Goal: Use online tool/utility: Utilize a website feature to perform a specific function

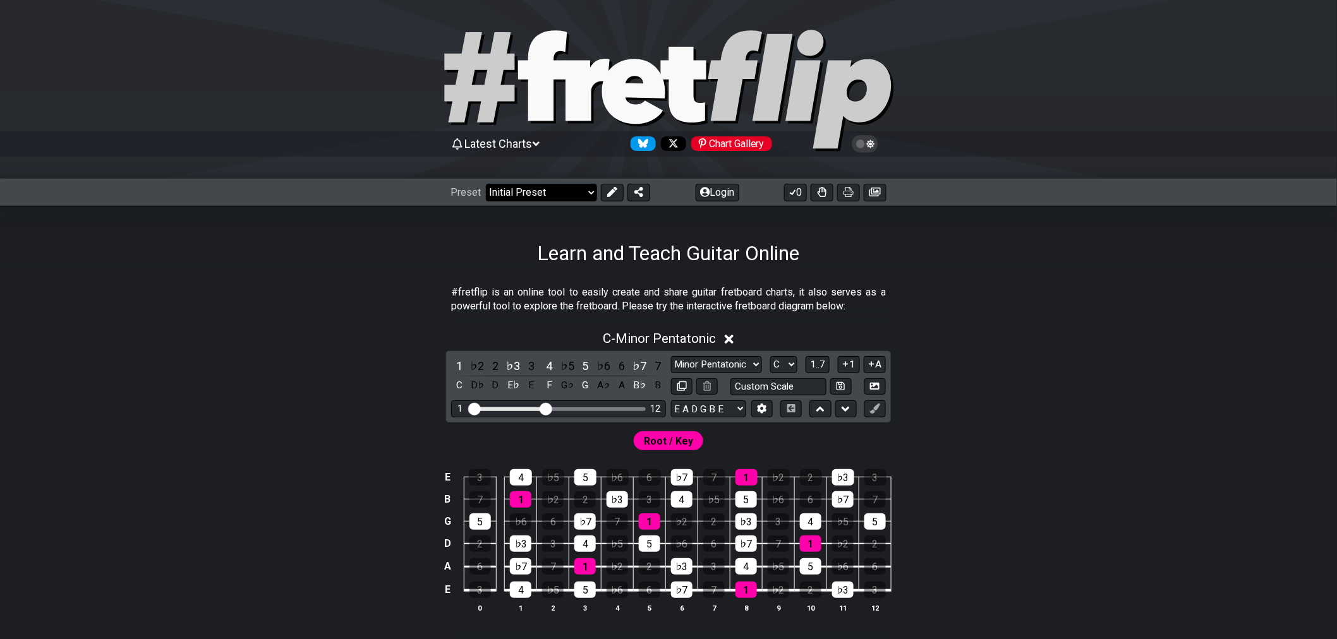
click at [584, 191] on select "Welcome to #fretflip! Initial Preset Custom Preset Minor Pentatonic Major Penta…" at bounding box center [541, 193] width 111 height 18
click at [486, 184] on select "Welcome to #fretflip! Initial Preset Custom Preset Minor Pentatonic Major Penta…" at bounding box center [541, 193] width 111 height 18
select select "/user-defined"
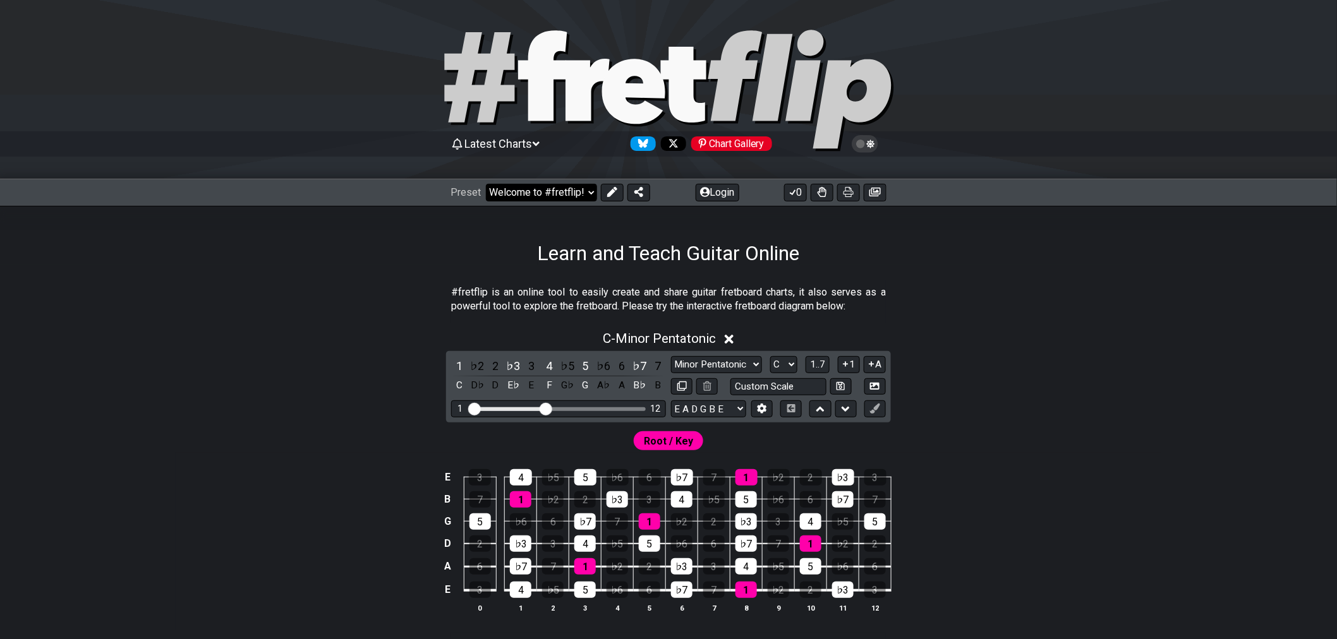
select select "A"
select select "Testing 1, 3 and 4"
select select "C"
select select "A"
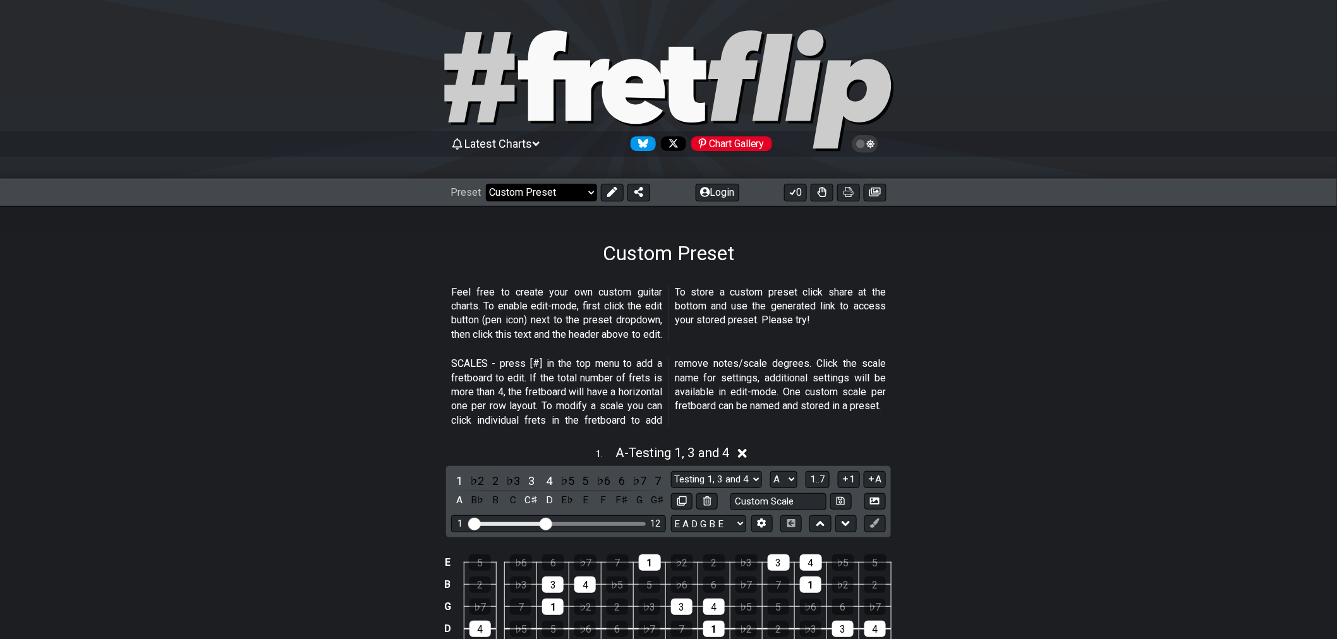
click at [594, 193] on select "Welcome to #fretflip! Initial Preset Custom Preset Minor Pentatonic Major Penta…" at bounding box center [541, 193] width 111 height 18
click at [486, 184] on select "Welcome to #fretflip! Initial Preset Custom Preset Minor Pentatonic Major Penta…" at bounding box center [541, 193] width 111 height 18
select select "/welcome"
select select "C"
select select "Minor Pentatonic"
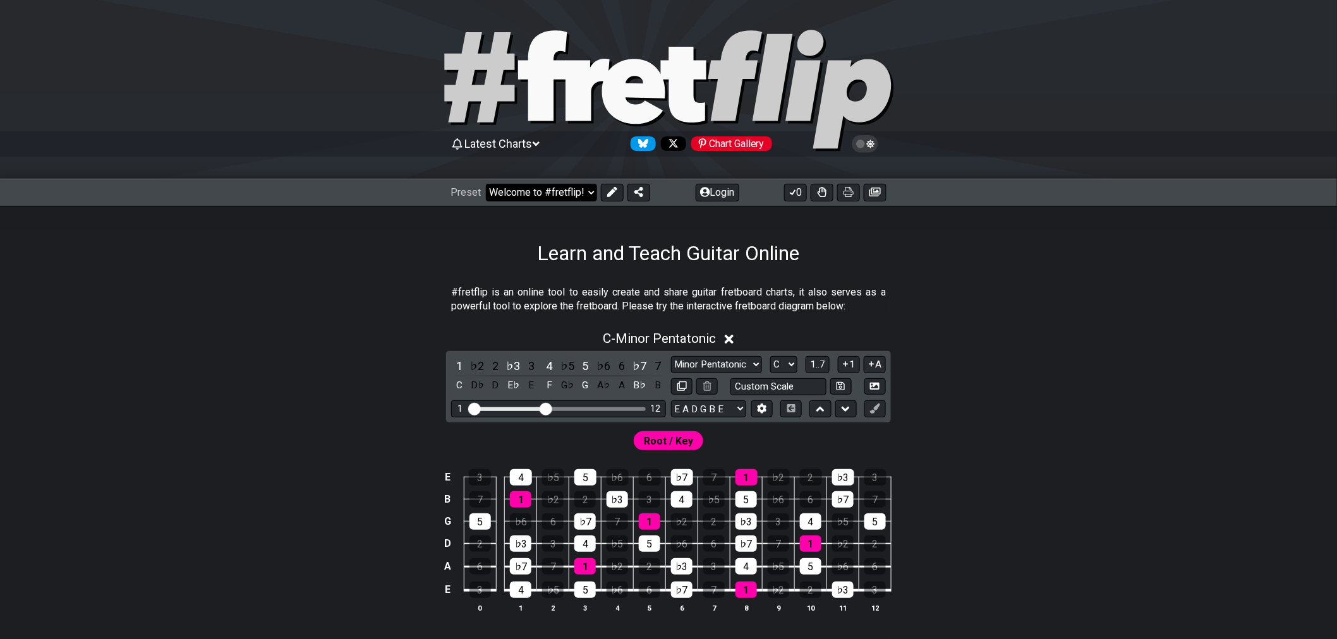
click at [586, 195] on select "Welcome to #fretflip! Initial Preset Custom Preset Minor Pentatonic Major Penta…" at bounding box center [541, 193] width 111 height 18
click at [700, 196] on icon at bounding box center [705, 192] width 10 height 10
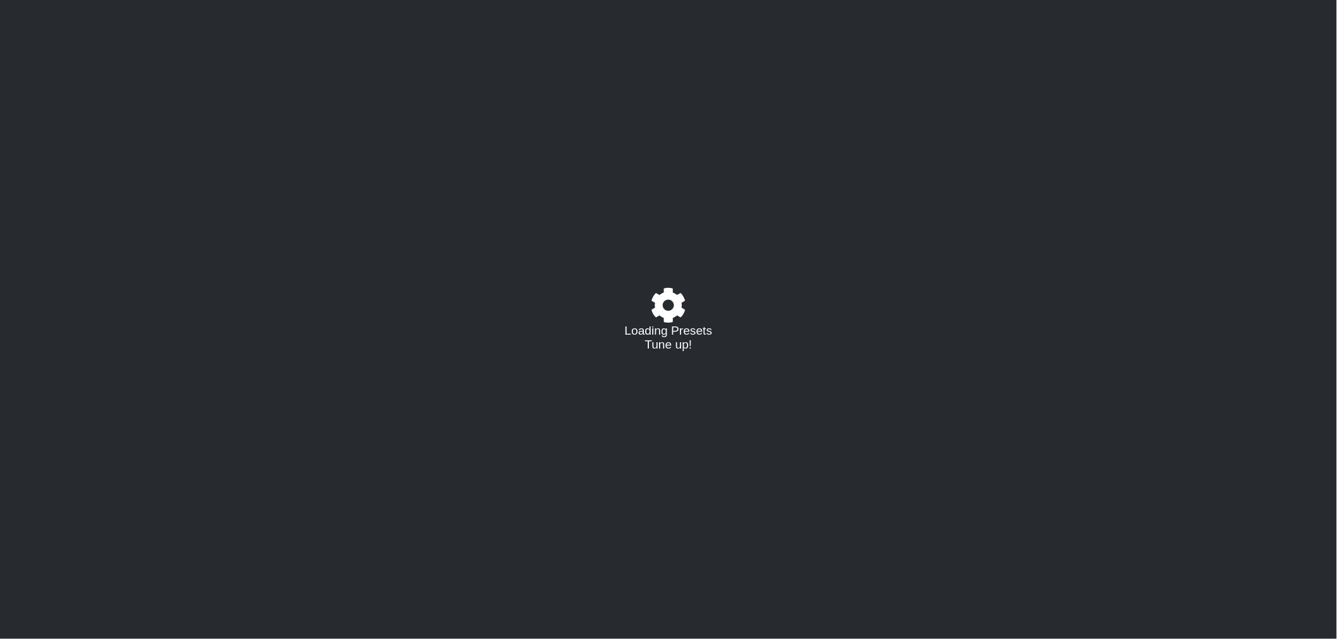
select select "C"
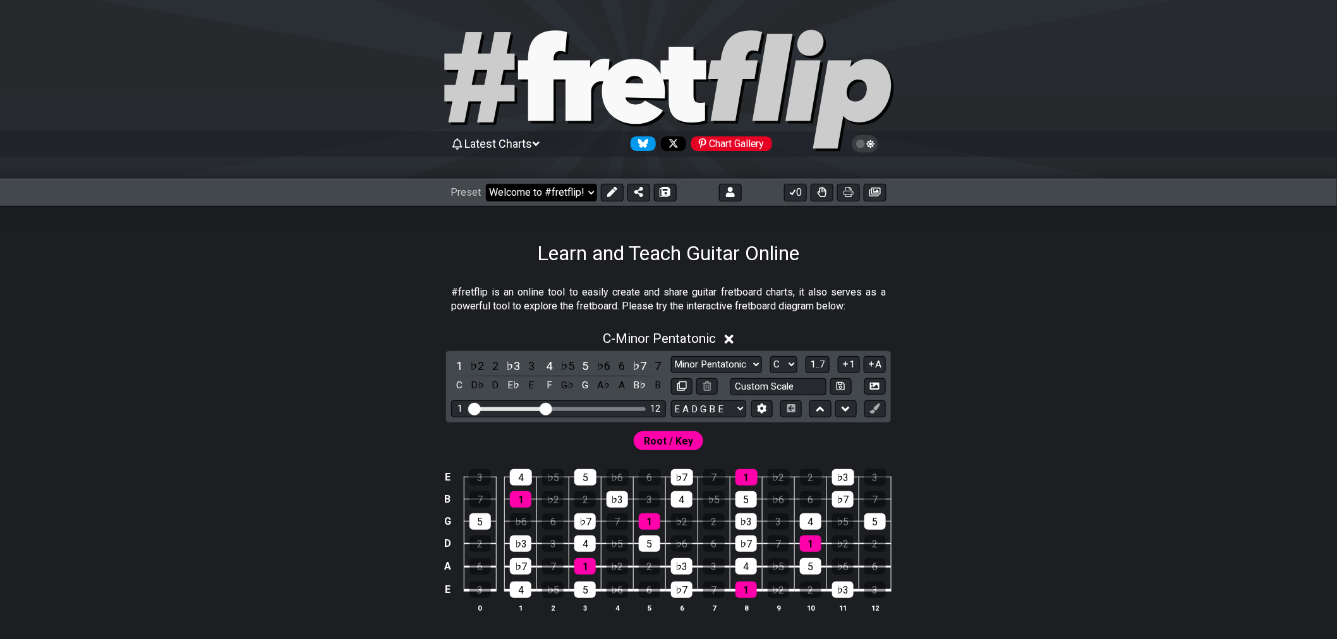
click at [552, 195] on select "Welcome to #fretflip! Initial Preset Custom Preset Accords simples Find notes M…" at bounding box center [541, 193] width 111 height 18
click at [486, 184] on select "Welcome to #fretflip! Initial Preset Custom Preset Accords simples Find notes M…" at bounding box center [541, 193] width 111 height 18
select select "/022YKJVMF"
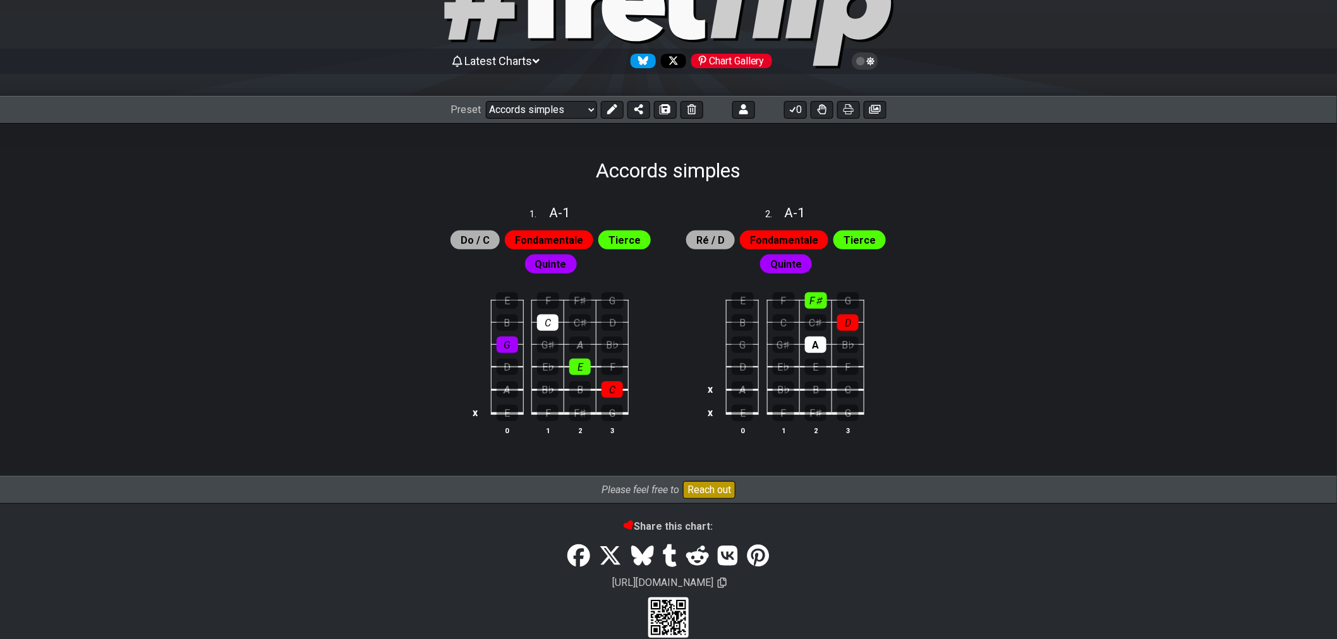
scroll to position [105, 0]
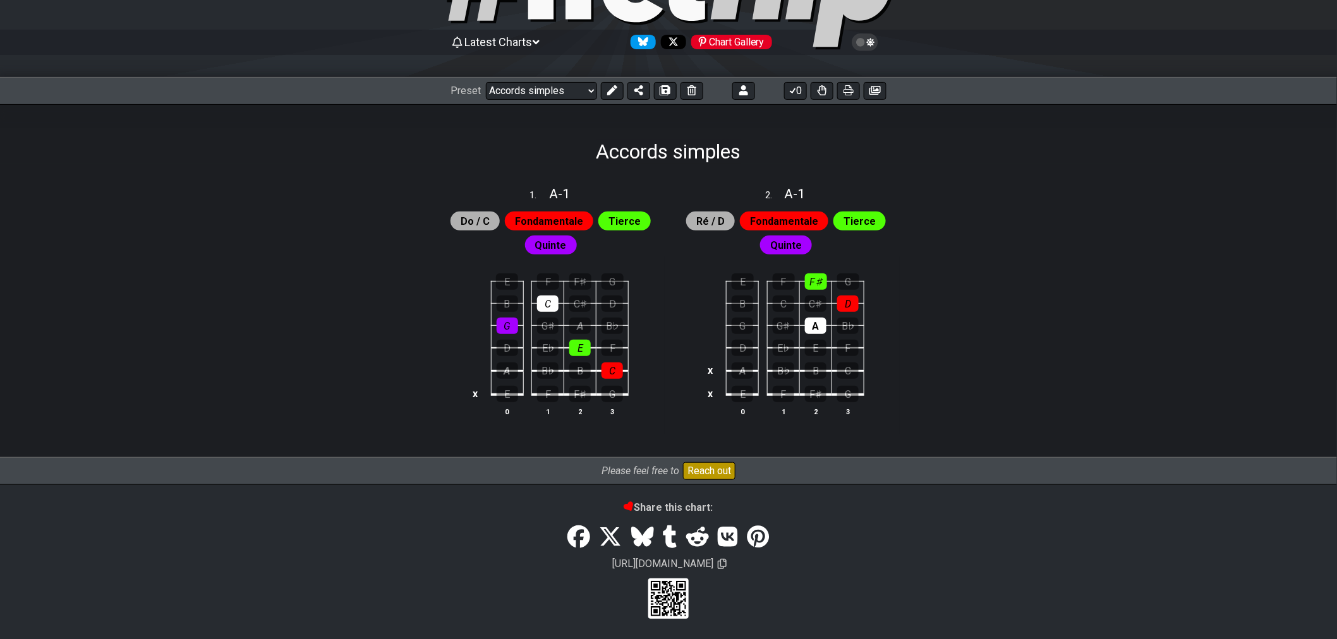
click at [540, 190] on span "1 ." at bounding box center [539, 196] width 19 height 14
select select "A"
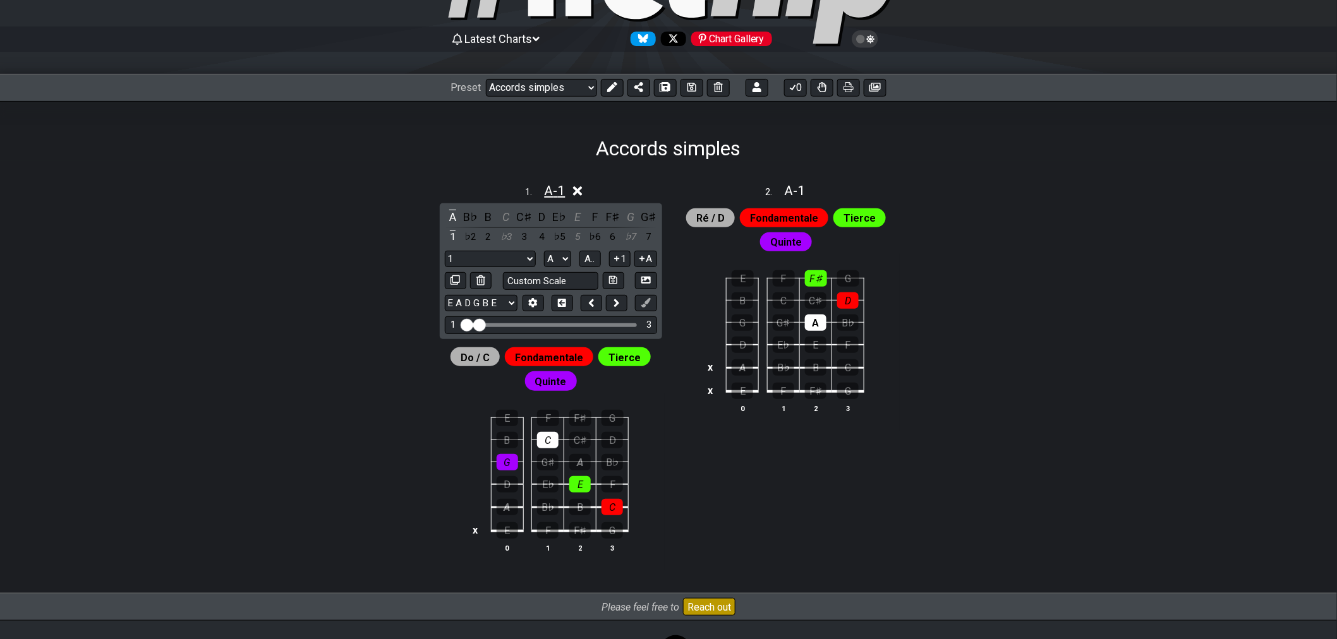
click at [564, 193] on span "A - 1" at bounding box center [555, 190] width 21 height 15
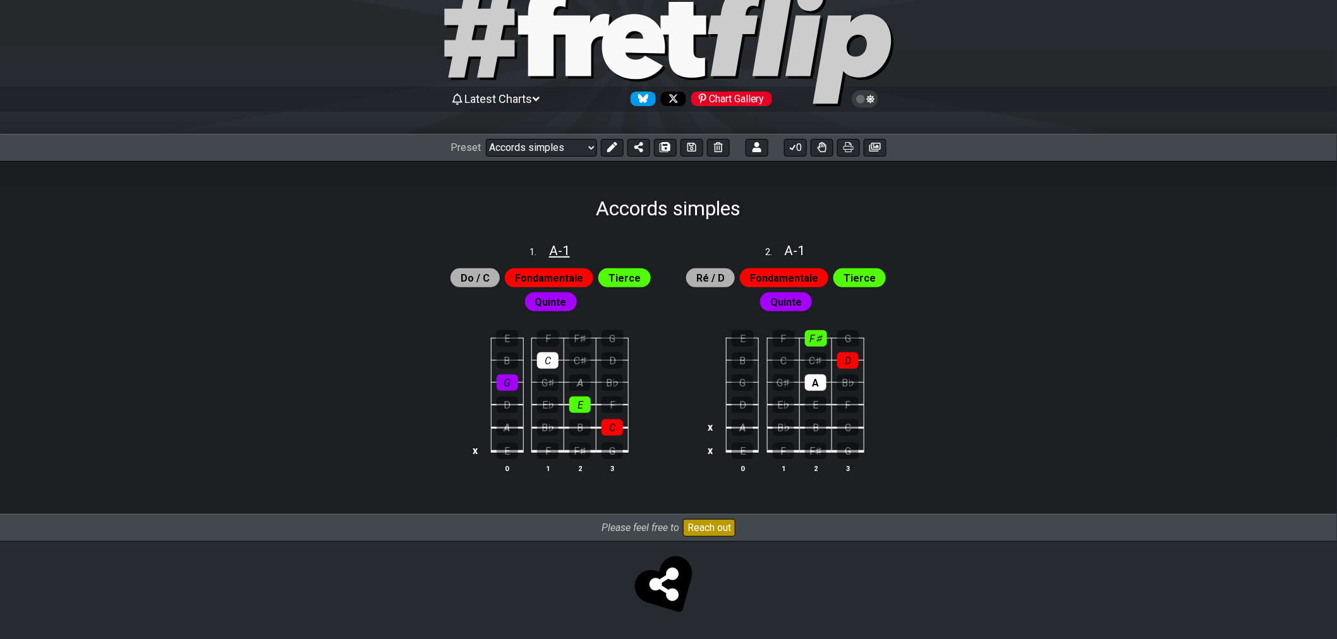
click at [560, 248] on span "A - 1" at bounding box center [559, 250] width 21 height 15
select select "A"
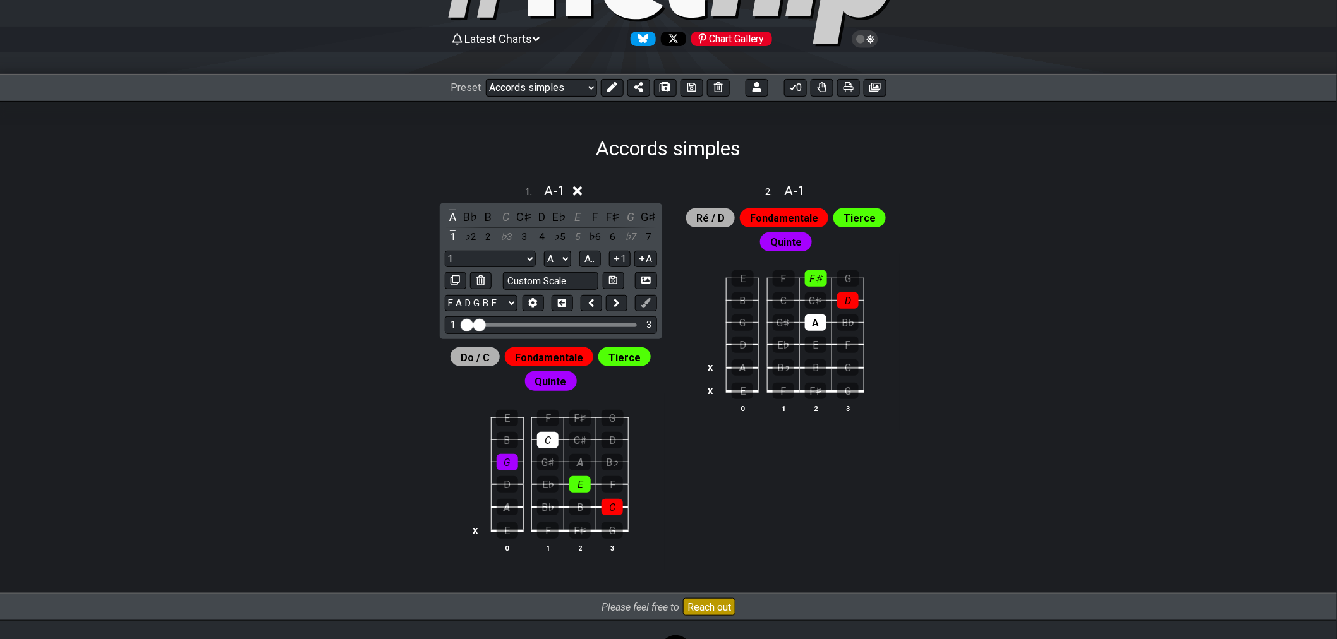
click at [576, 190] on icon at bounding box center [577, 190] width 9 height 13
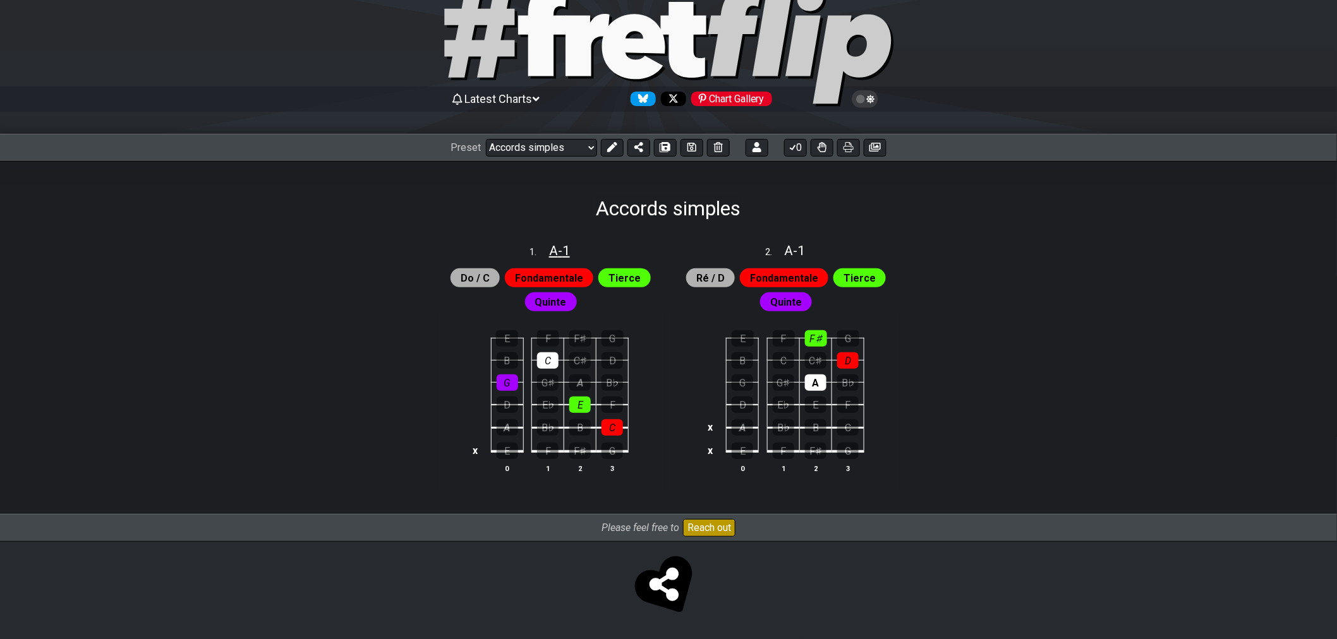
click at [566, 247] on span "A - 1" at bounding box center [559, 250] width 21 height 15
select select "A"
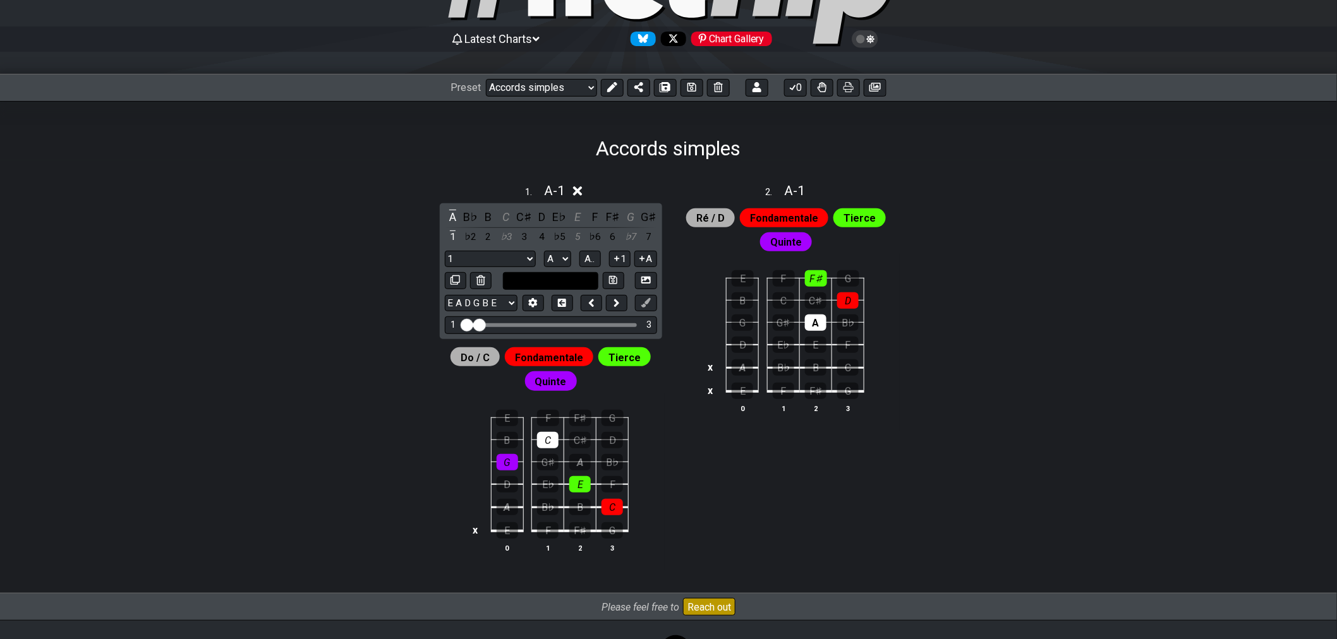
click at [570, 284] on input "text" at bounding box center [551, 280] width 96 height 17
type input "Custom Scale"
click at [399, 228] on div "1 . A - 1 A B♭ B C C♯ D E♭ E F F♯ G G♯ 1 ♭2 2 ♭3 3 4 ♭5 5 ♭6 6 ♭7 7 1 1 Minor P…" at bounding box center [669, 377] width 986 height 434
click at [579, 193] on icon at bounding box center [577, 190] width 9 height 13
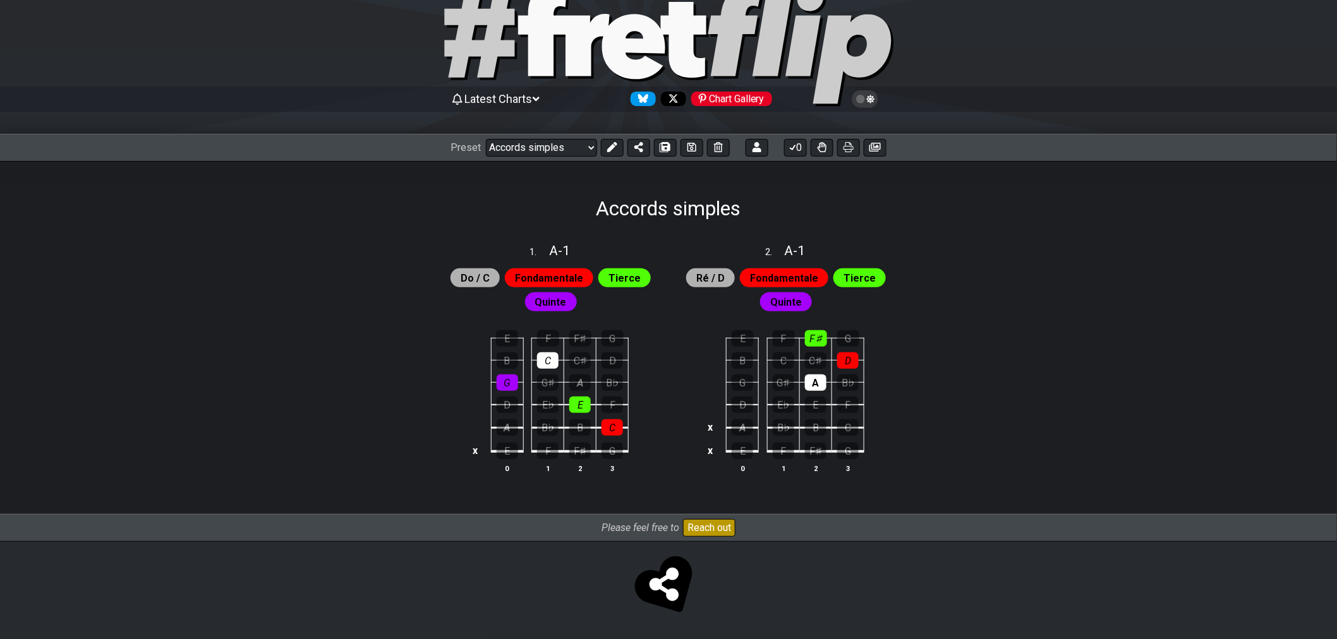
scroll to position [46, 0]
click at [614, 147] on icon at bounding box center [612, 147] width 10 height 10
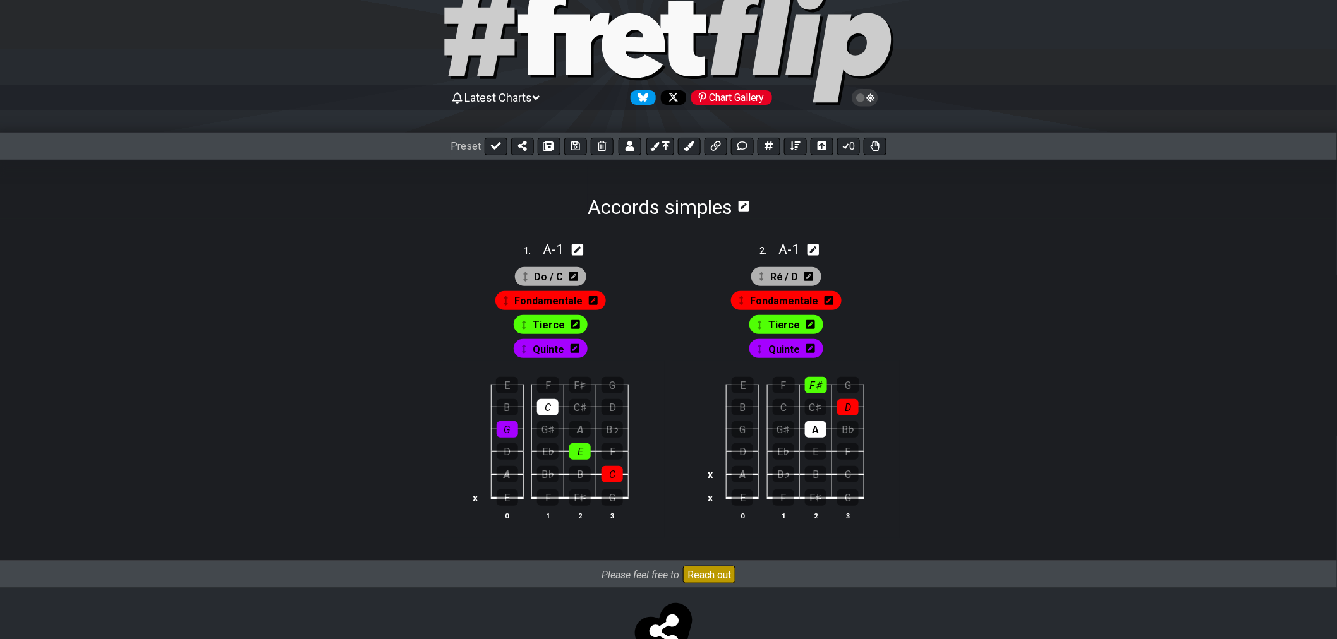
click at [584, 251] on icon at bounding box center [578, 250] width 12 height 12
select select "A"
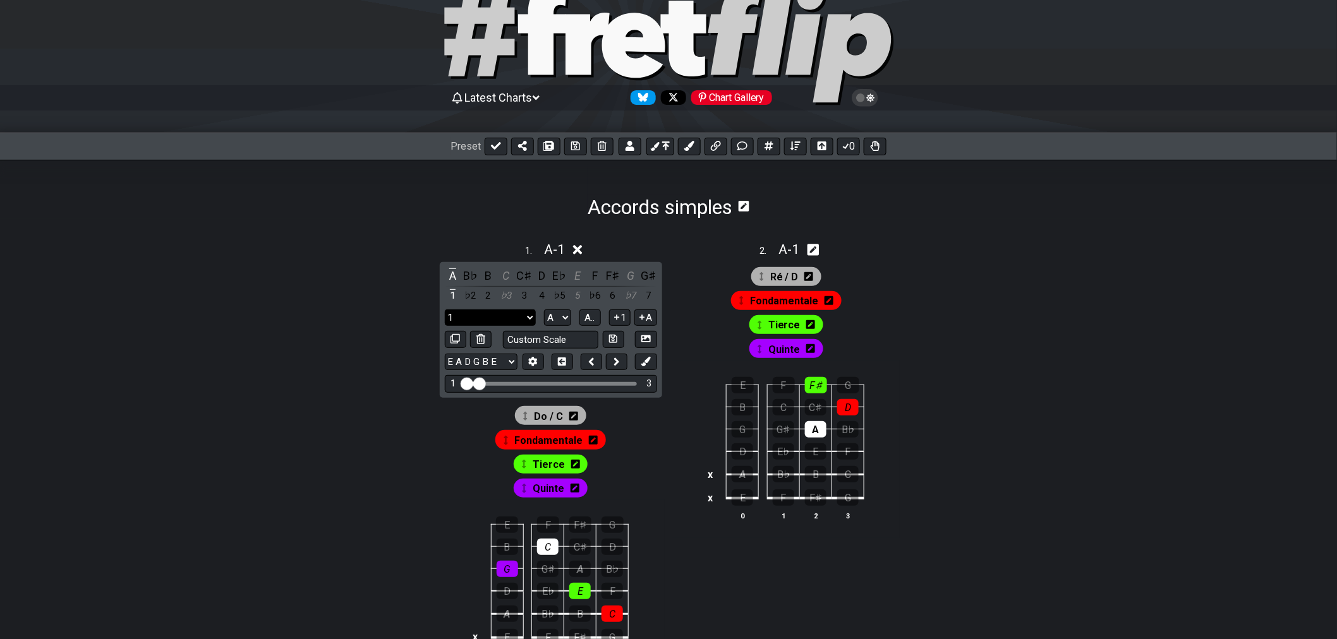
click at [499, 311] on select "1 1 Minor Pentatonic Major Pentatonic Minor Blues Major Blues Major / [PERSON_N…" at bounding box center [490, 318] width 91 height 17
click at [509, 320] on select "1 1 Minor Pentatonic Major Pentatonic Minor Blues Major Blues Major / [PERSON_N…" at bounding box center [490, 318] width 91 height 17
click at [573, 338] on input "text" at bounding box center [551, 339] width 96 height 17
click at [557, 342] on input "text" at bounding box center [551, 339] width 96 height 17
type input "Custom Scale"
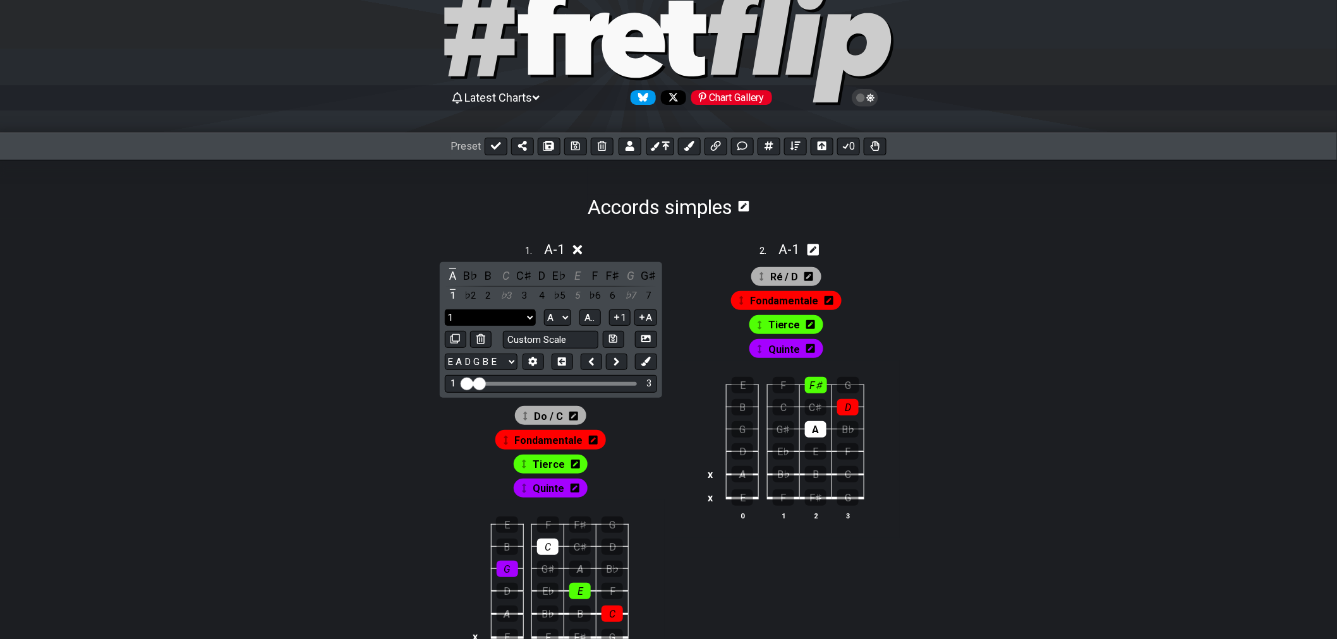
click at [521, 317] on select "1 1 Minor Pentatonic Major Pentatonic Minor Blues Major Blues Major / [PERSON_N…" at bounding box center [490, 318] width 91 height 17
click at [313, 257] on div "1 . A - 1 A B♭ B C C♯ D E♭ E F F♯ G G♯ 1 ♭2 2 ♭3 3 4 ♭5 5 ♭6 6 ♭7 7 1 1 Minor P…" at bounding box center [669, 460] width 986 height 482
click at [479, 320] on select "1 1 Minor Pentatonic Major Pentatonic Minor Blues Major Blues Major / [PERSON_N…" at bounding box center [490, 318] width 91 height 17
click at [552, 334] on input "text" at bounding box center [551, 339] width 96 height 17
type input "DO / C"
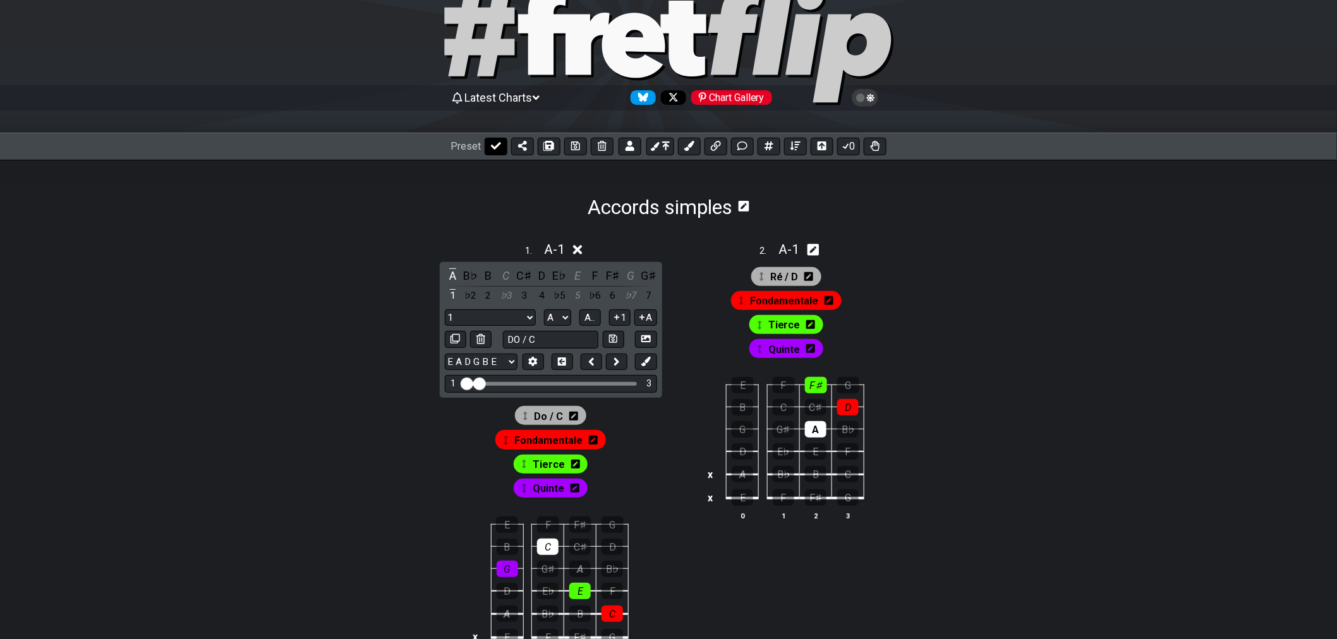
click at [487, 147] on button at bounding box center [496, 147] width 23 height 18
select select "/022YKJVMF"
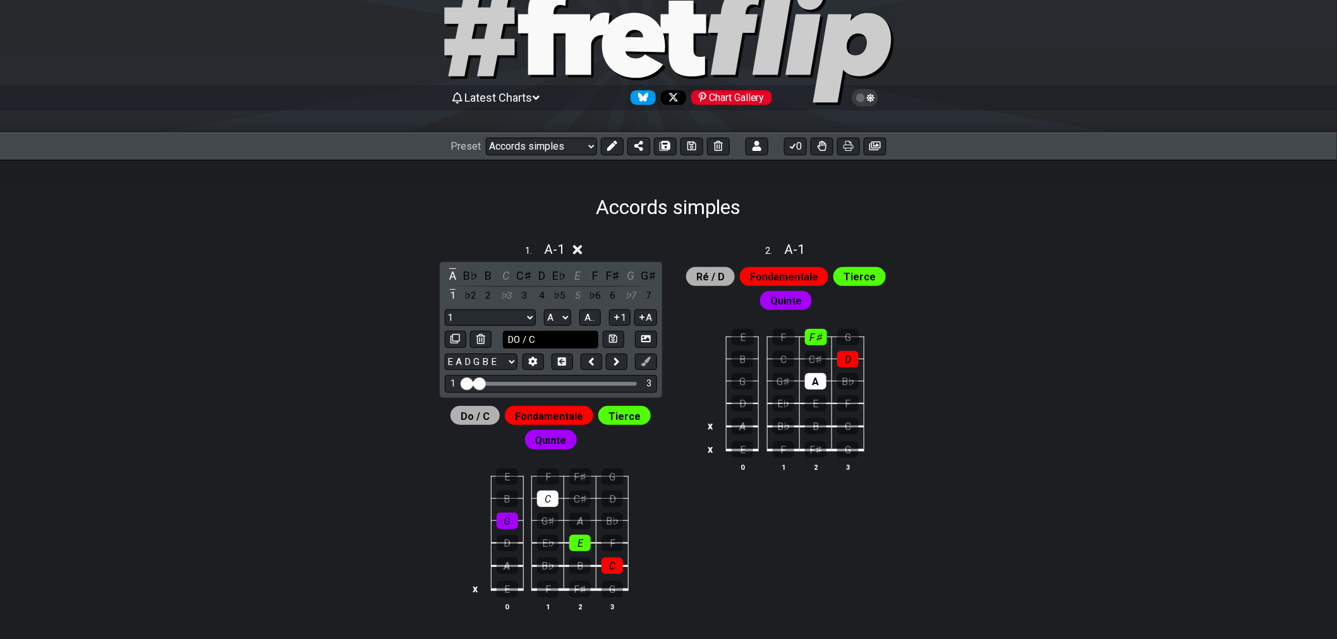
click at [545, 342] on input "DO / C" at bounding box center [551, 339] width 96 height 17
click at [510, 319] on select "1 1 Minor Pentatonic Major Pentatonic Minor Blues Major Blues Major / [PERSON_N…" at bounding box center [490, 318] width 91 height 17
click at [514, 313] on select "1 1 Minor Pentatonic Major Pentatonic Minor Blues Major Blues Major / [PERSON_N…" at bounding box center [490, 318] width 91 height 17
click at [558, 253] on span "A - 1" at bounding box center [555, 249] width 21 height 15
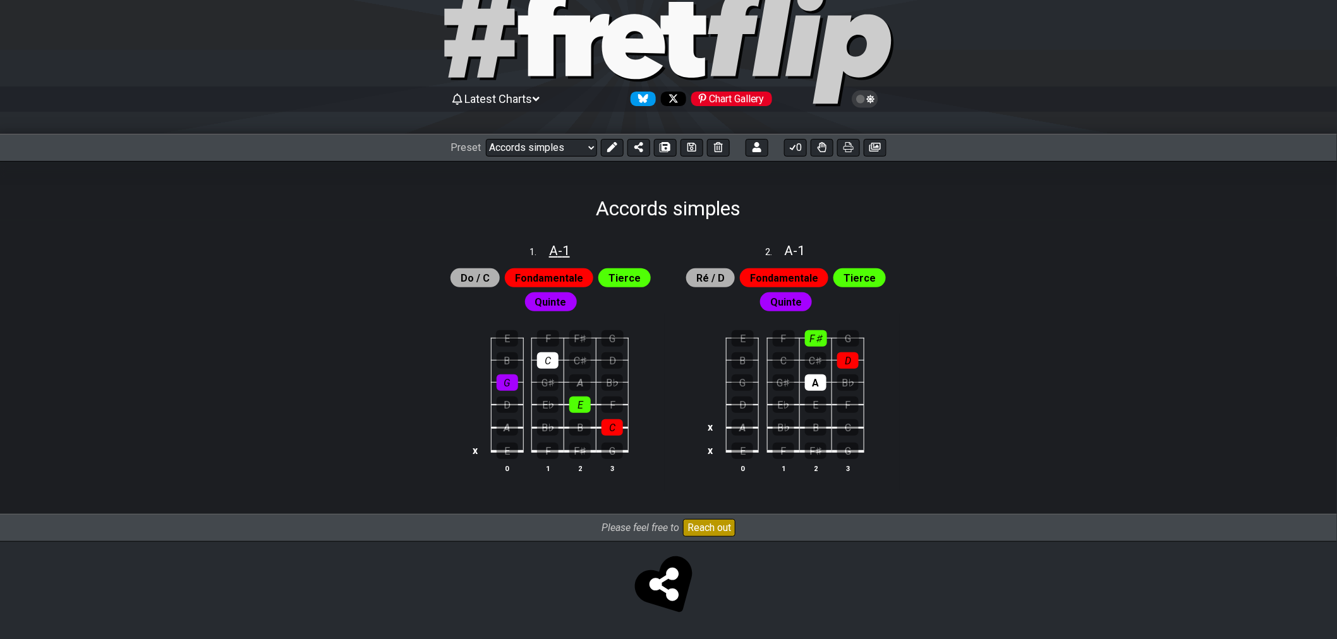
click at [560, 251] on span "A - 1" at bounding box center [559, 250] width 21 height 15
select select "A"
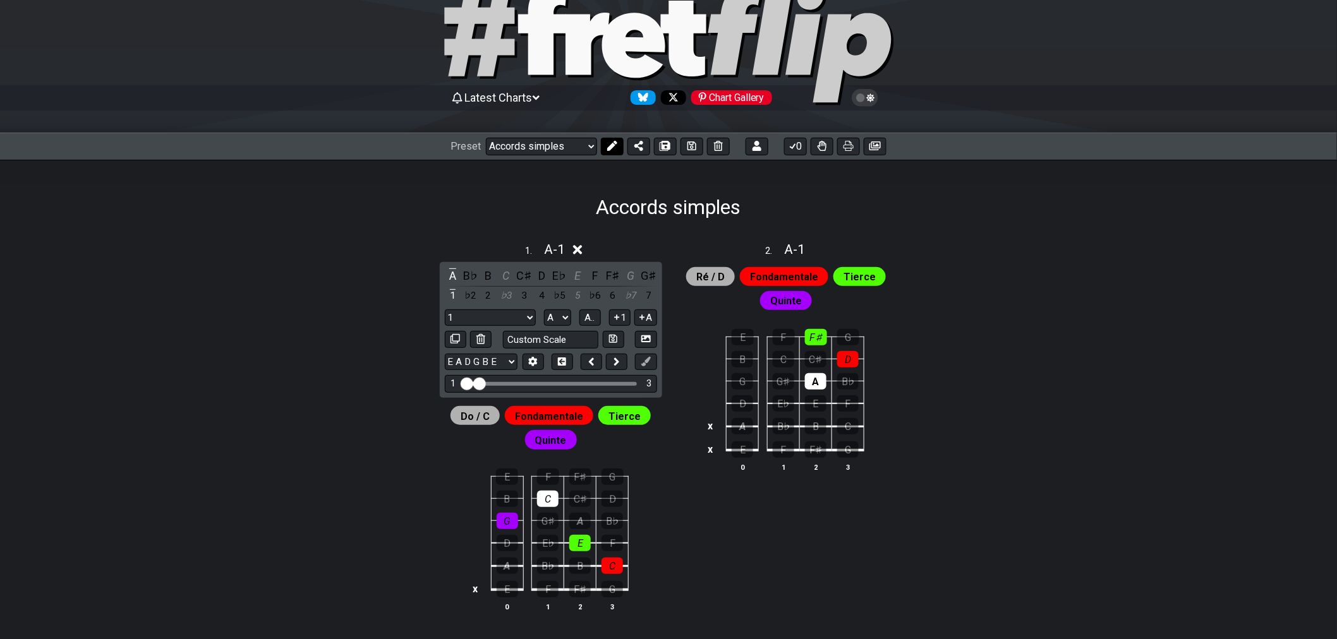
click at [617, 148] on button at bounding box center [612, 147] width 23 height 18
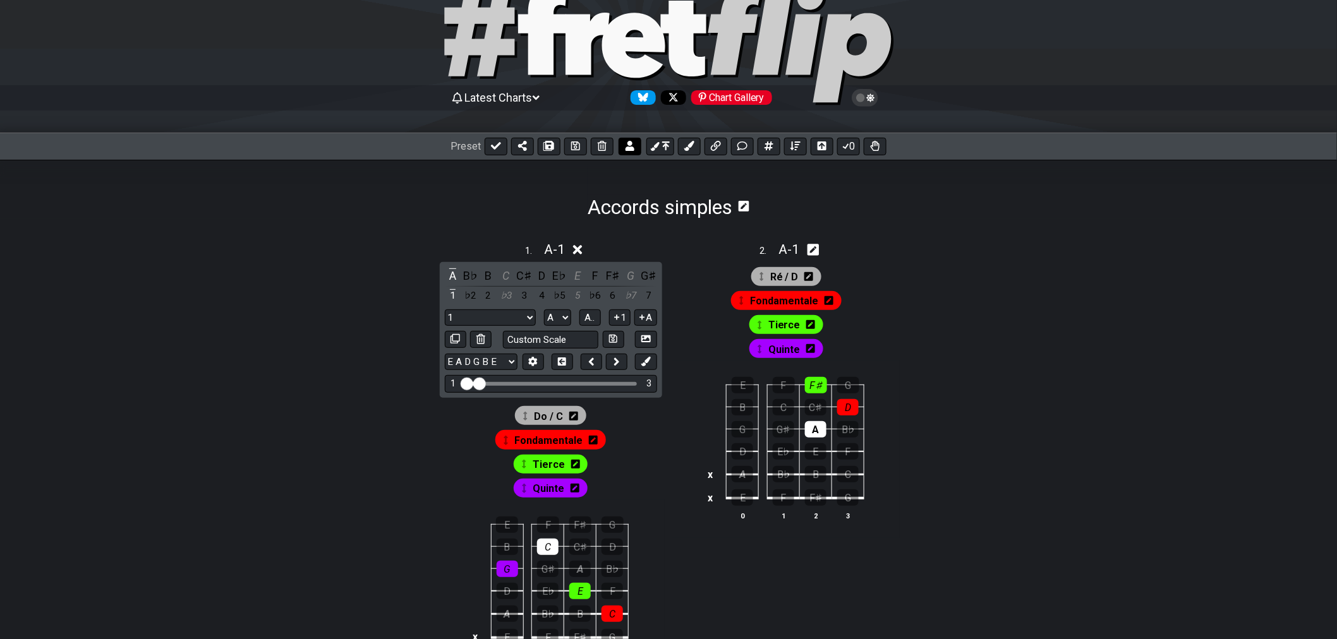
click at [619, 148] on button at bounding box center [630, 147] width 23 height 18
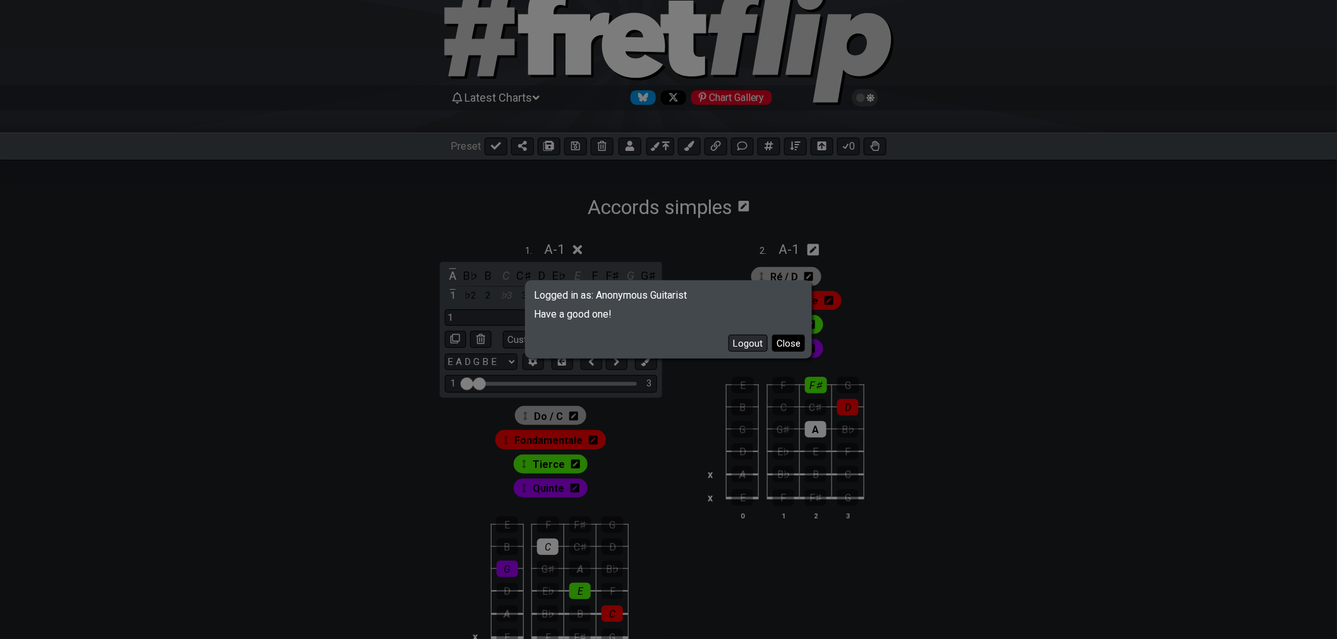
click at [792, 349] on button "Close" at bounding box center [788, 343] width 33 height 17
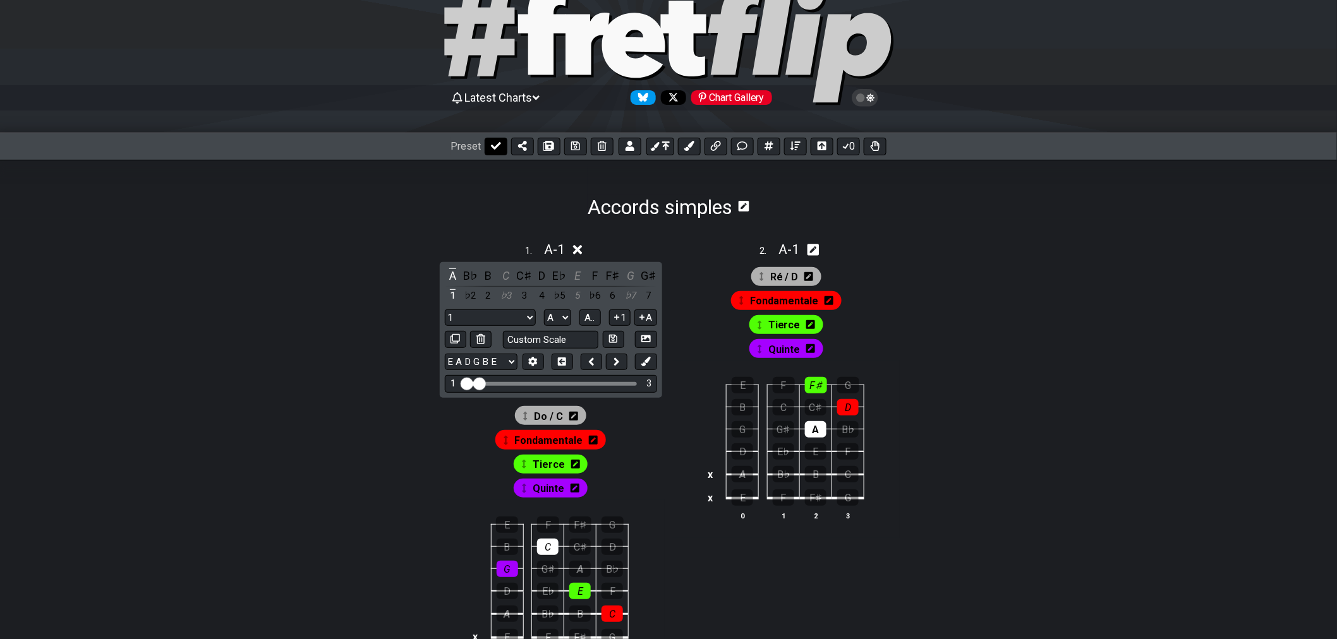
click at [495, 142] on icon at bounding box center [496, 146] width 10 height 10
select select "/022YKJVMF"
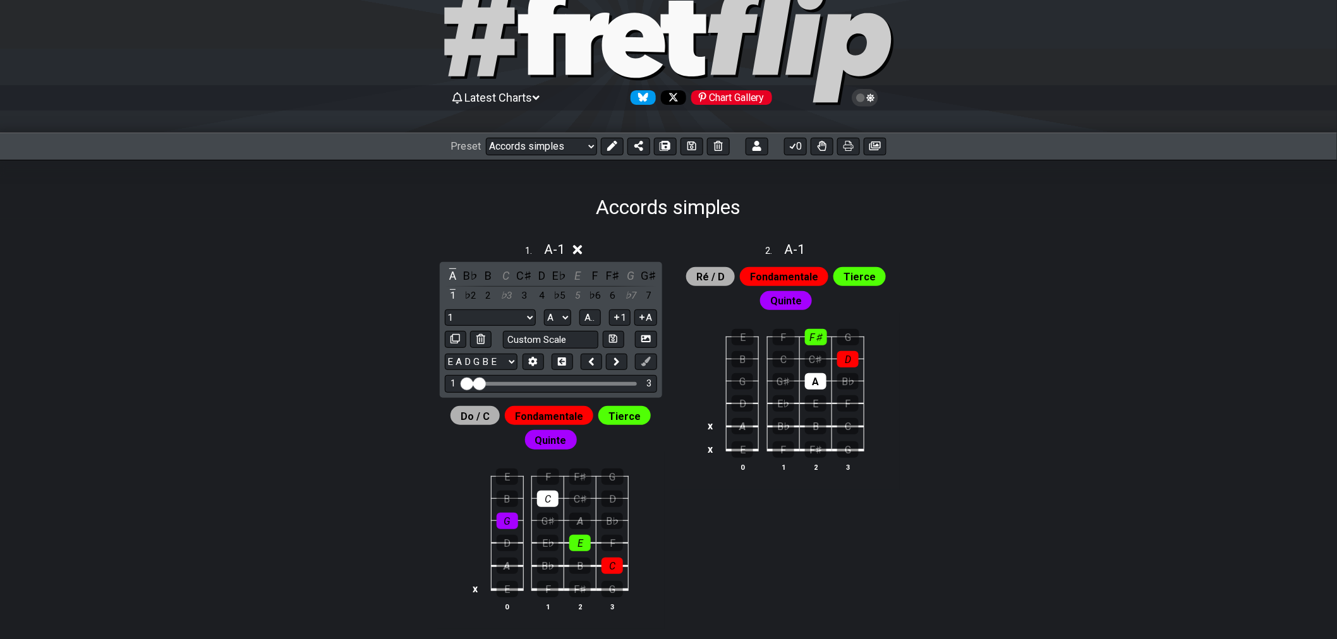
click at [573, 253] on div "1 . A - 1" at bounding box center [550, 246] width 227 height 24
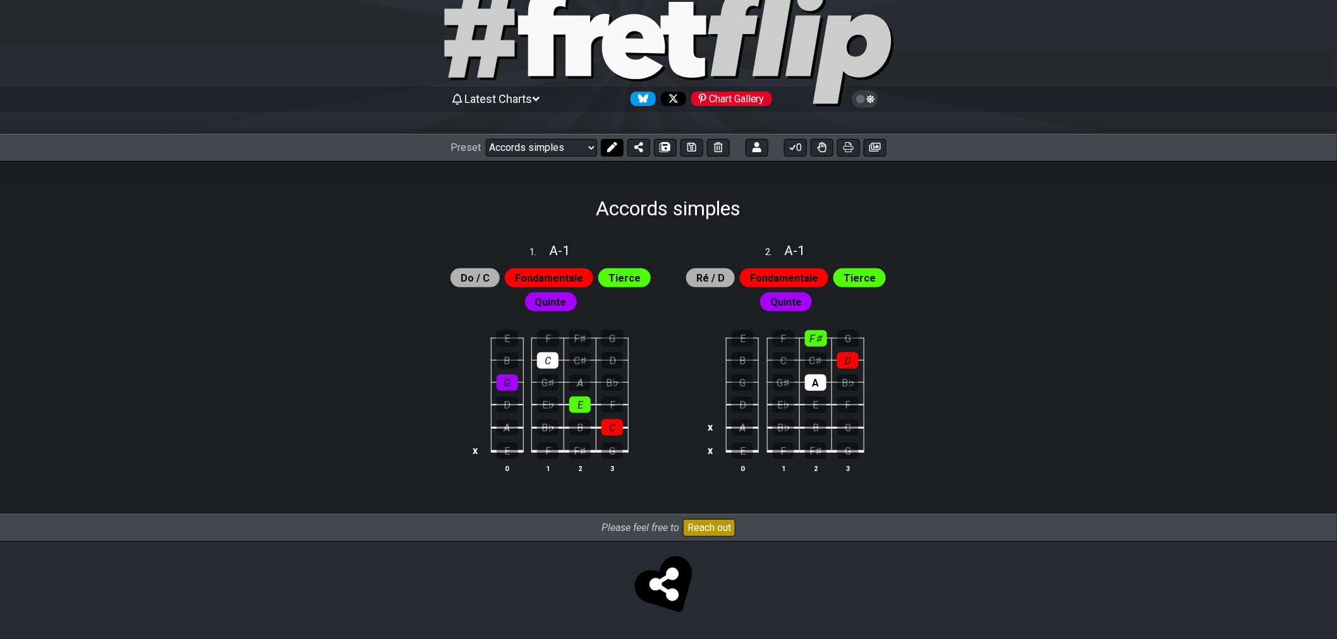
click at [610, 146] on icon at bounding box center [612, 147] width 10 height 10
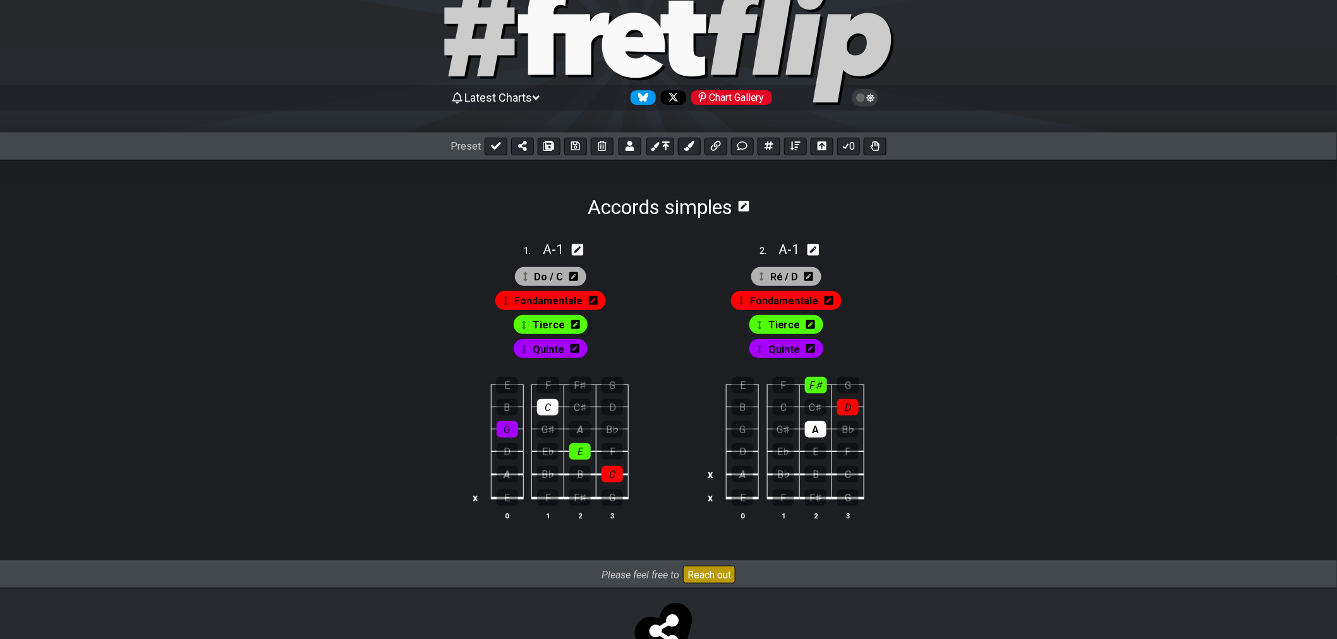
click at [524, 253] on span "1 ." at bounding box center [533, 252] width 19 height 14
select select "A"
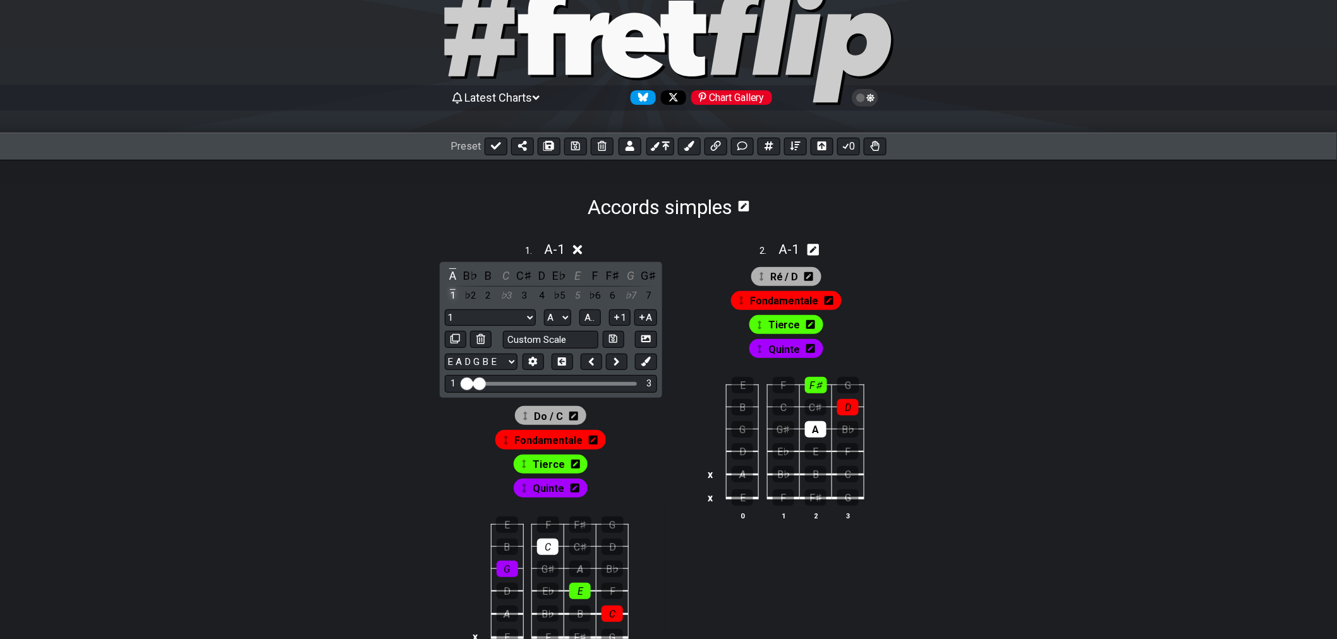
click at [445, 296] on div "A B♭ B C C♯ D E♭ E F F♯ G G♯ 1 ♭2 2 ♭3 3 4 ♭5 5 ♭6 6 ♭7 7 1 1 Minor Pentatonic …" at bounding box center [551, 329] width 222 height 135
click at [449, 297] on div "1" at bounding box center [453, 295] width 16 height 17
click at [553, 337] on input "text" at bounding box center [551, 339] width 96 height 17
click at [564, 337] on input "text" at bounding box center [551, 339] width 96 height 17
type input "Do"
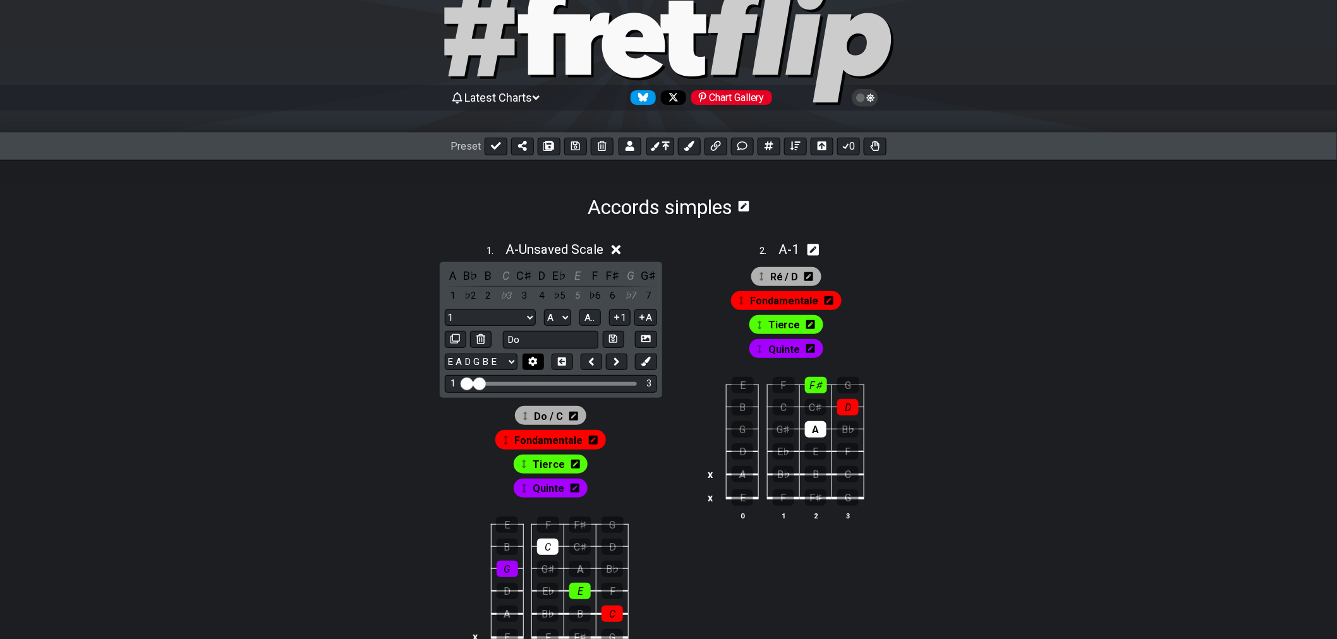
click at [535, 365] on icon at bounding box center [532, 361] width 9 height 9
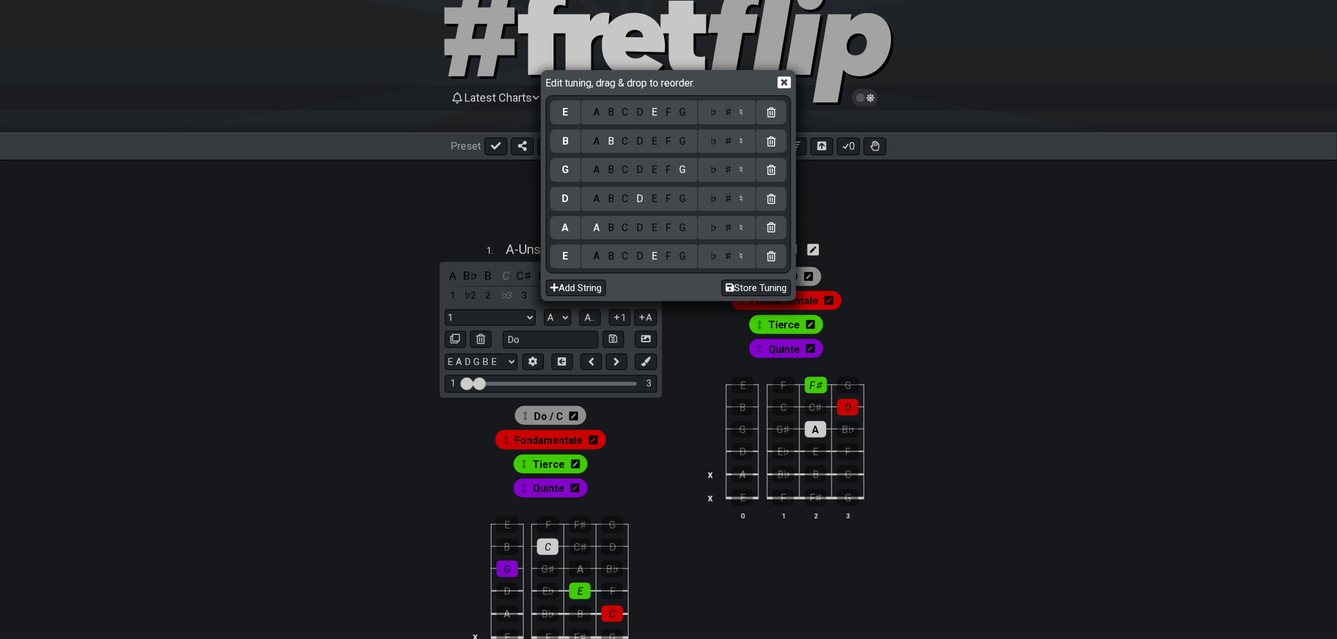
click at [785, 85] on icon at bounding box center [784, 82] width 13 height 12
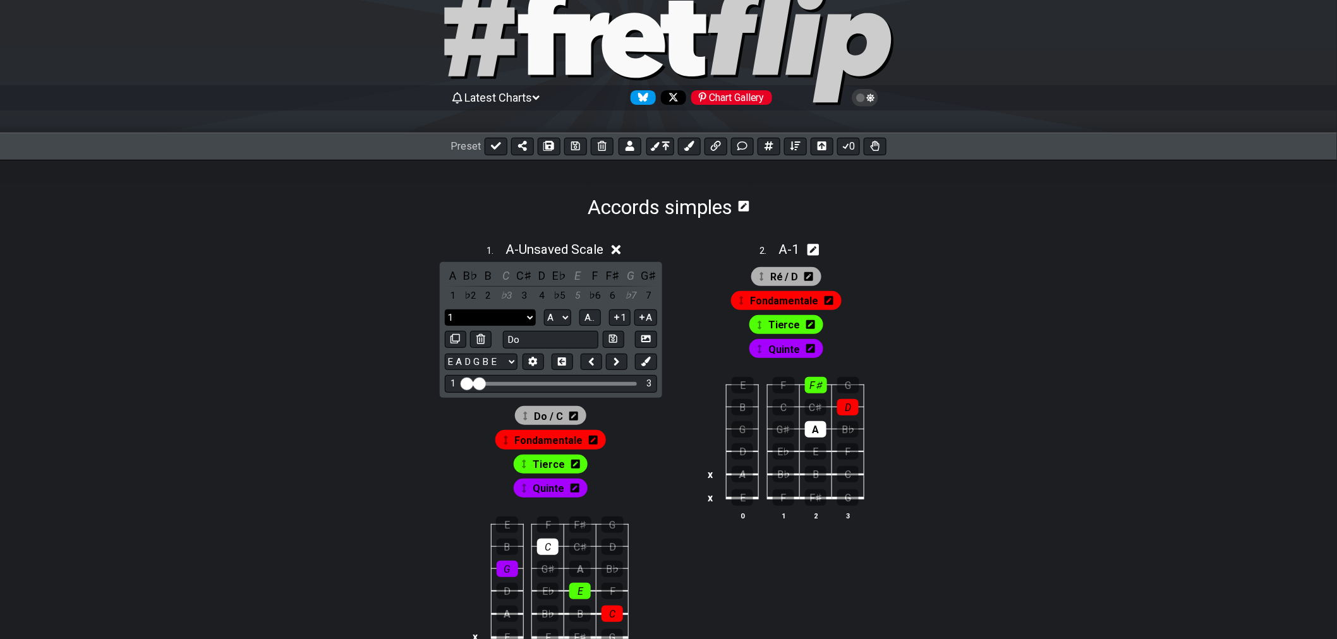
click at [529, 318] on select "1 1 Minor Pentatonic Major Pentatonic Minor Blues Major Blues Major / [PERSON_N…" at bounding box center [490, 318] width 91 height 17
click at [522, 322] on select "1 1 Minor Pentatonic Major Pentatonic Minor Blues Major Blues Major / [PERSON_N…" at bounding box center [490, 318] width 91 height 17
click at [445, 310] on select "1 1 Minor Pentatonic Major Pentatonic Minor Blues Major Blues Major / [PERSON_N…" at bounding box center [490, 318] width 91 height 17
click at [502, 314] on select "1 1 Minor Pentatonic Major Pentatonic Minor Blues Major Blues Major / [PERSON_N…" at bounding box center [490, 318] width 91 height 17
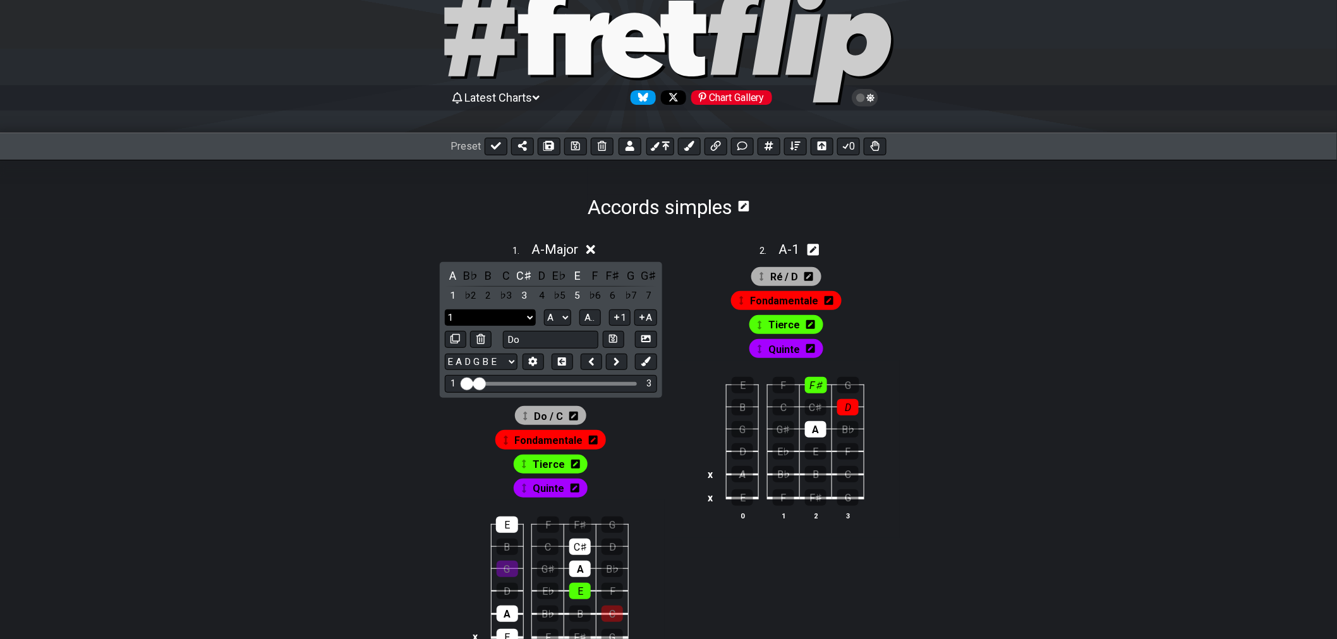
click at [445, 310] on select "1 1 Minor Pentatonic Major Pentatonic Minor Blues Major Blues Major / [PERSON_N…" at bounding box center [490, 318] width 91 height 17
click at [501, 322] on select "1 1 Minor Pentatonic Major Pentatonic Minor Blues Major Blues Major / [PERSON_N…" at bounding box center [490, 318] width 91 height 17
select select "1"
click at [445, 310] on select "1 1 Minor Pentatonic Major Pentatonic Minor Blues Major Blues Major / [PERSON_N…" at bounding box center [490, 318] width 91 height 17
click at [495, 317] on select "1 1 Minor Pentatonic Major Pentatonic Minor Blues Major Blues Major / [PERSON_N…" at bounding box center [490, 318] width 91 height 17
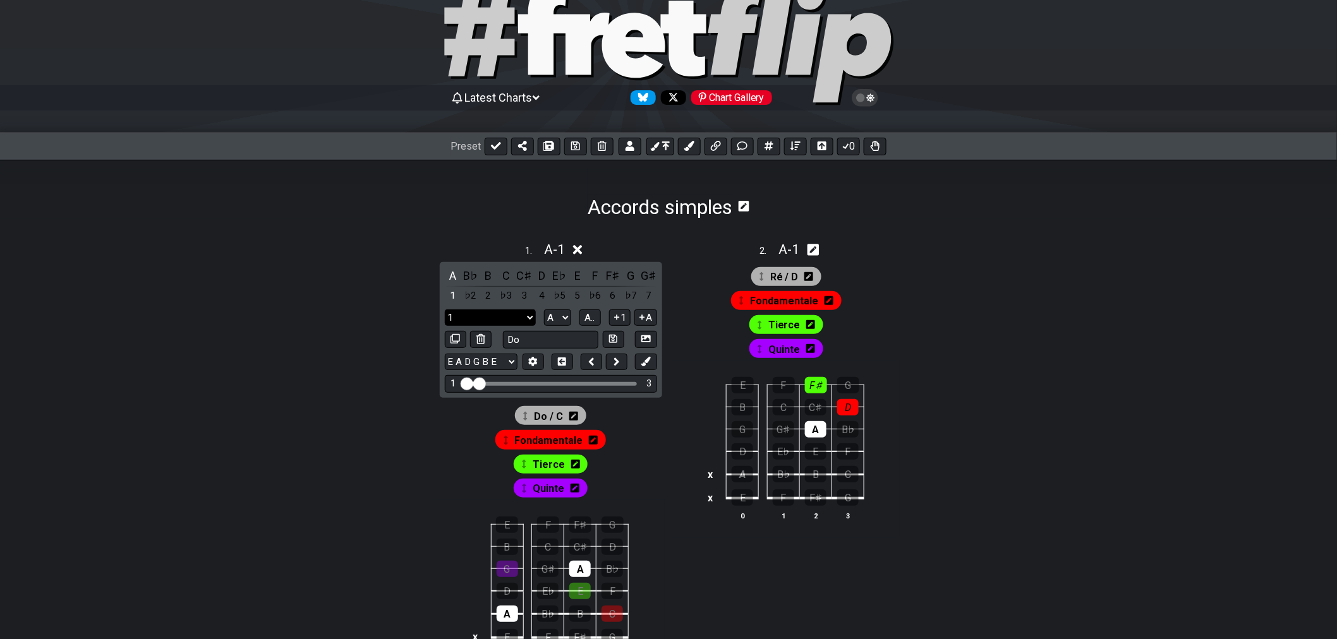
click at [445, 310] on select "1 1 Minor Pentatonic Major Pentatonic Minor Blues Major Blues Major / [PERSON_N…" at bounding box center [490, 318] width 91 height 17
click at [449, 293] on div "1" at bounding box center [453, 295] width 16 height 17
click at [572, 147] on icon at bounding box center [575, 146] width 9 height 10
click at [529, 365] on icon at bounding box center [532, 361] width 9 height 9
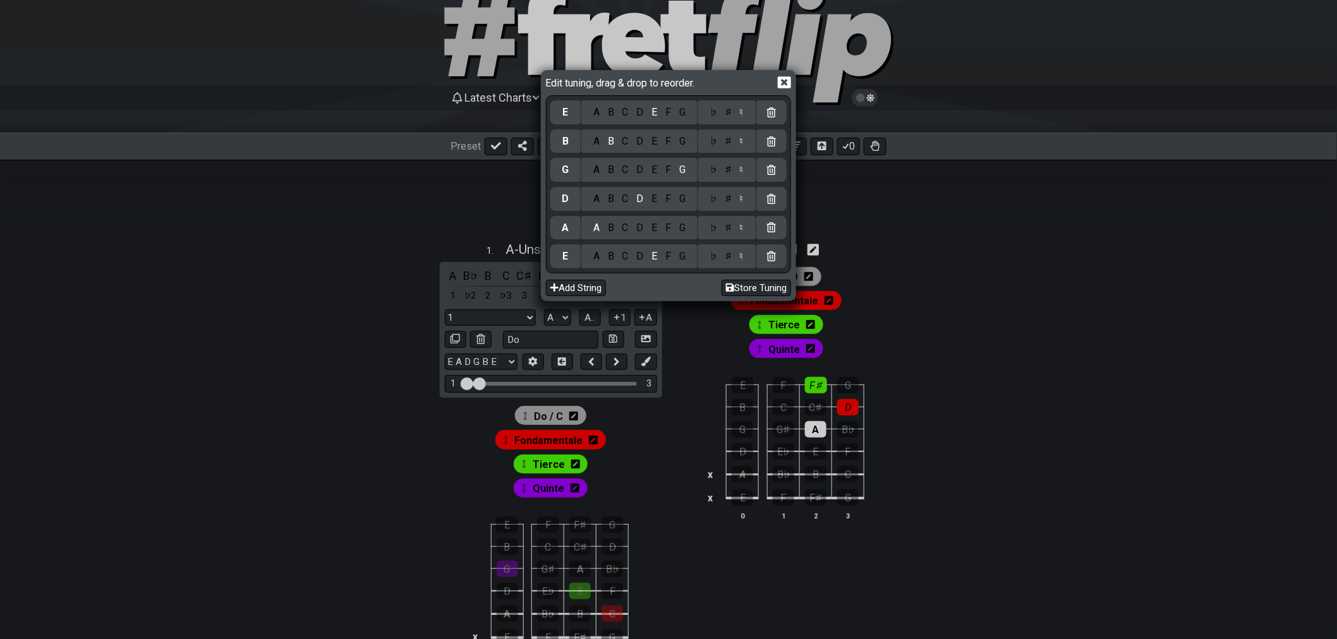
click at [781, 87] on icon at bounding box center [784, 82] width 13 height 12
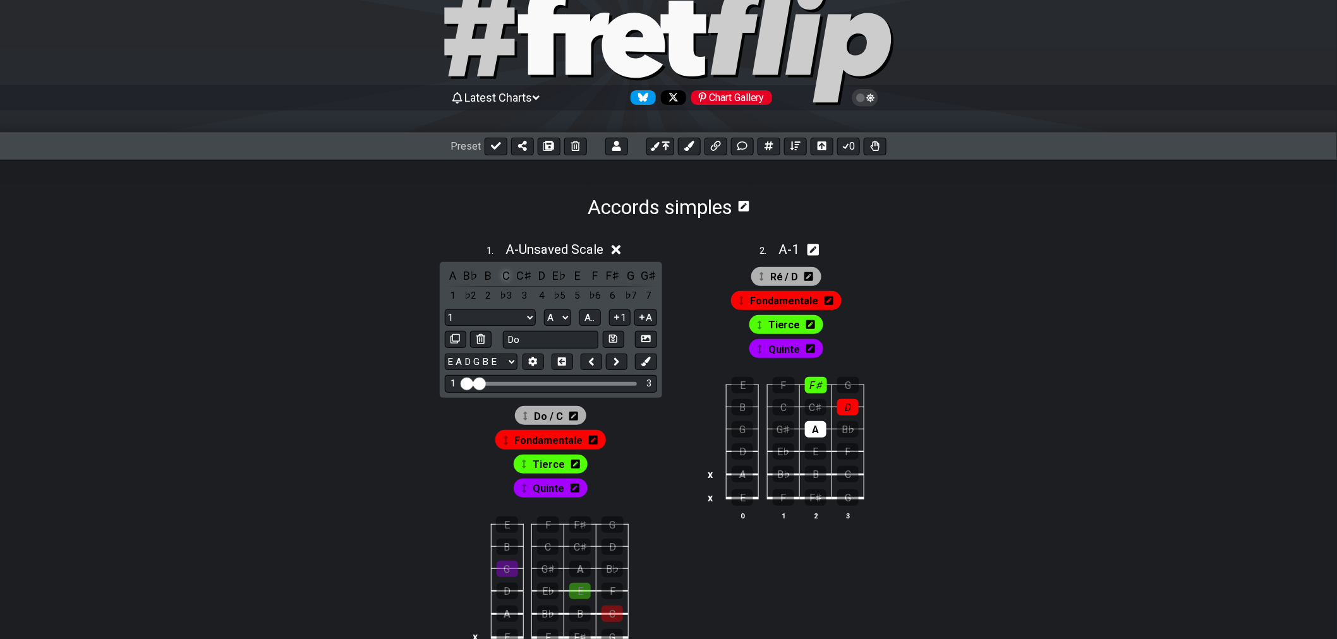
click at [506, 270] on div "C" at bounding box center [506, 275] width 16 height 17
click at [506, 270] on div "B♯" at bounding box center [506, 275] width 16 height 17
click at [506, 270] on div "C" at bounding box center [506, 275] width 16 height 17
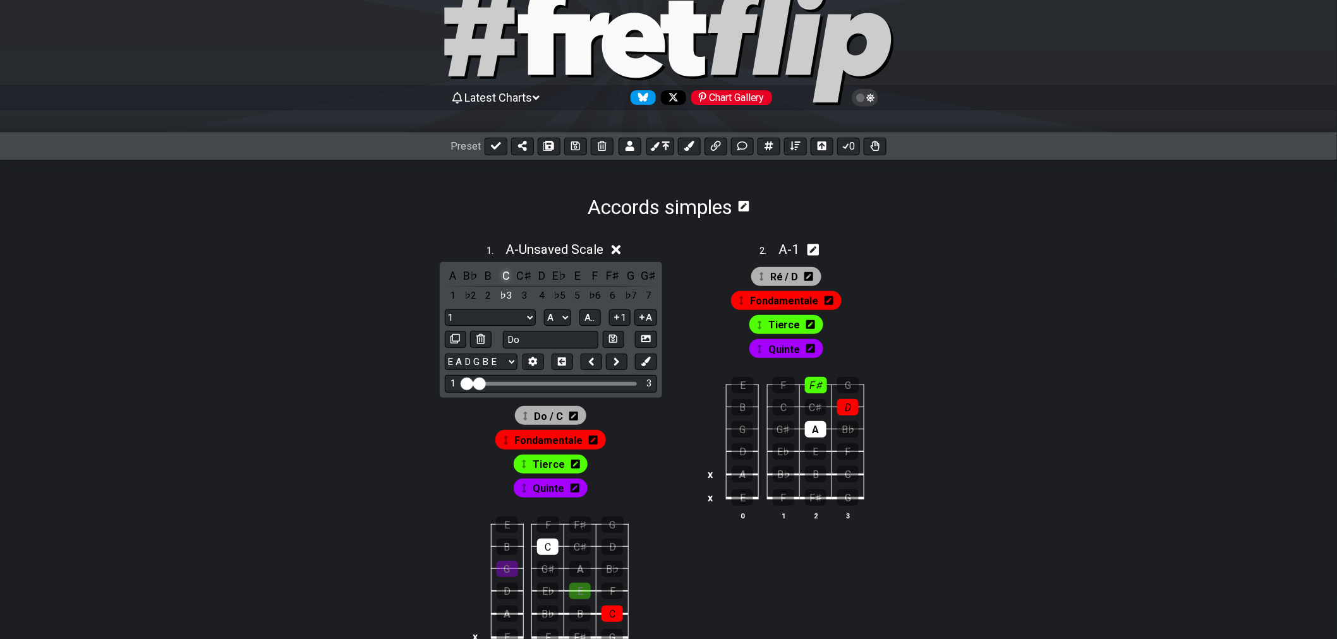
click at [502, 276] on div "C" at bounding box center [506, 275] width 16 height 17
click at [502, 276] on div "B♯" at bounding box center [506, 275] width 16 height 17
click at [502, 276] on div "C" at bounding box center [506, 275] width 16 height 17
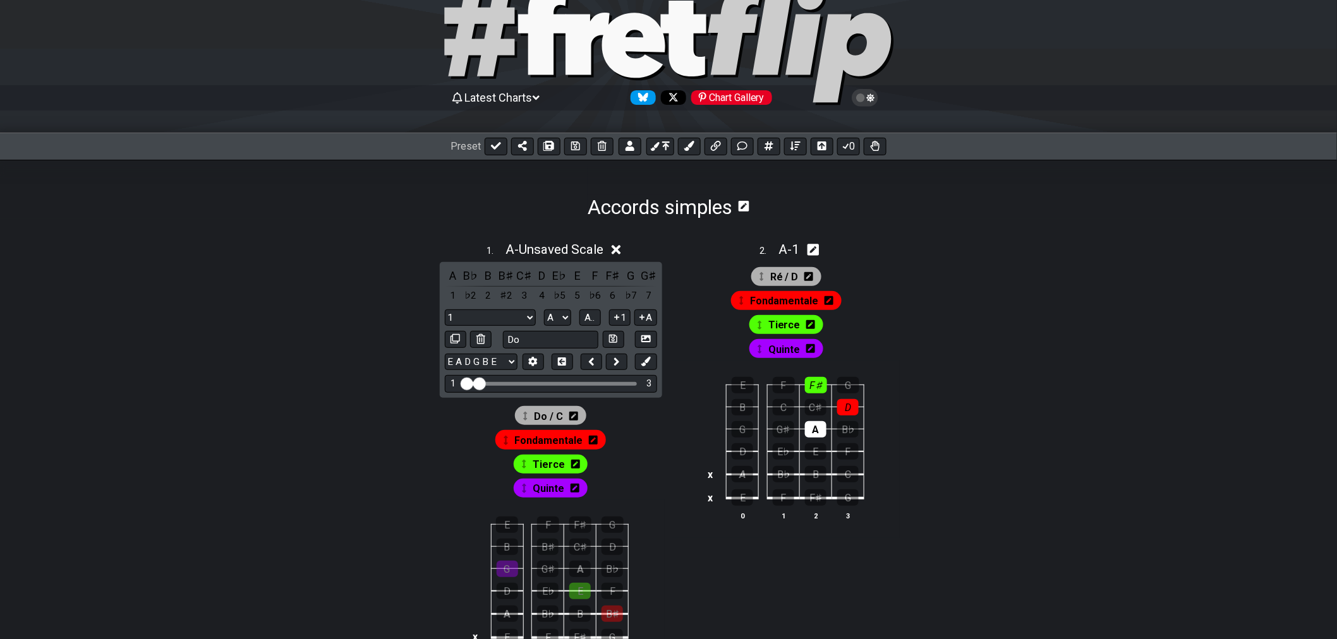
click at [502, 276] on div "B♯" at bounding box center [506, 275] width 16 height 17
click at [502, 276] on div "C" at bounding box center [506, 275] width 16 height 17
click at [512, 275] on div "C" at bounding box center [506, 275] width 16 height 17
click at [505, 281] on div "B♯" at bounding box center [506, 275] width 16 height 17
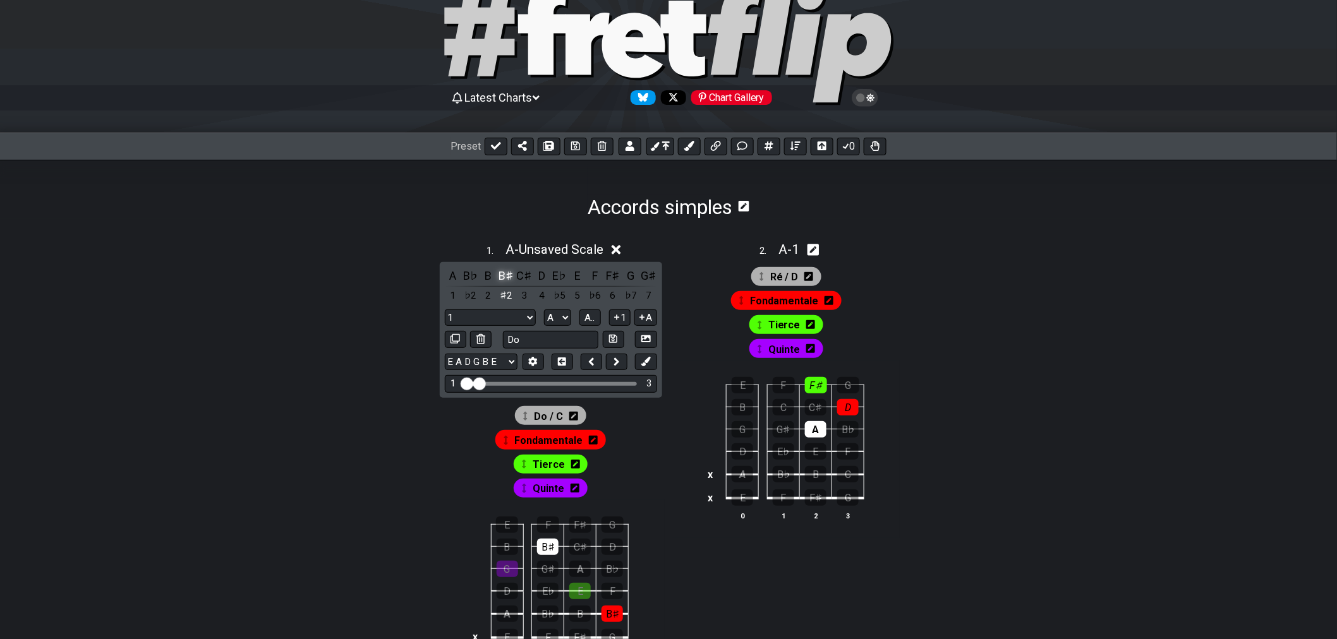
click at [502, 280] on div "B♯" at bounding box center [506, 275] width 16 height 17
click at [504, 281] on div "C" at bounding box center [506, 275] width 16 height 17
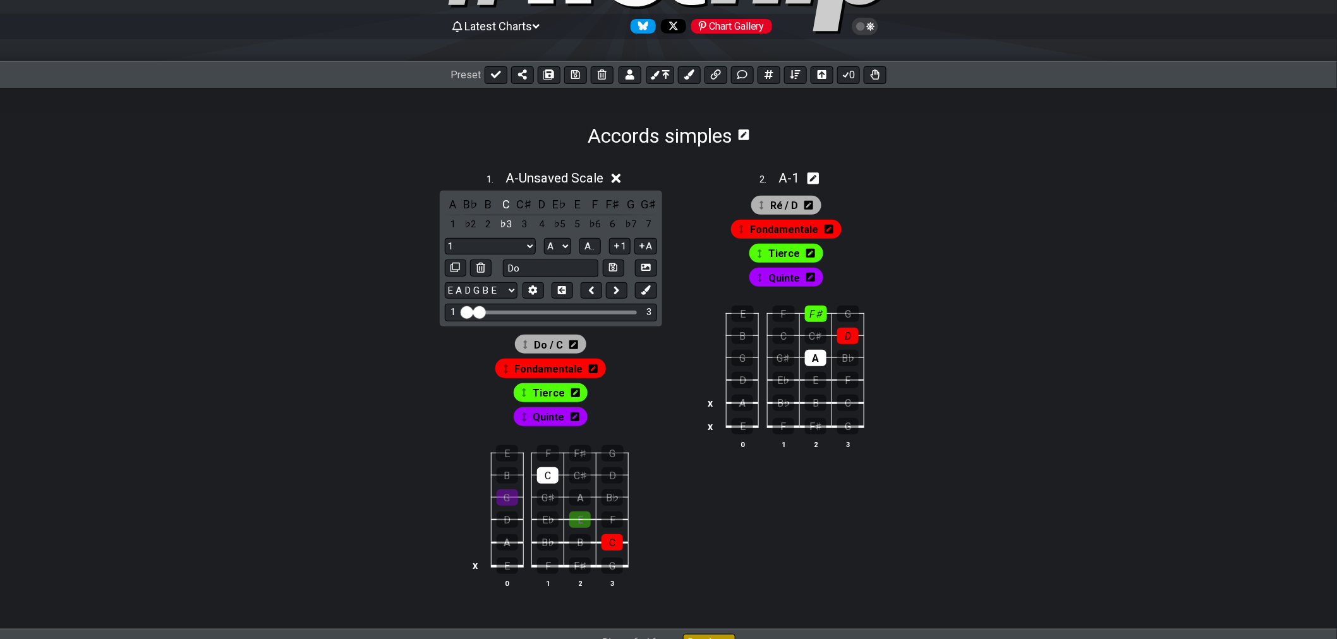
scroll to position [95, 0]
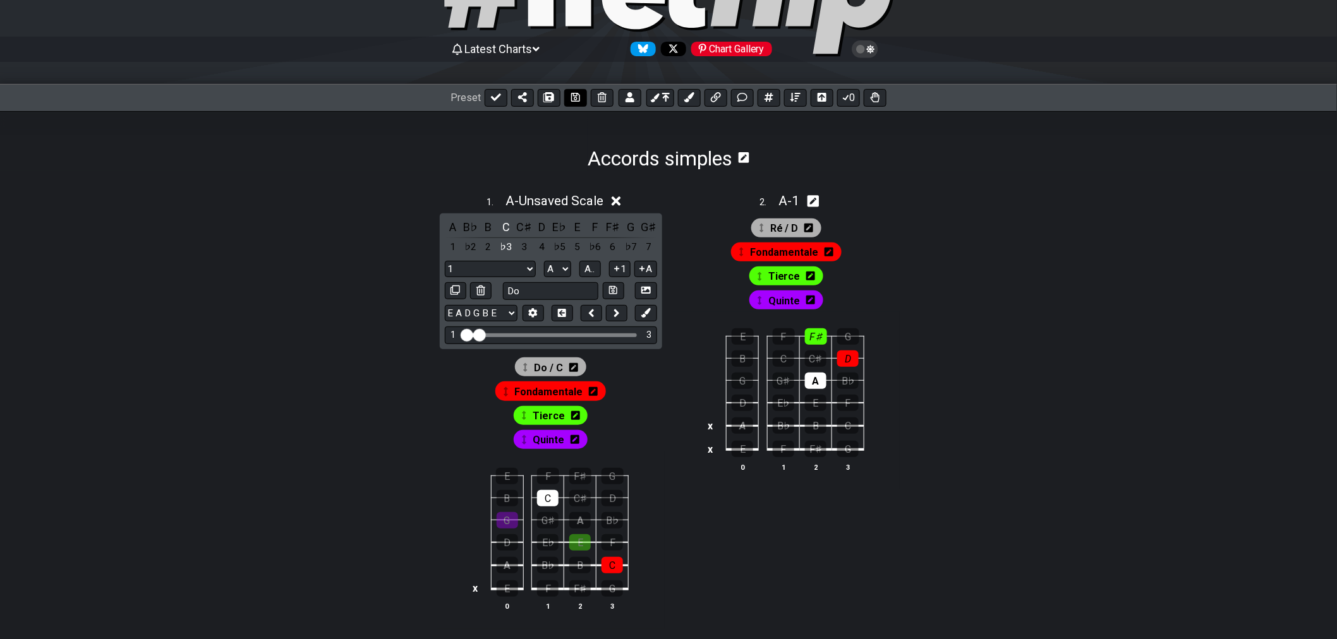
click at [577, 99] on icon at bounding box center [575, 97] width 9 height 10
click at [493, 100] on icon at bounding box center [496, 98] width 10 height 8
select select "/022YKJVMF"
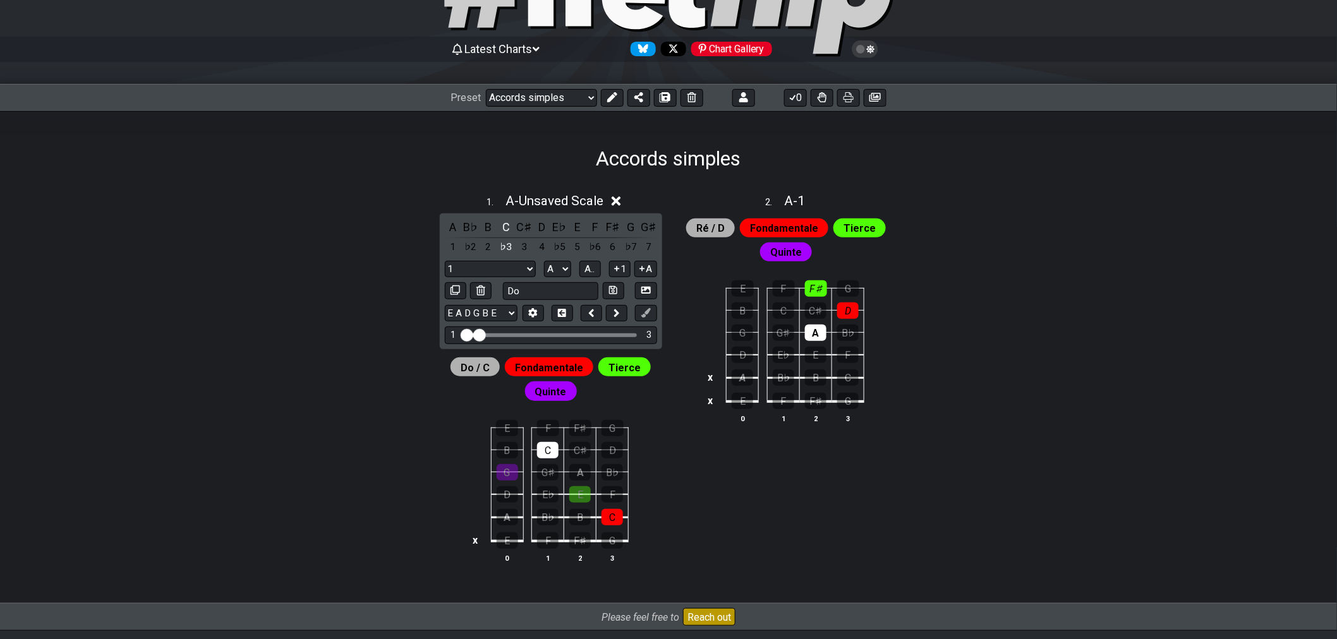
click at [621, 203] on icon at bounding box center [616, 200] width 9 height 9
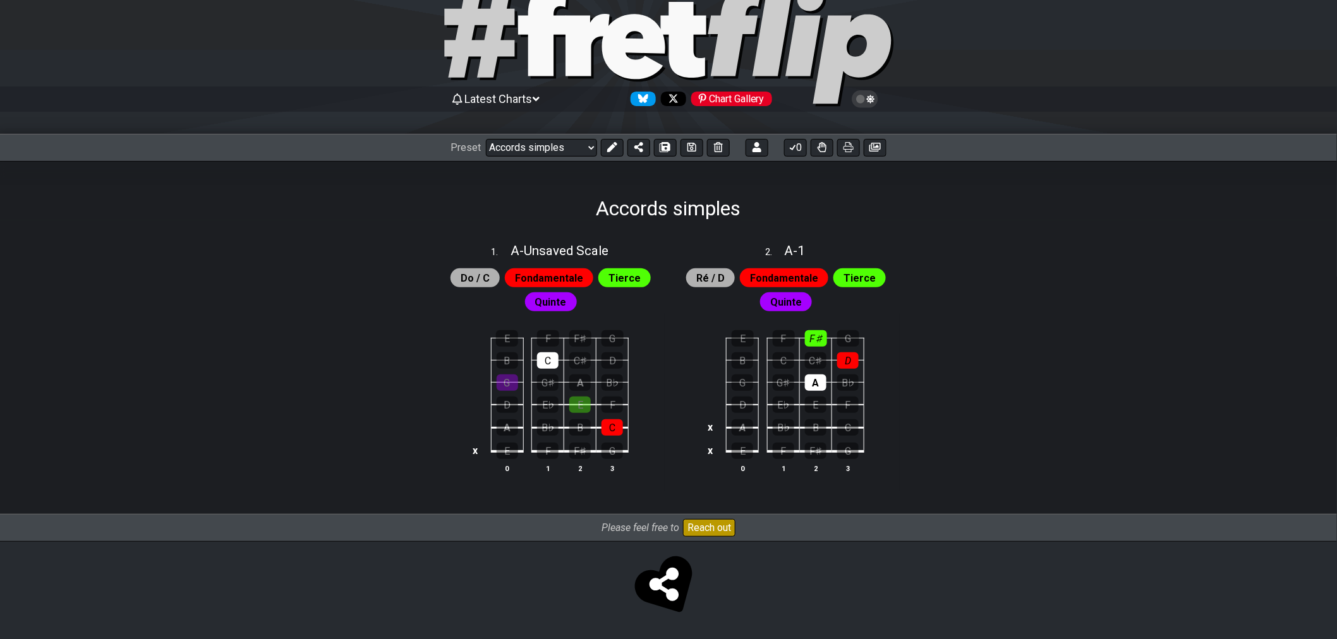
scroll to position [46, 0]
click at [610, 147] on icon at bounding box center [612, 147] width 10 height 10
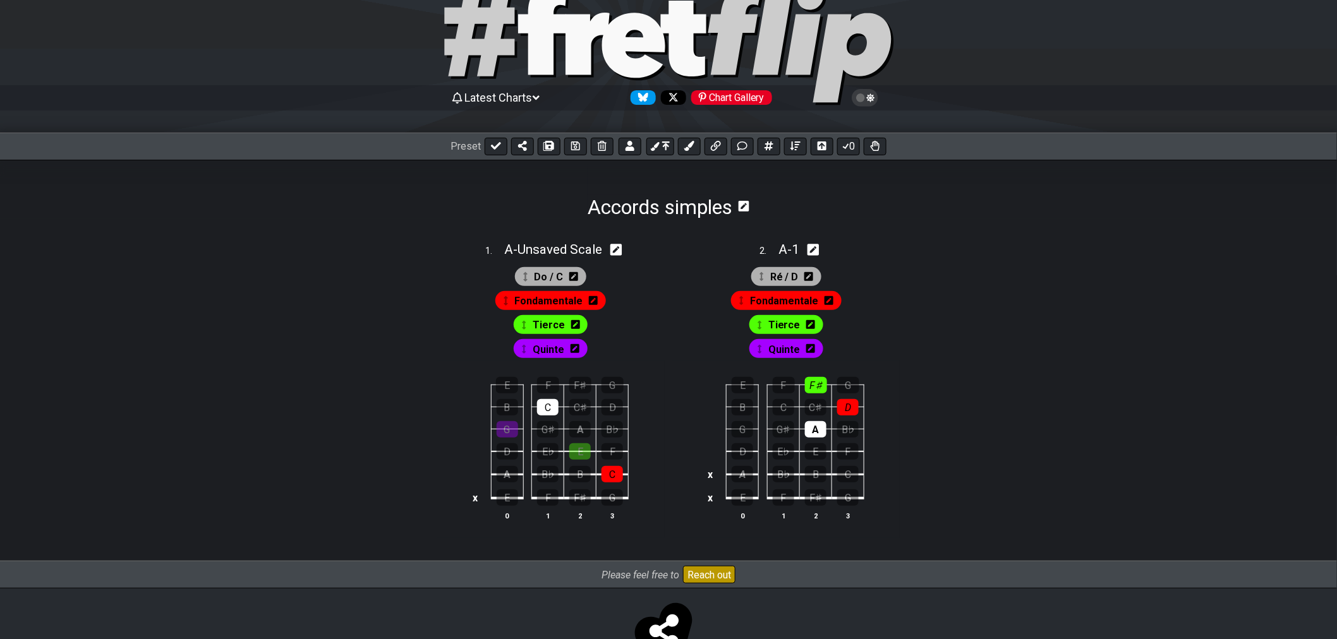
click at [617, 251] on icon at bounding box center [616, 249] width 12 height 13
select select "A"
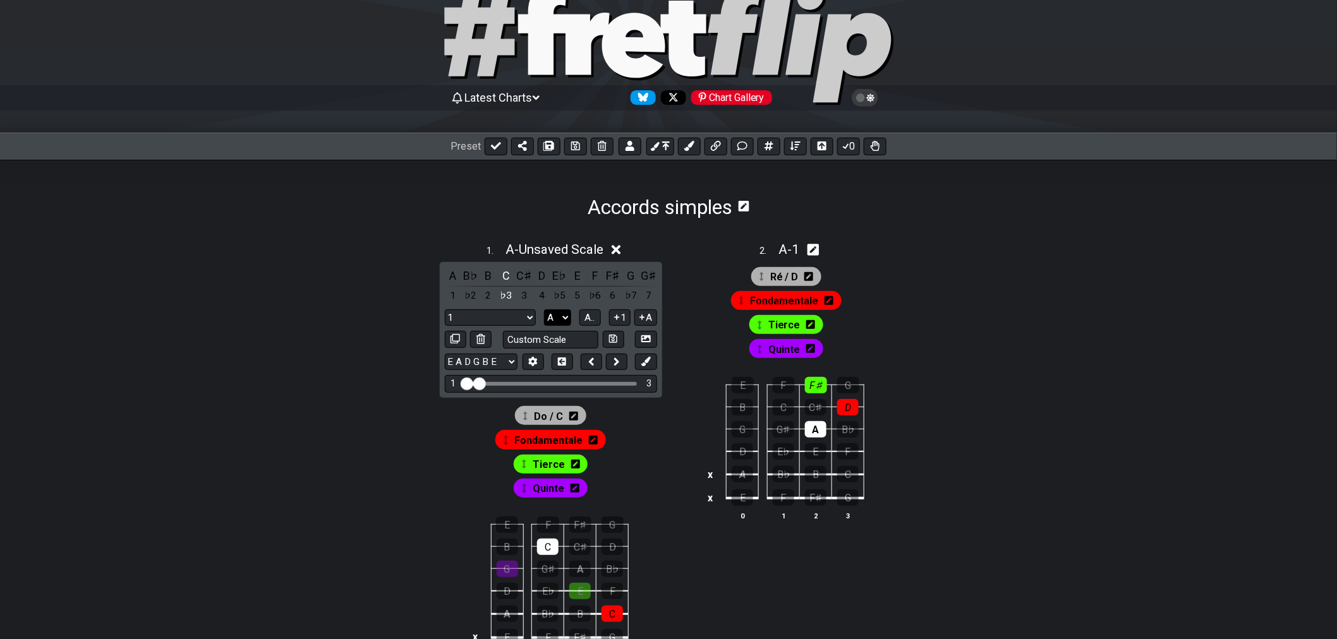
click at [565, 320] on select "A♭ A A♯ B♭ B C C♯ D♭ D D♯ E♭ E F F♯ G♭ G G♯" at bounding box center [557, 318] width 27 height 17
click at [565, 318] on select "A♭ A A♯ B♭ B C C♯ D♭ D D♯ E♭ E F F♯ G♭ G G♯" at bounding box center [557, 318] width 27 height 17
click at [596, 310] on button "A.." at bounding box center [589, 318] width 21 height 17
click at [591, 313] on span "1..7" at bounding box center [590, 317] width 15 height 11
click at [591, 317] on span "..." at bounding box center [590, 317] width 6 height 11
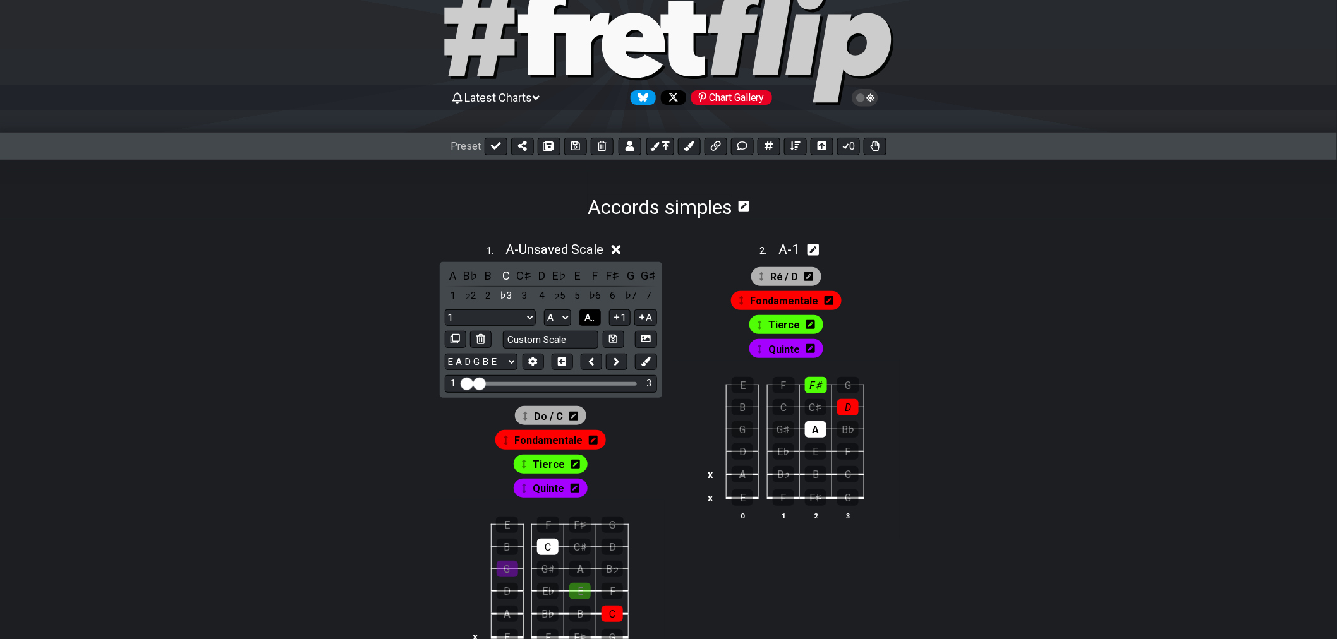
click at [591, 315] on span "A.." at bounding box center [590, 317] width 10 height 11
click at [591, 315] on span "1..7" at bounding box center [590, 317] width 15 height 11
click at [591, 315] on span "..." at bounding box center [590, 317] width 6 height 11
click at [624, 320] on button "1" at bounding box center [619, 318] width 21 height 17
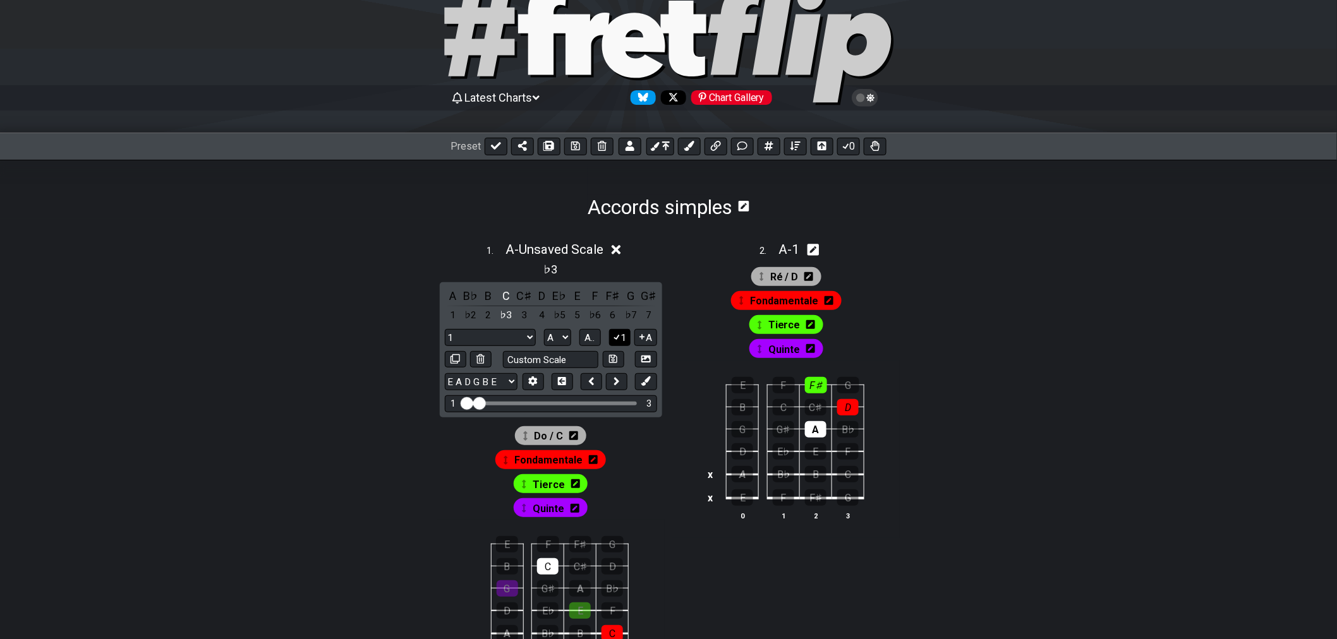
click at [619, 337] on icon at bounding box center [617, 336] width 12 height 9
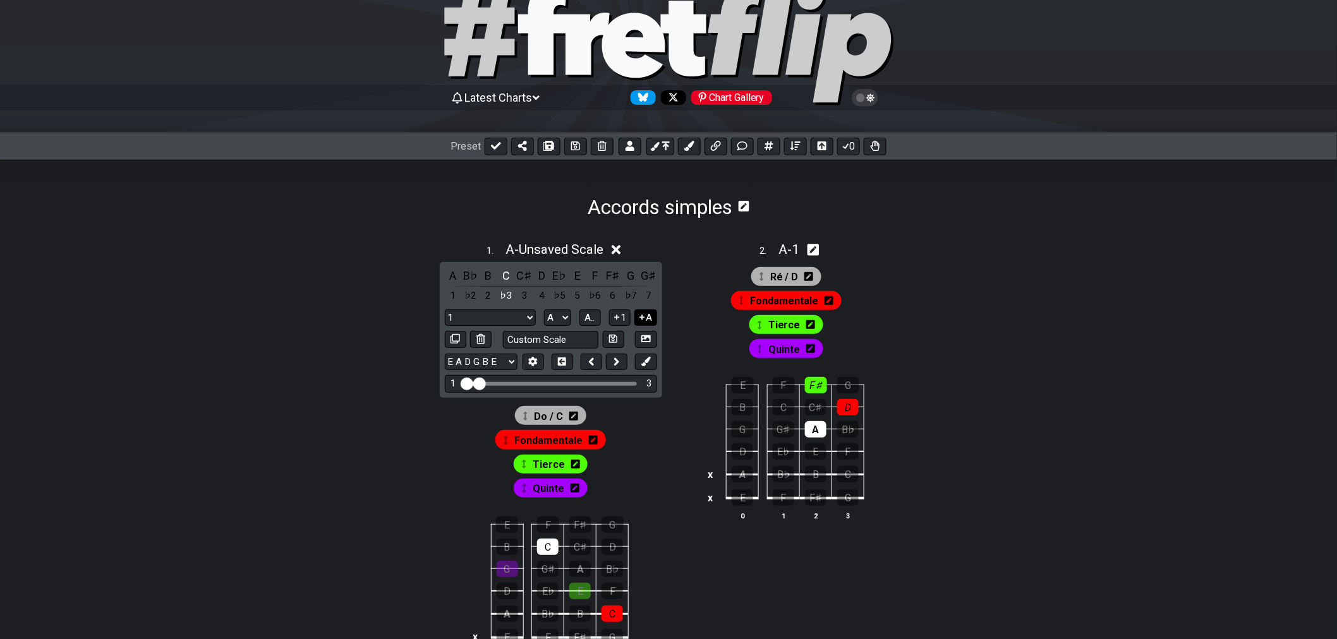
click at [641, 320] on icon at bounding box center [642, 317] width 12 height 9
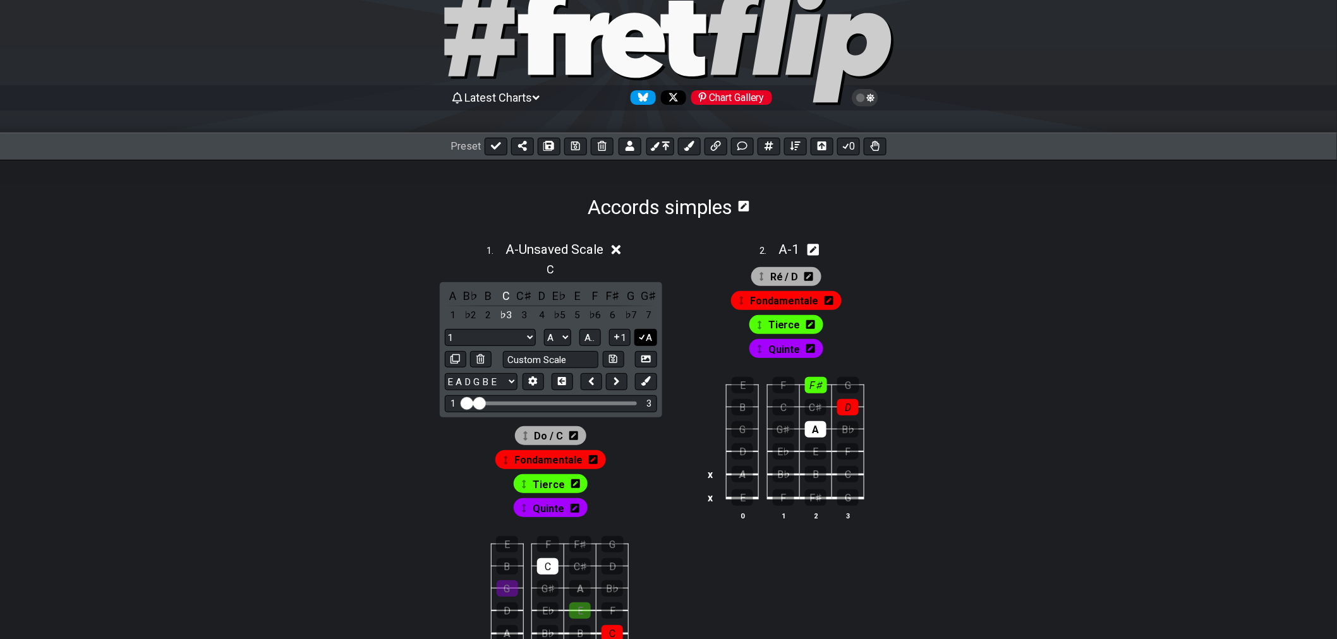
click at [645, 339] on icon at bounding box center [642, 336] width 12 height 9
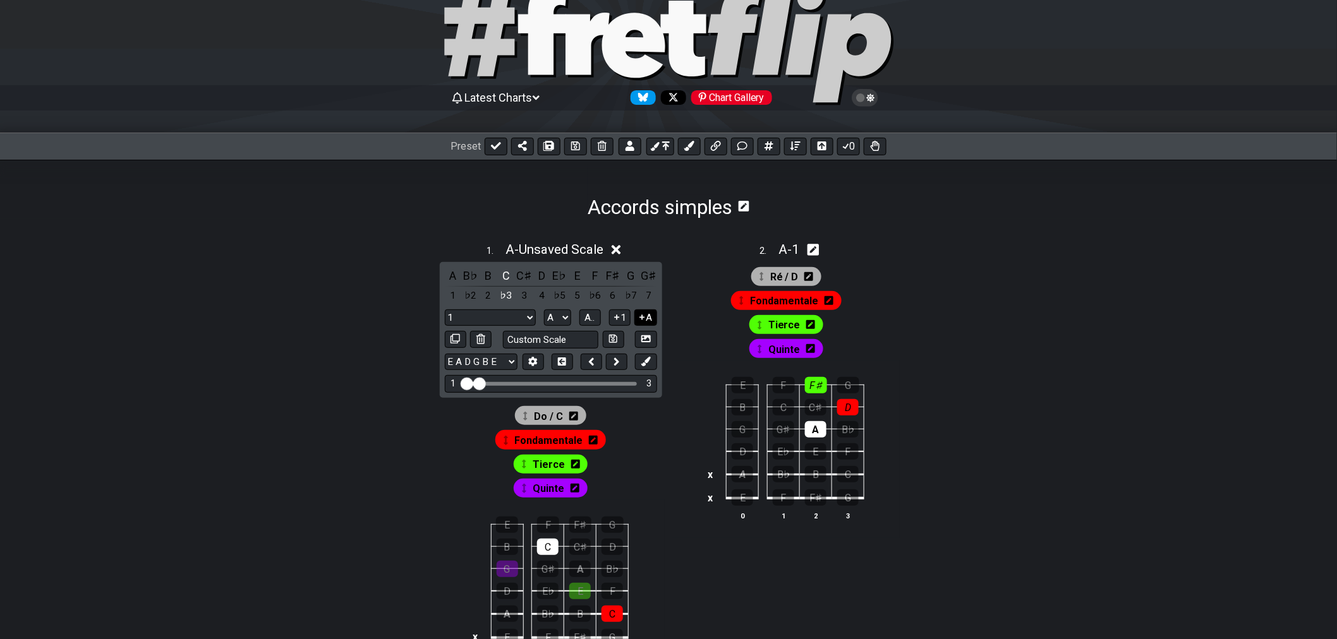
click at [643, 323] on button "A" at bounding box center [645, 318] width 22 height 17
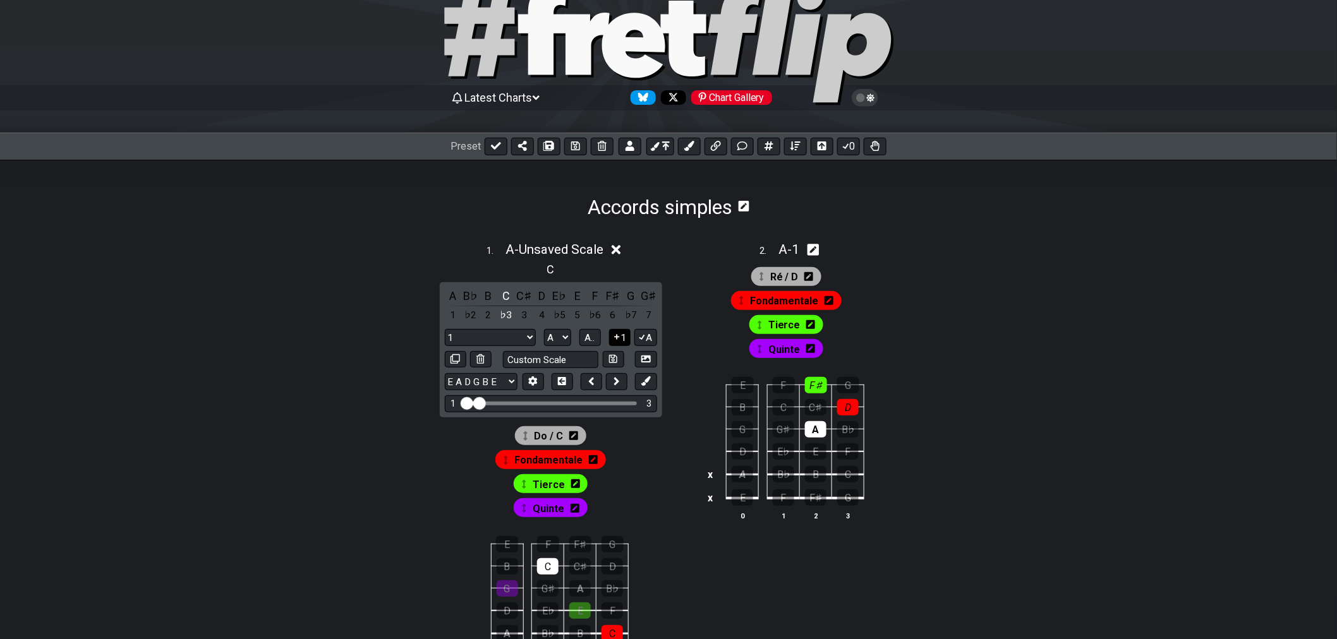
click at [619, 344] on button "1" at bounding box center [619, 337] width 21 height 17
click at [618, 341] on icon at bounding box center [617, 336] width 12 height 9
click at [647, 343] on button "A" at bounding box center [645, 337] width 22 height 17
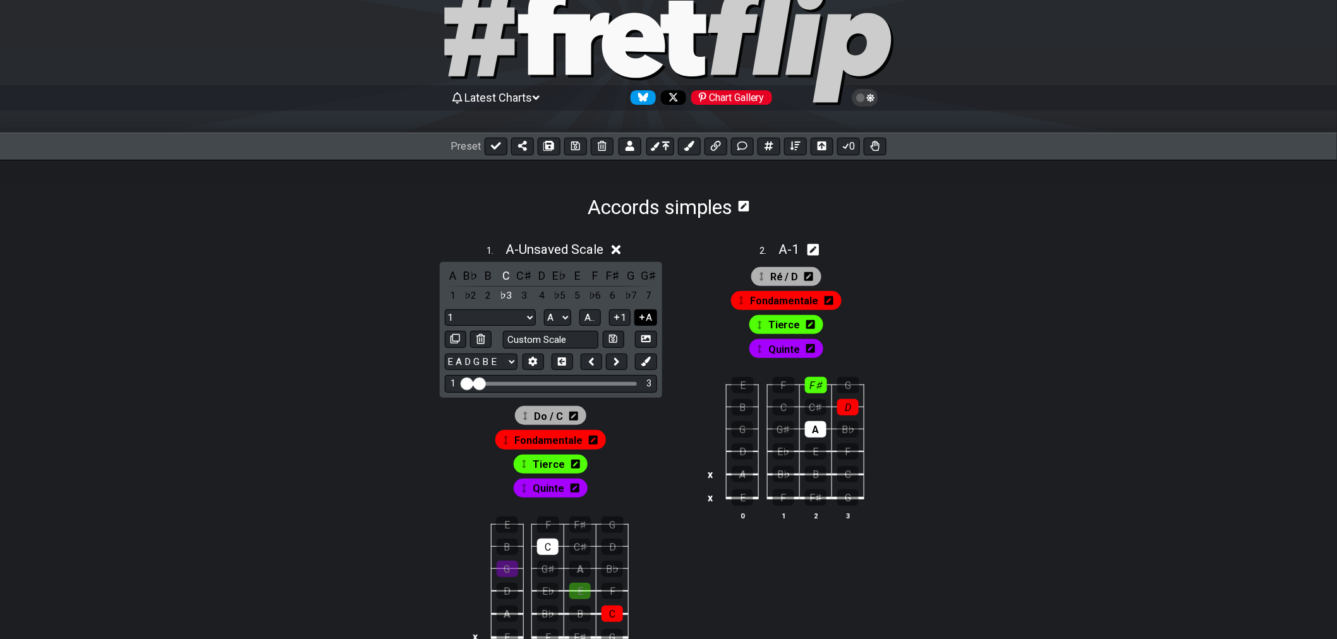
click at [646, 323] on button "A" at bounding box center [645, 318] width 22 height 17
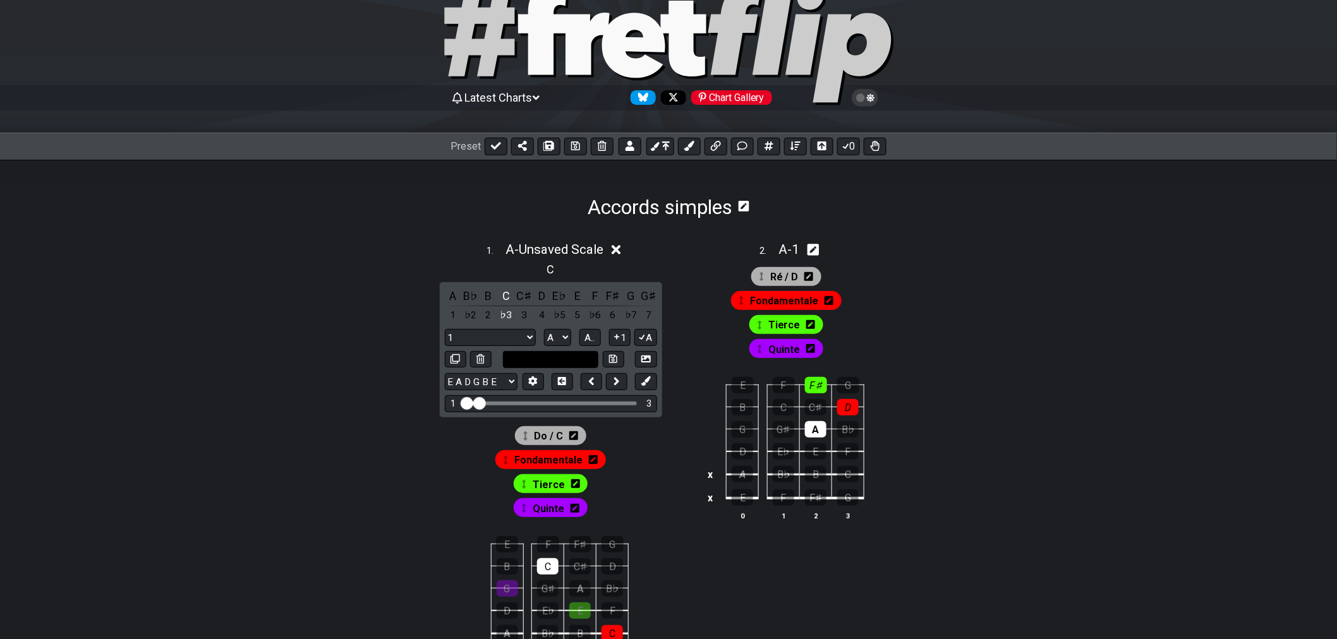
click at [579, 363] on input "text" at bounding box center [551, 359] width 96 height 17
type input "Custom Scale"
click at [541, 345] on div "1 1 Minor Pentatonic Major Pentatonic Minor Blues Major Blues Major / [PERSON_N…" at bounding box center [551, 337] width 212 height 17
click at [532, 335] on select "1 1 Minor Pentatonic Major Pentatonic Minor Blues Major Blues Major / [PERSON_N…" at bounding box center [490, 337] width 91 height 17
click at [445, 329] on select "1 1 Minor Pentatonic Major Pentatonic Minor Blues Major Blues Major / [PERSON_N…" at bounding box center [490, 337] width 91 height 17
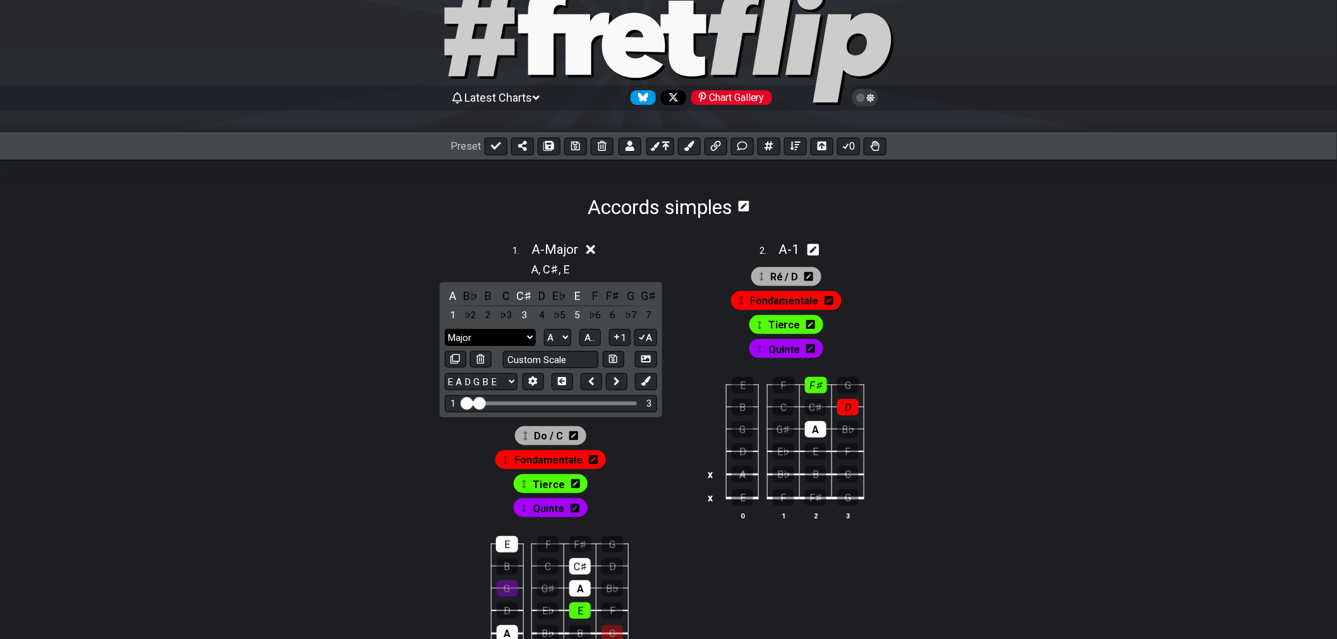
click at [487, 334] on select "1 1 Minor Pentatonic Major Pentatonic Minor Blues Major Blues Major / [PERSON_N…" at bounding box center [490, 337] width 91 height 17
click at [445, 329] on select "1 1 Minor Pentatonic Major Pentatonic Minor Blues Major Blues Major / [PERSON_N…" at bounding box center [490, 337] width 91 height 17
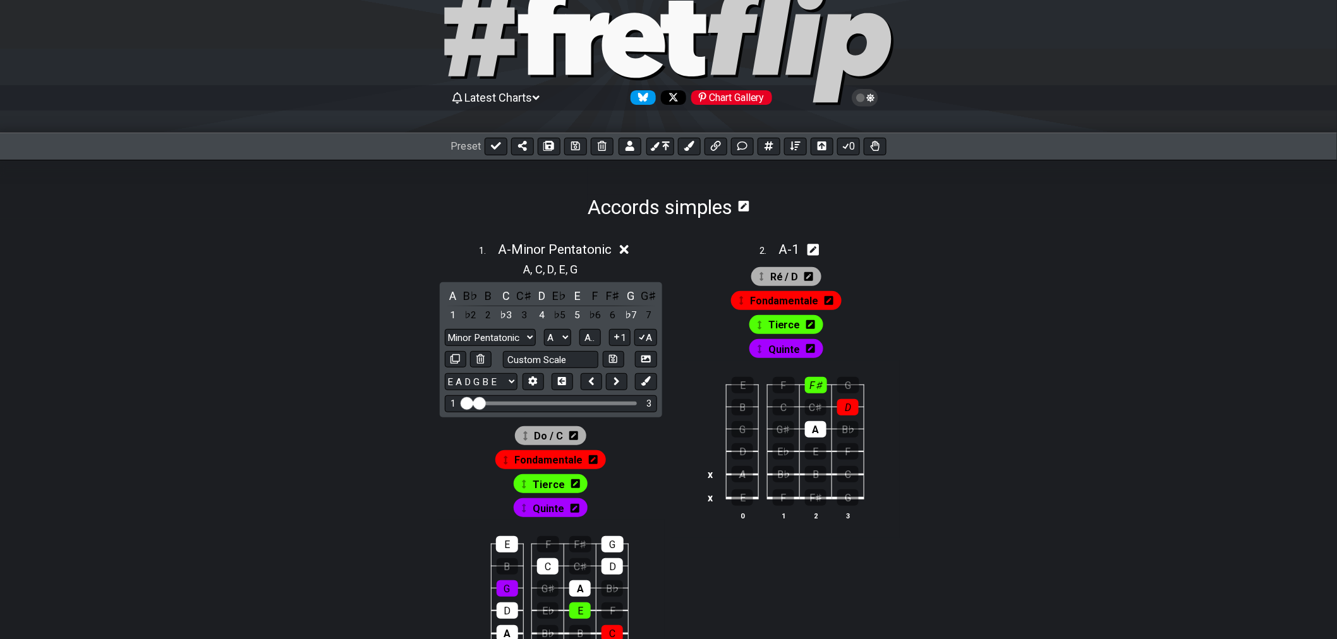
click at [498, 325] on div "A B♭ B C C♯ D E♭ E F F♯ G G♯ 1 ♭2 2 ♭3 3 4 ♭5 5 ♭6 6 ♭7 7 1 1 Minor Pentatonic …" at bounding box center [551, 349] width 222 height 135
click at [504, 337] on select "1 1 Minor Pentatonic Major Pentatonic Minor Blues Major Blues Major / [PERSON_N…" at bounding box center [490, 337] width 91 height 17
click at [445, 329] on select "1 1 Minor Pentatonic Major Pentatonic Minor Blues Major Blues Major / [PERSON_N…" at bounding box center [490, 337] width 91 height 17
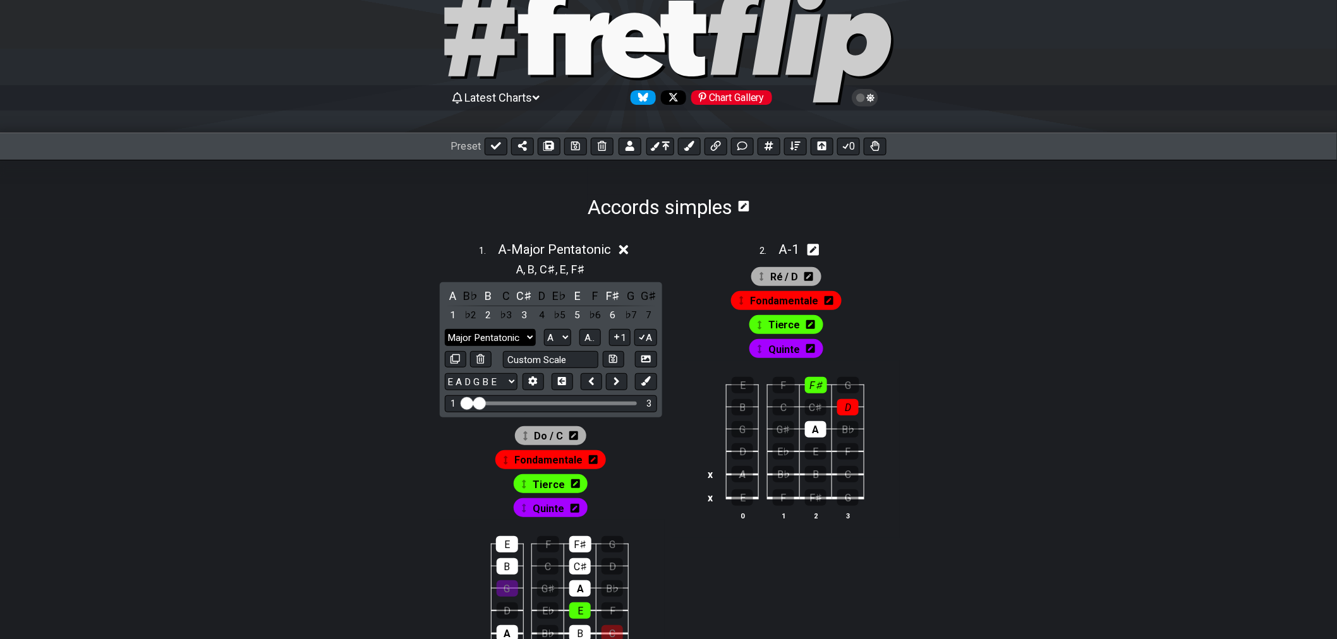
click at [514, 333] on select "1 1 Minor Pentatonic Major Pentatonic Minor Blues Major Blues Major / [PERSON_N…" at bounding box center [490, 337] width 91 height 17
click at [445, 329] on select "1 1 Minor Pentatonic Major Pentatonic Minor Blues Major Blues Major / [PERSON_N…" at bounding box center [490, 337] width 91 height 17
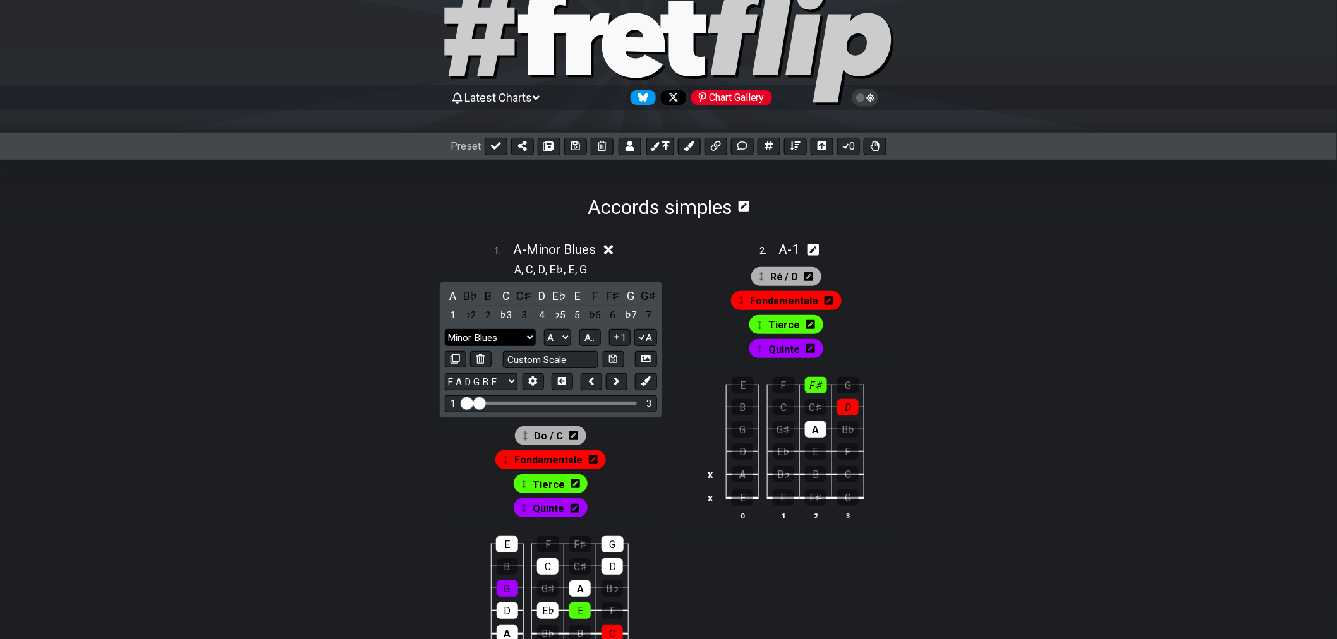
click at [514, 337] on select "1 1 Minor Pentatonic Major Pentatonic Minor Blues Major Blues Major / [PERSON_N…" at bounding box center [490, 337] width 91 height 17
click at [445, 329] on select "1 1 Minor Pentatonic Major Pentatonic Minor Blues Major Blues Major / [PERSON_N…" at bounding box center [490, 337] width 91 height 17
click at [504, 334] on select "1 1 Minor Pentatonic Major Pentatonic Minor Blues Major Blues Major / [PERSON_N…" at bounding box center [490, 337] width 91 height 17
click at [445, 329] on select "1 1 Minor Pentatonic Major Pentatonic Minor Blues Major Blues Major / [PERSON_N…" at bounding box center [490, 337] width 91 height 17
click at [509, 338] on select "1 1 Minor Pentatonic Major Pentatonic Minor Blues Major Blues Major / [PERSON_N…" at bounding box center [490, 337] width 91 height 17
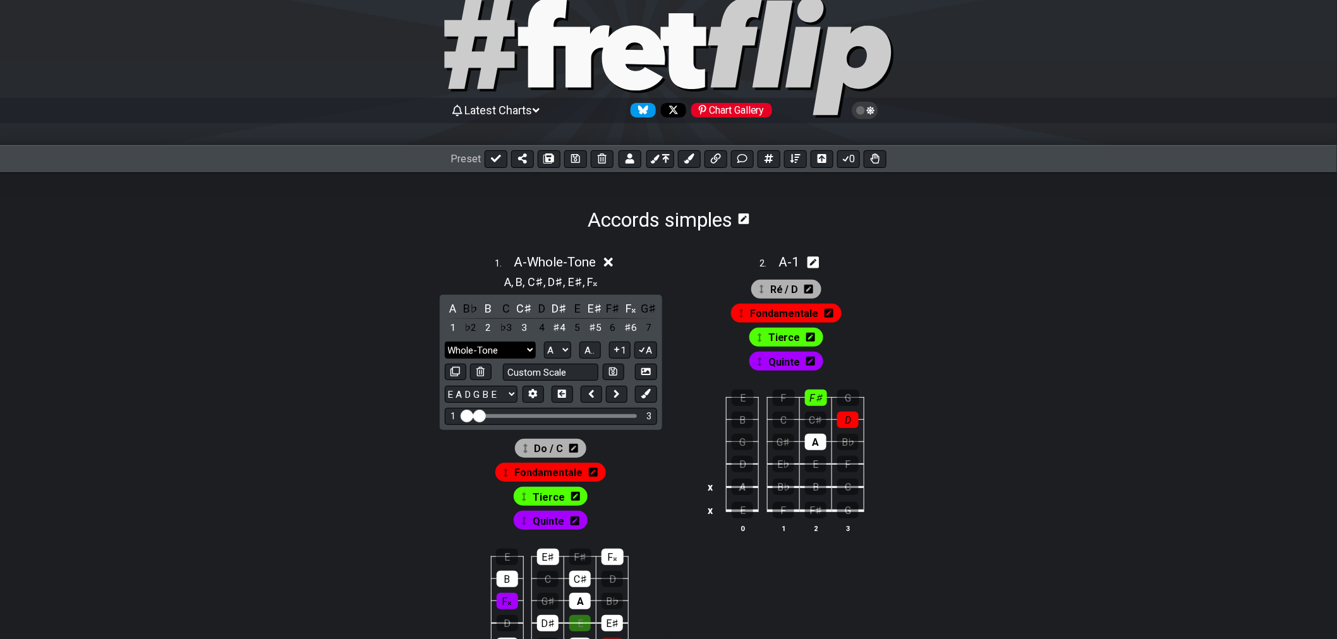
scroll to position [0, 0]
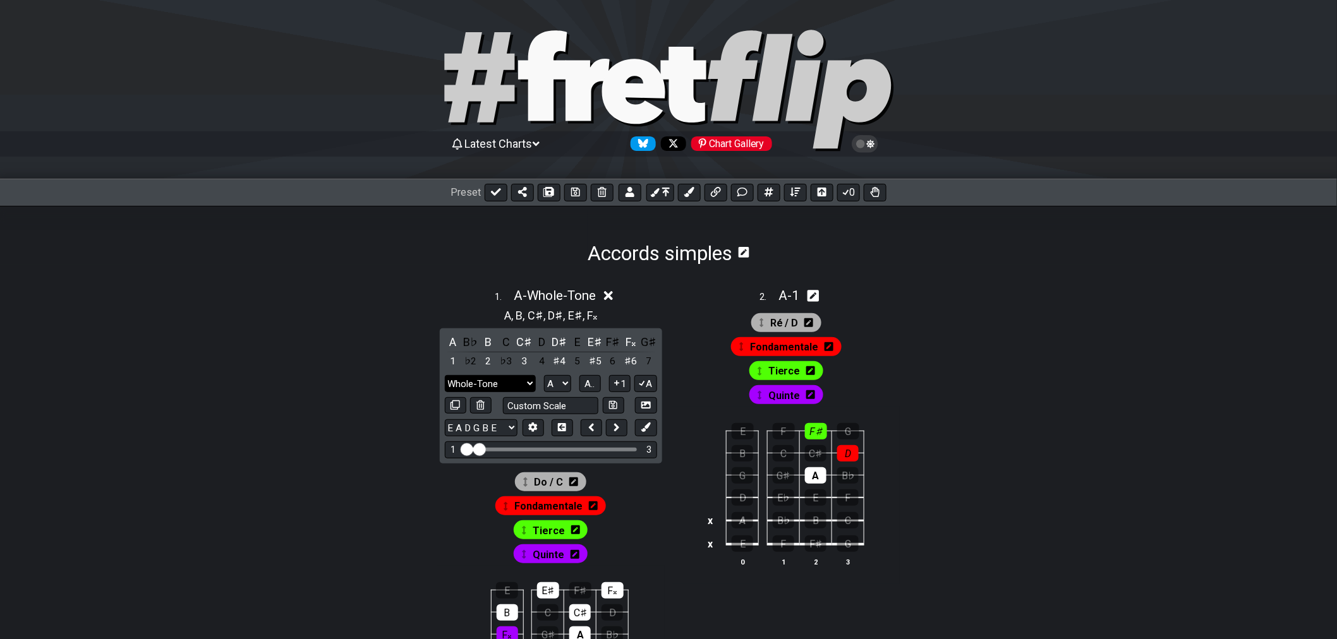
click at [501, 378] on select "1 1 Minor Pentatonic Major Pentatonic Minor Blues Major Blues Major / [PERSON_N…" at bounding box center [490, 383] width 91 height 17
click at [445, 375] on select "1 1 Minor Pentatonic Major Pentatonic Minor Blues Major Blues Major / [PERSON_N…" at bounding box center [490, 383] width 91 height 17
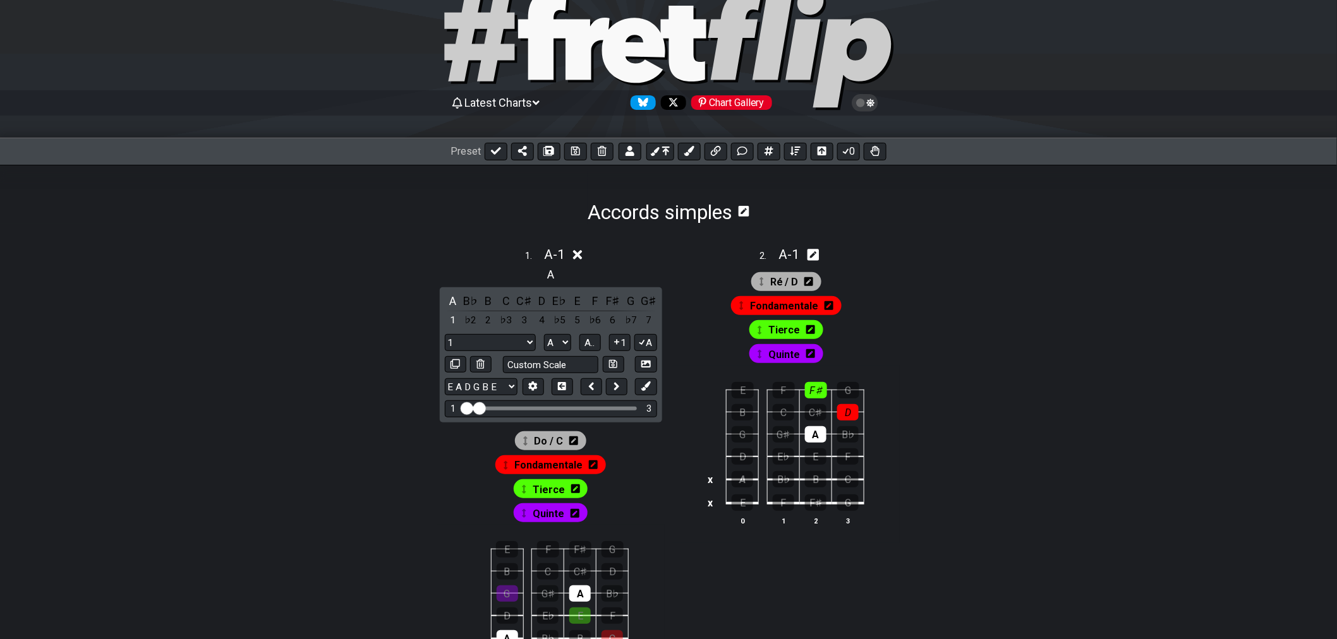
scroll to position [140, 0]
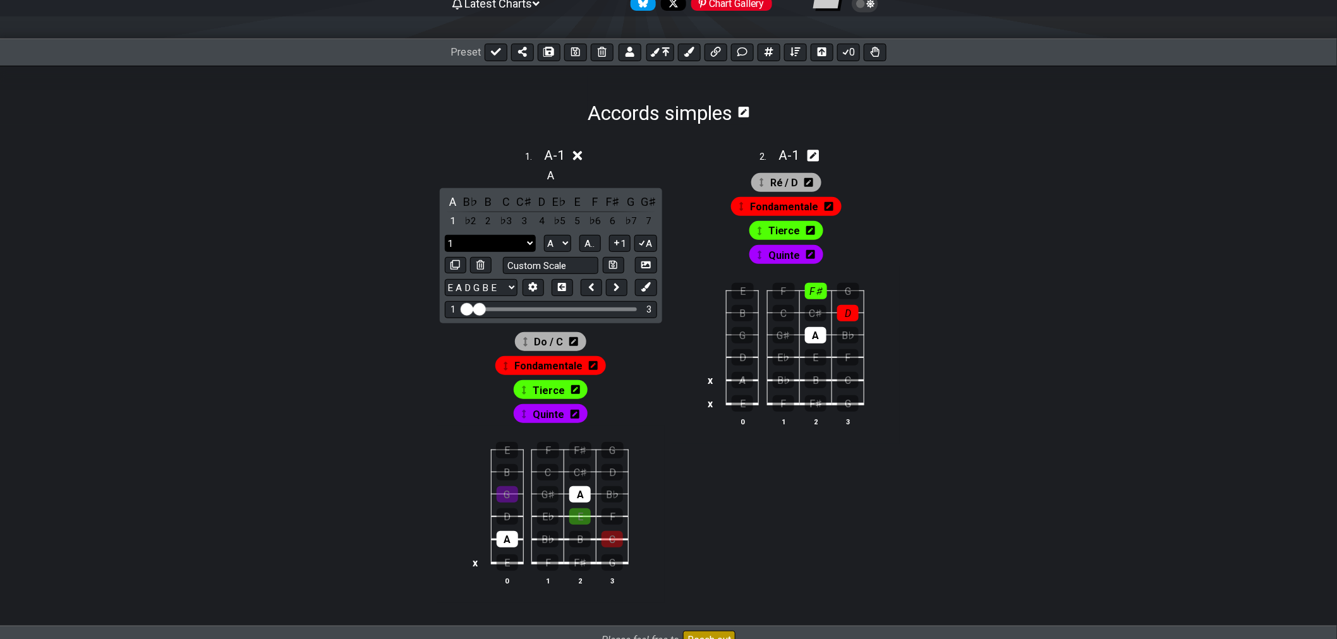
click at [457, 243] on select "1 1 Minor Pentatonic Major Pentatonic Minor Blues Major Blues Major / [PERSON_N…" at bounding box center [490, 243] width 91 height 17
click at [445, 235] on select "1 1 Minor Pentatonic Major Pentatonic Minor Blues Major Blues Major / [PERSON_N…" at bounding box center [490, 243] width 91 height 17
click at [474, 236] on select "1 1 Minor Pentatonic Major Pentatonic Minor Blues Major Blues Major / [PERSON_N…" at bounding box center [490, 243] width 91 height 17
select select "Minor Pentatonic"
click at [445, 235] on select "1 1 Minor Pentatonic Major Pentatonic Minor Blues Major Blues Major / [PERSON_N…" at bounding box center [490, 243] width 91 height 17
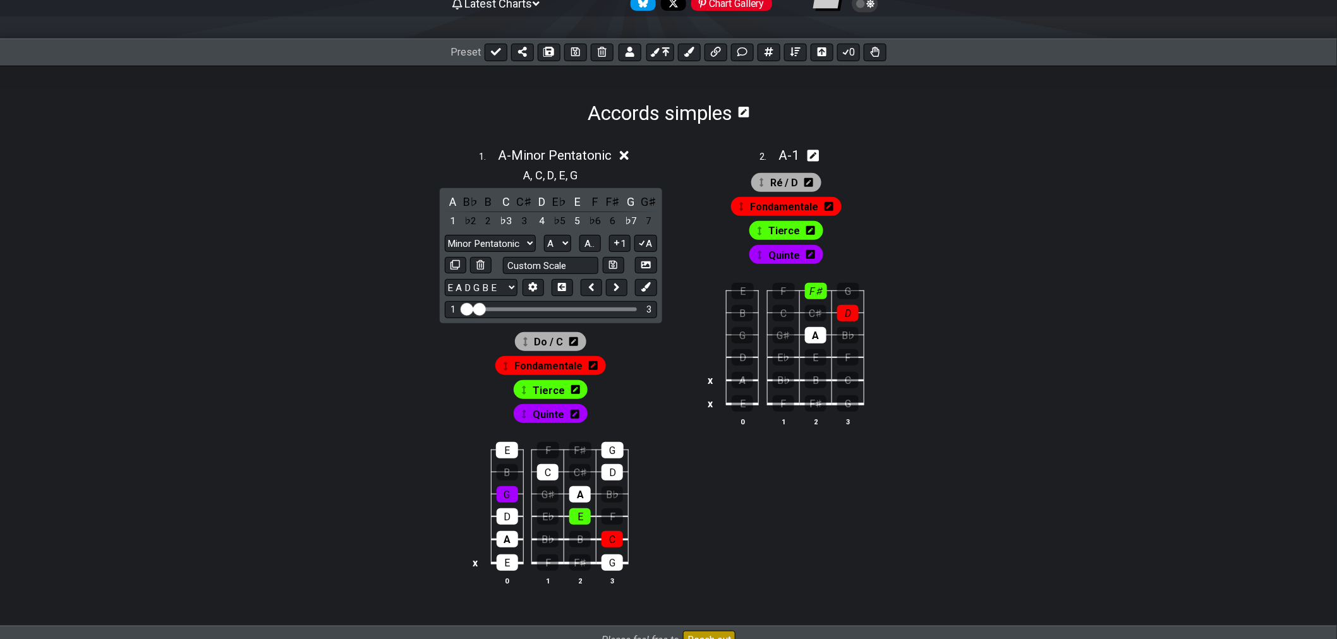
drag, startPoint x: 596, startPoint y: 54, endPoint x: 569, endPoint y: 92, distance: 46.6
click at [572, 90] on div "Latest Charts Chart Gallery The Internet Guitar fretboard tool - view and edit …" at bounding box center [668, 295] width 1337 height 871
click at [588, 159] on span "A - Minor Pentatonic" at bounding box center [555, 155] width 114 height 15
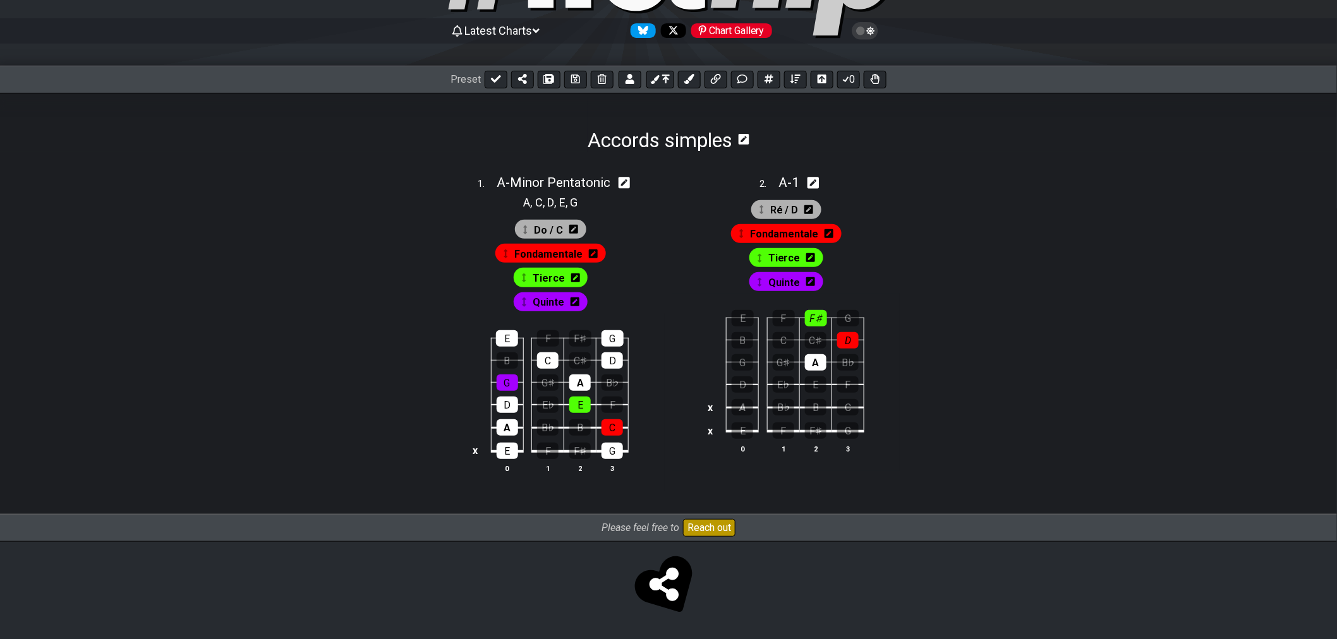
click at [620, 182] on div "1 . A - Minor Pentatonic" at bounding box center [550, 179] width 227 height 24
select select "Minor Pentatonic"
select select "A"
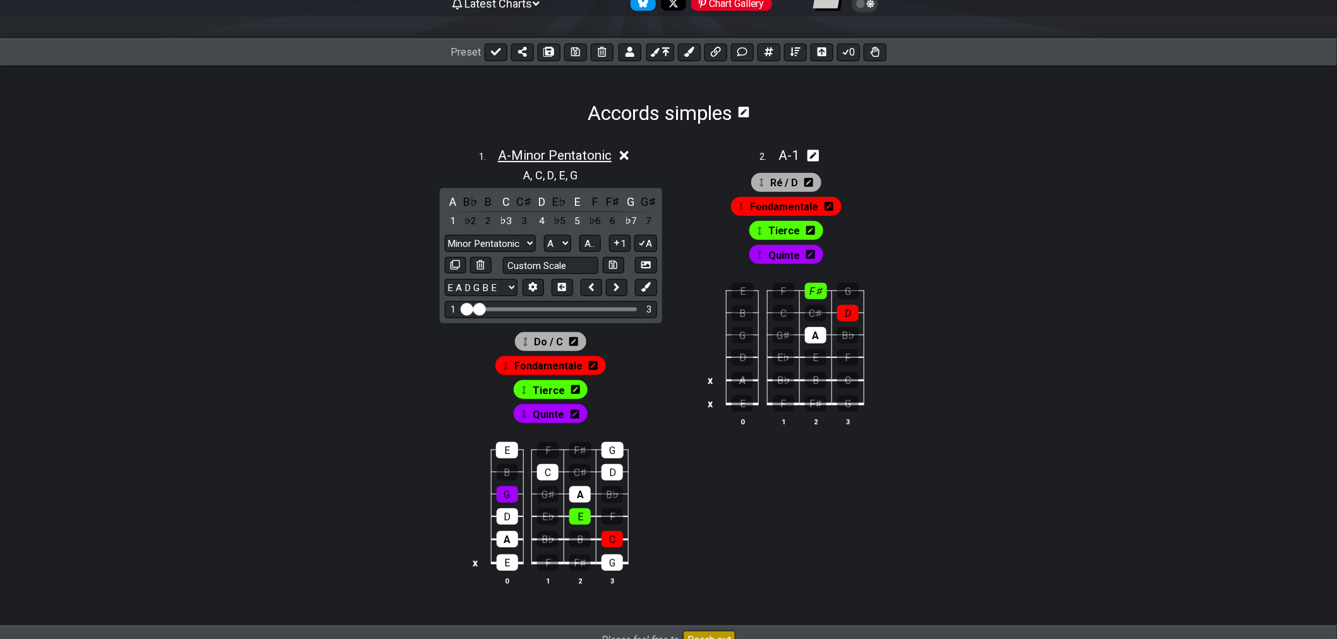
click at [598, 160] on span "A - Minor Pentatonic" at bounding box center [555, 155] width 114 height 15
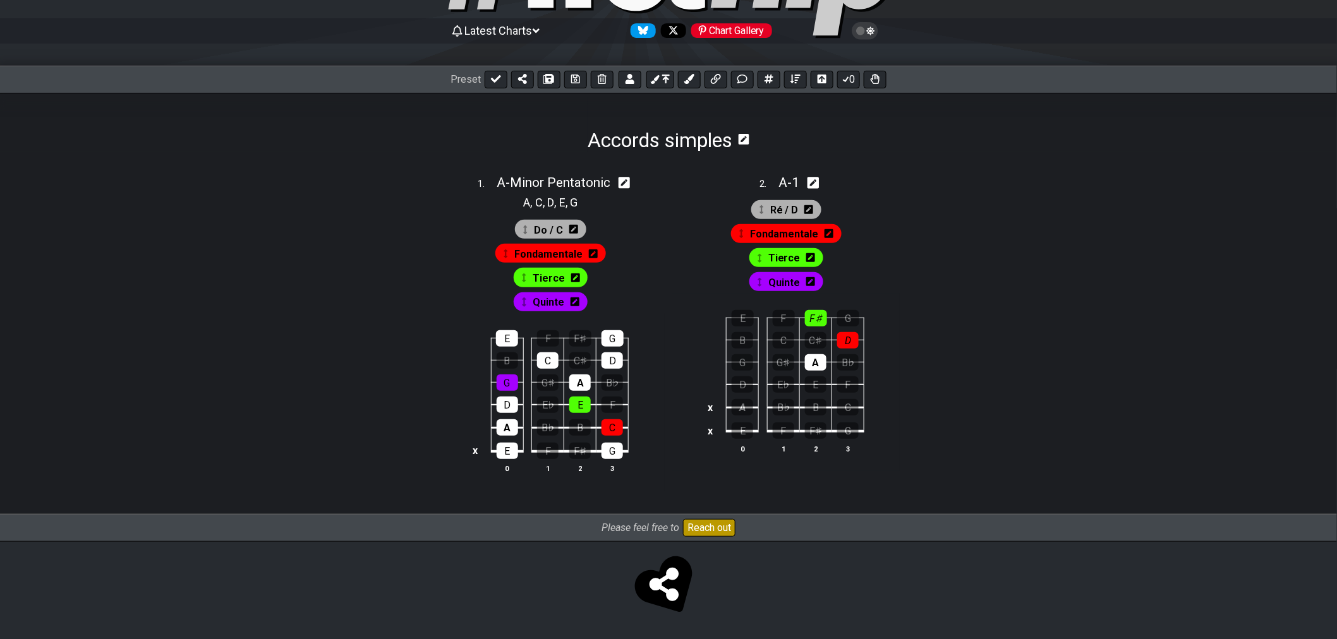
click at [626, 183] on icon at bounding box center [625, 183] width 12 height 12
select select "Minor Pentatonic"
select select "A"
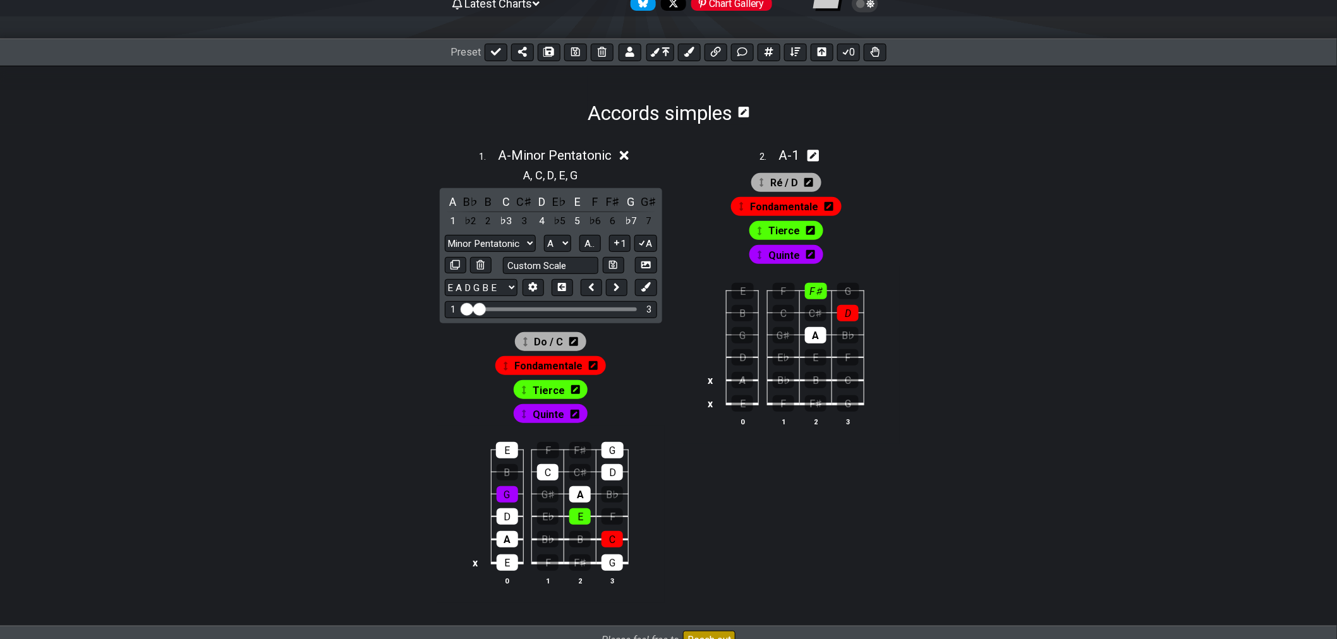
click at [626, 157] on icon at bounding box center [624, 155] width 9 height 9
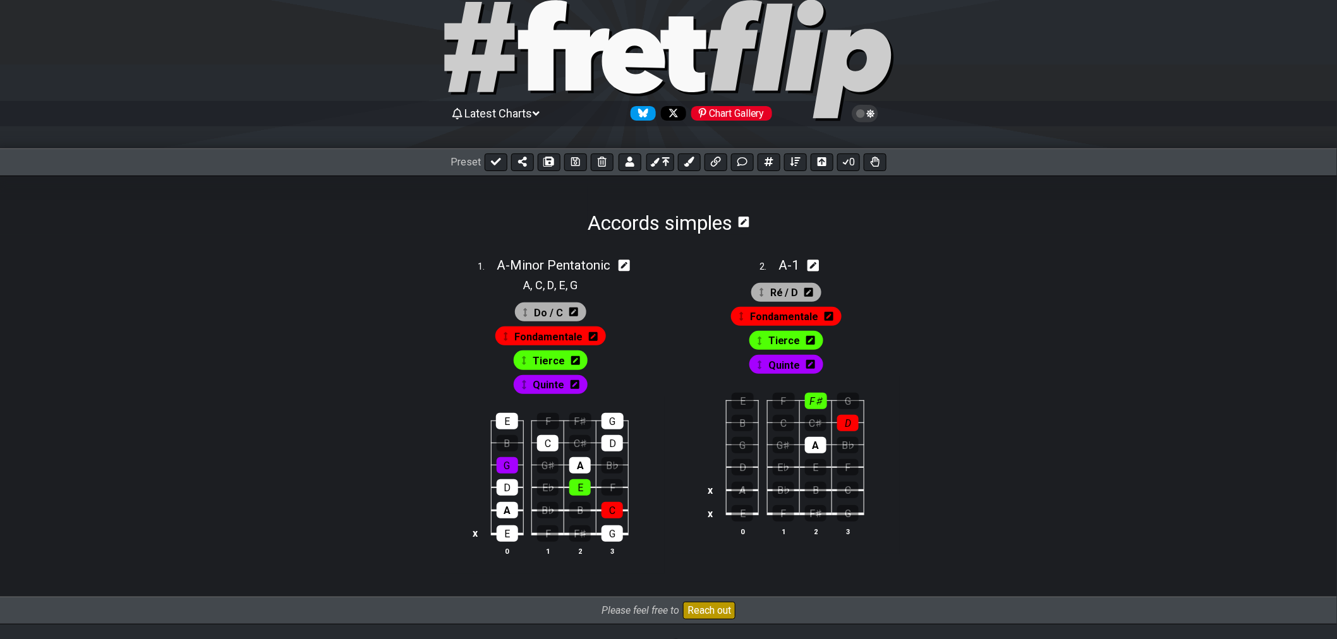
scroll to position [116, 0]
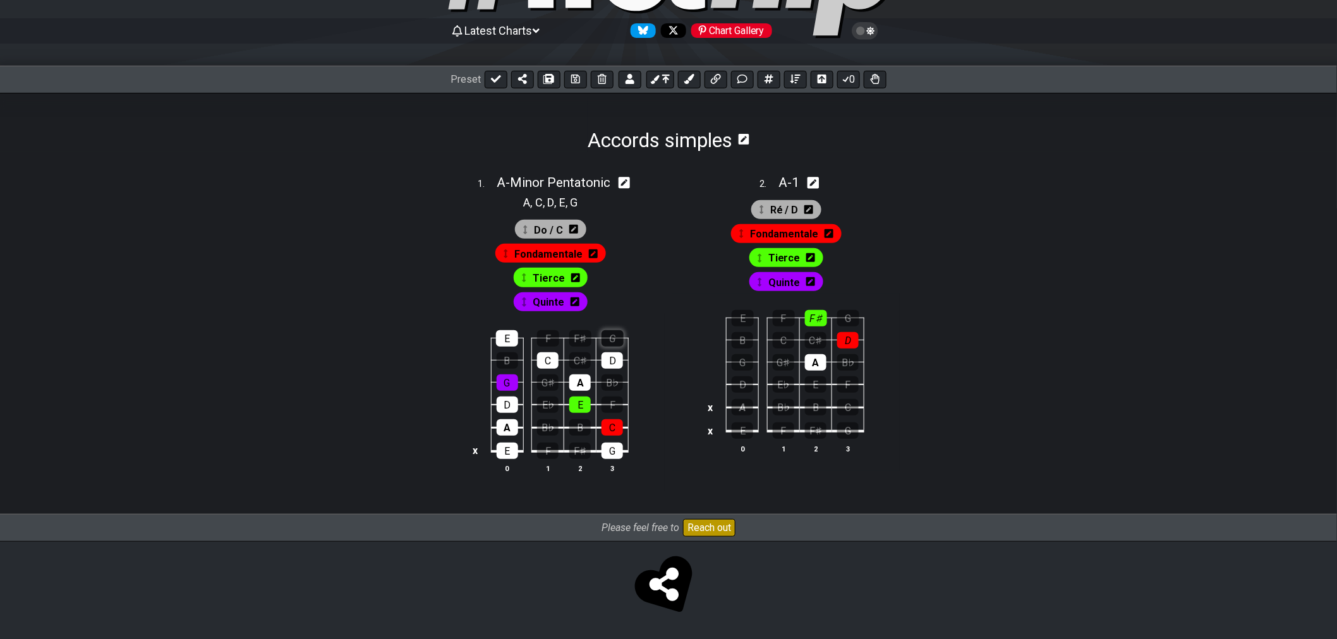
click at [609, 330] on div "G" at bounding box center [612, 338] width 22 height 16
click at [601, 345] on td "D" at bounding box center [612, 349] width 32 height 22
click at [603, 339] on div "G" at bounding box center [612, 338] width 22 height 16
click at [607, 348] on td "D" at bounding box center [612, 349] width 32 height 22
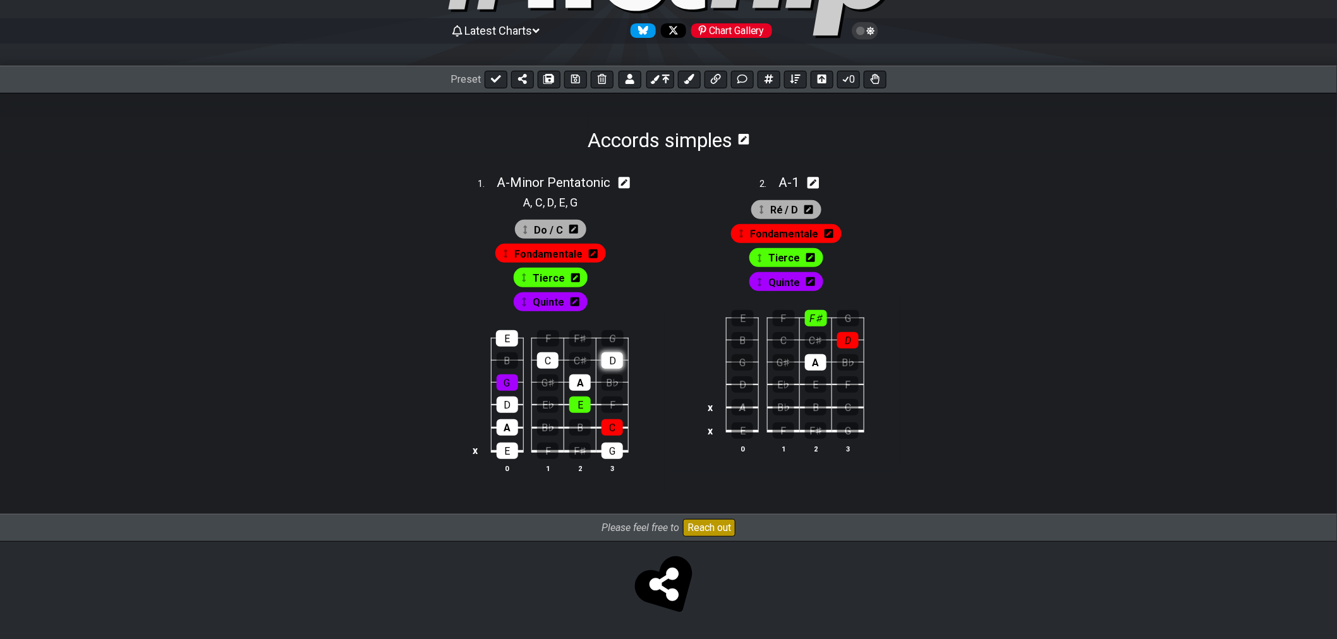
click at [602, 355] on div "D" at bounding box center [611, 361] width 21 height 16
click at [503, 330] on div "E" at bounding box center [507, 338] width 22 height 16
drag, startPoint x: 541, startPoint y: 361, endPoint x: 550, endPoint y: 368, distance: 11.2
click at [545, 363] on div "C" at bounding box center [547, 361] width 21 height 16
drag, startPoint x: 571, startPoint y: 376, endPoint x: 583, endPoint y: 398, distance: 25.2
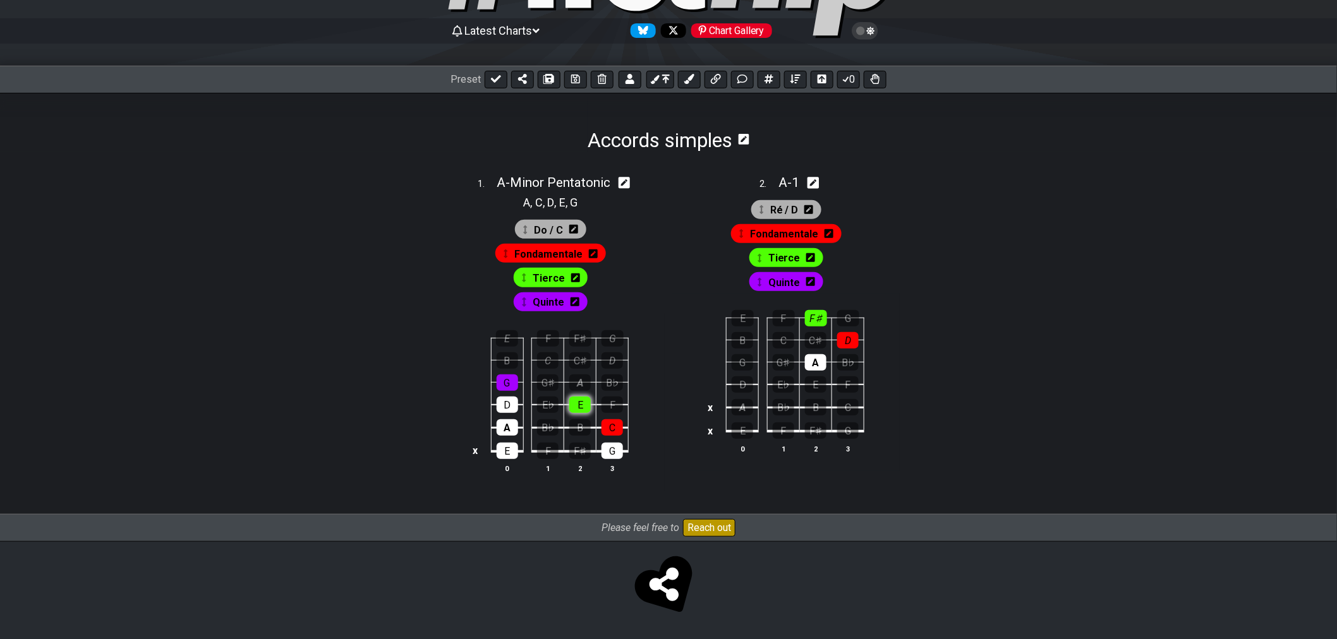
click at [571, 377] on div "A" at bounding box center [579, 383] width 21 height 16
click at [616, 456] on div "G" at bounding box center [611, 451] width 21 height 16
click at [512, 452] on div "E" at bounding box center [507, 451] width 21 height 16
click at [509, 438] on td "E" at bounding box center [507, 440] width 32 height 24
click at [504, 408] on div "D" at bounding box center [507, 405] width 21 height 16
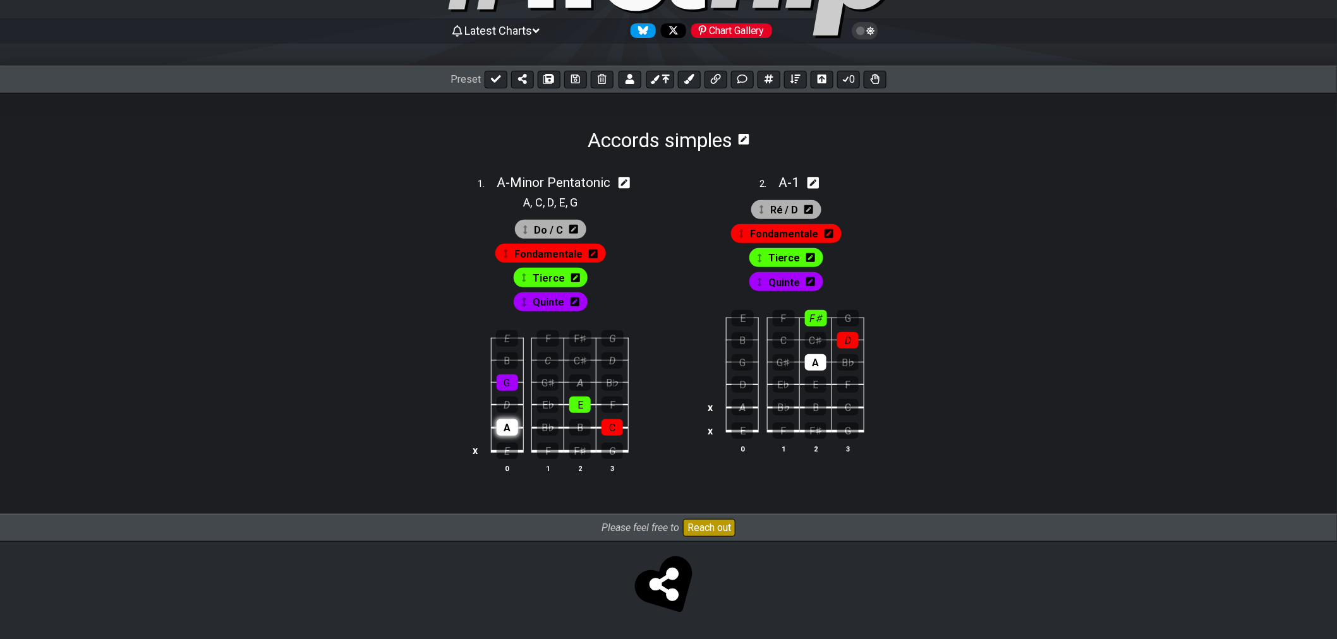
click at [508, 423] on div "A" at bounding box center [507, 428] width 21 height 16
click at [553, 366] on div "C" at bounding box center [547, 361] width 21 height 16
click at [497, 66] on div "Preset 0" at bounding box center [668, 80] width 1337 height 28
click at [497, 71] on button at bounding box center [496, 80] width 23 height 18
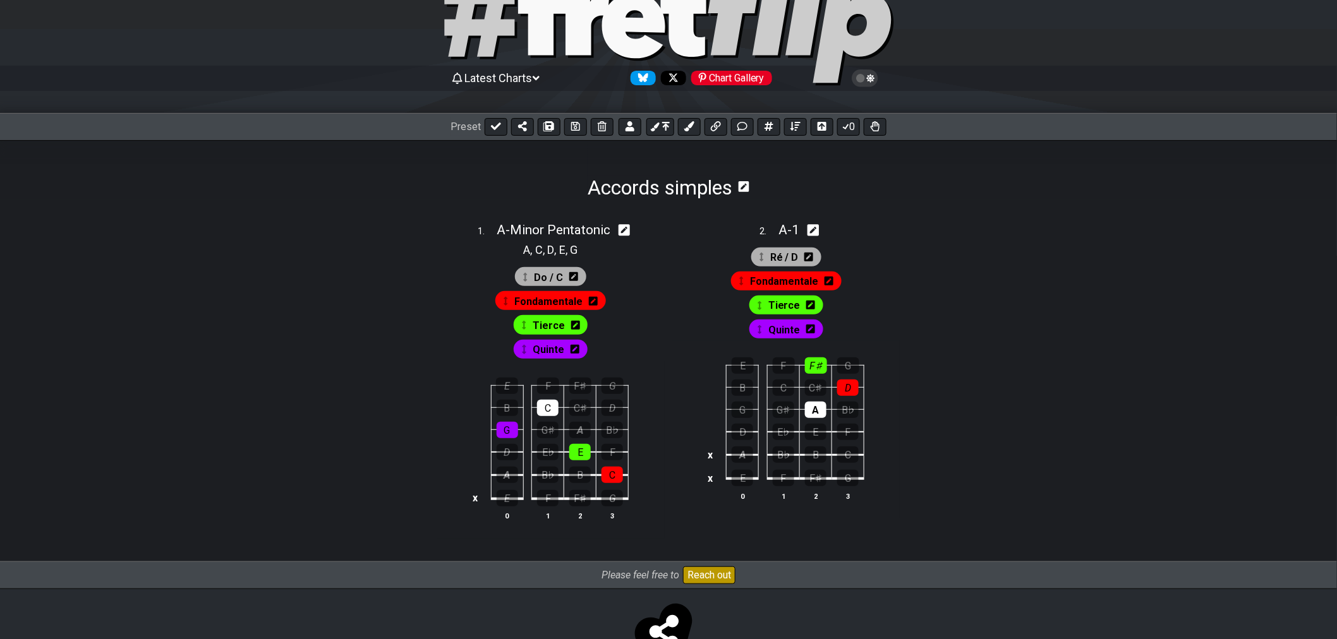
select select "/022YKJVMF"
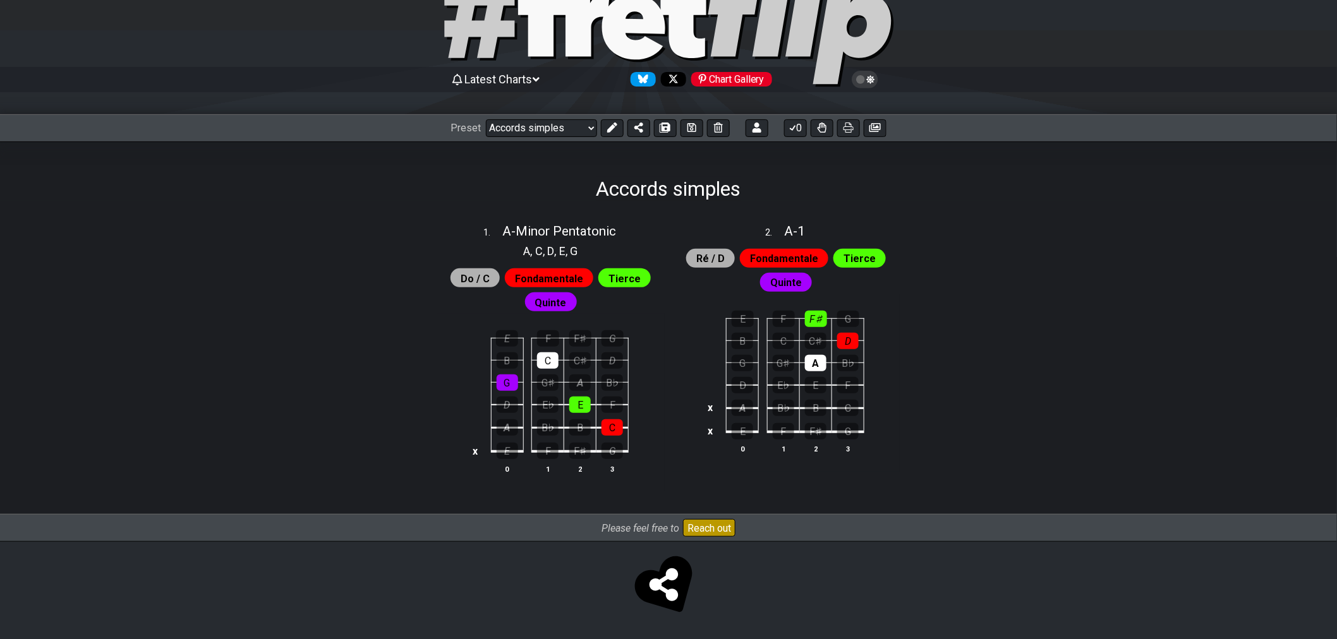
click at [552, 240] on section "A , C , D , E , G" at bounding box center [551, 250] width 66 height 20
click at [564, 230] on span "A - Minor Pentatonic" at bounding box center [559, 231] width 114 height 15
select select "Minor Pentatonic"
select select "A"
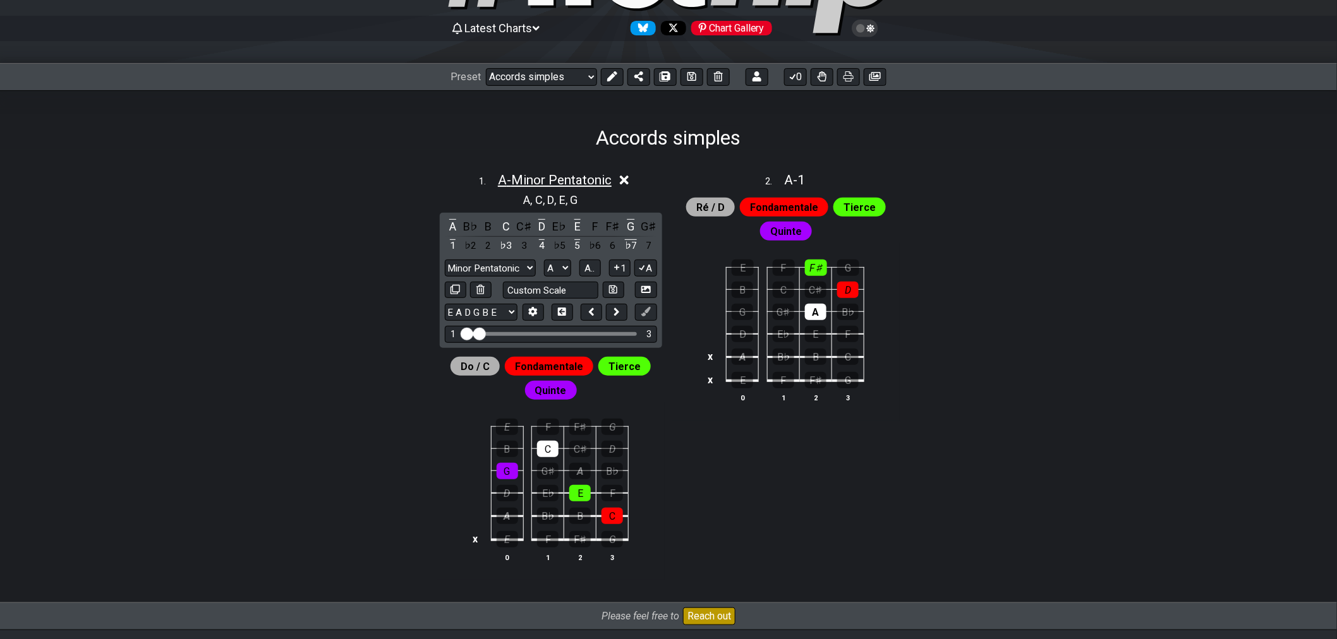
click at [597, 179] on span "A - Minor Pentatonic" at bounding box center [555, 179] width 114 height 15
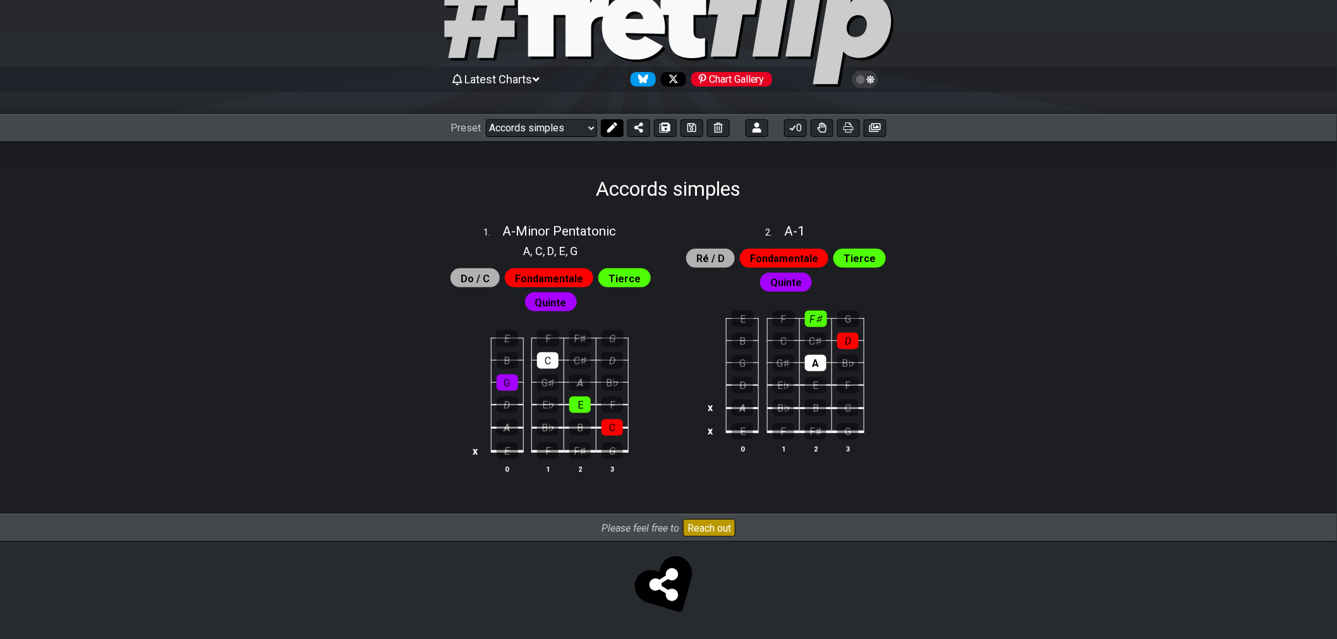
click at [614, 127] on icon at bounding box center [612, 128] width 10 height 10
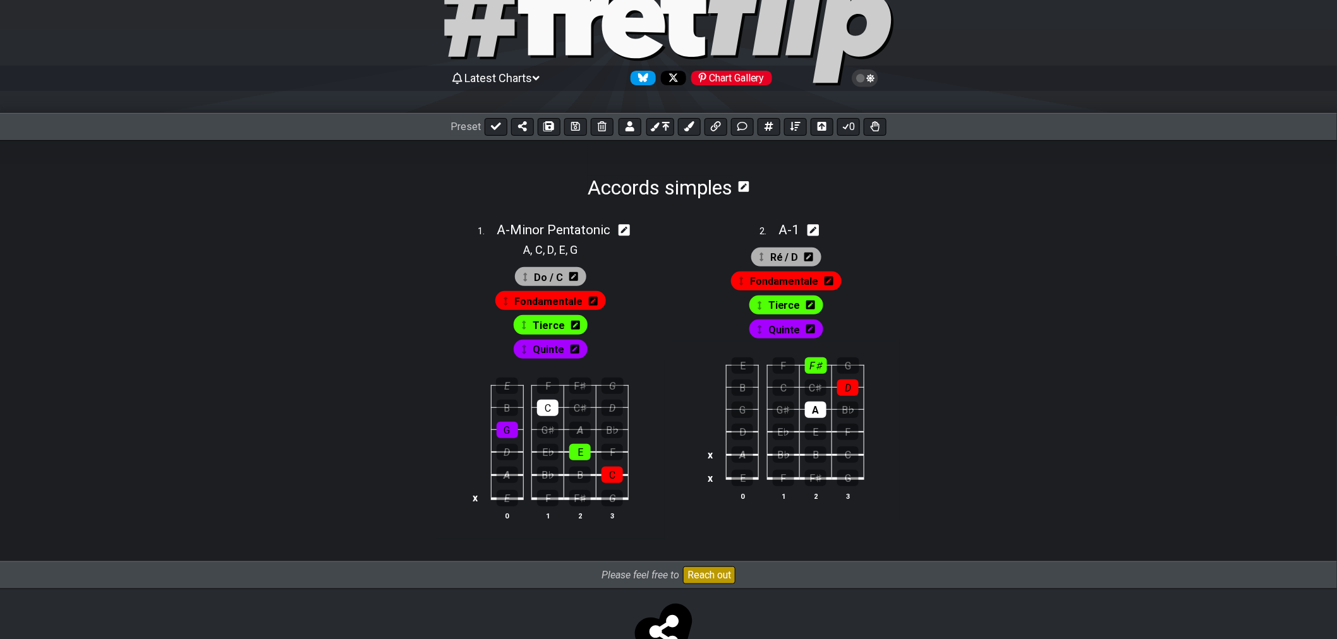
click at [627, 230] on icon at bounding box center [625, 230] width 12 height 13
select select "Minor Pentatonic"
select select "A"
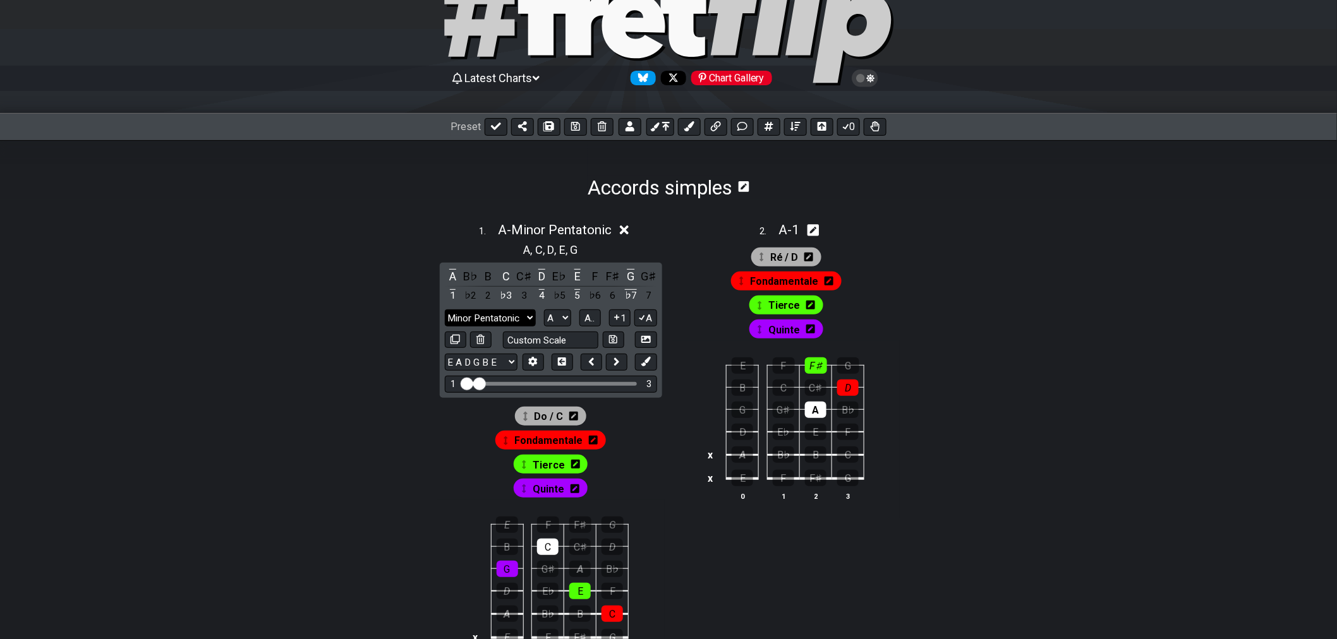
click at [502, 321] on select "1 1 Minor Pentatonic Major Pentatonic Minor Blues Major Blues Major / [PERSON_N…" at bounding box center [490, 318] width 91 height 17
select select "1"
click at [445, 310] on select "1 1 Minor Pentatonic Major Pentatonic Minor Blues Major Blues Major / [PERSON_N…" at bounding box center [490, 318] width 91 height 17
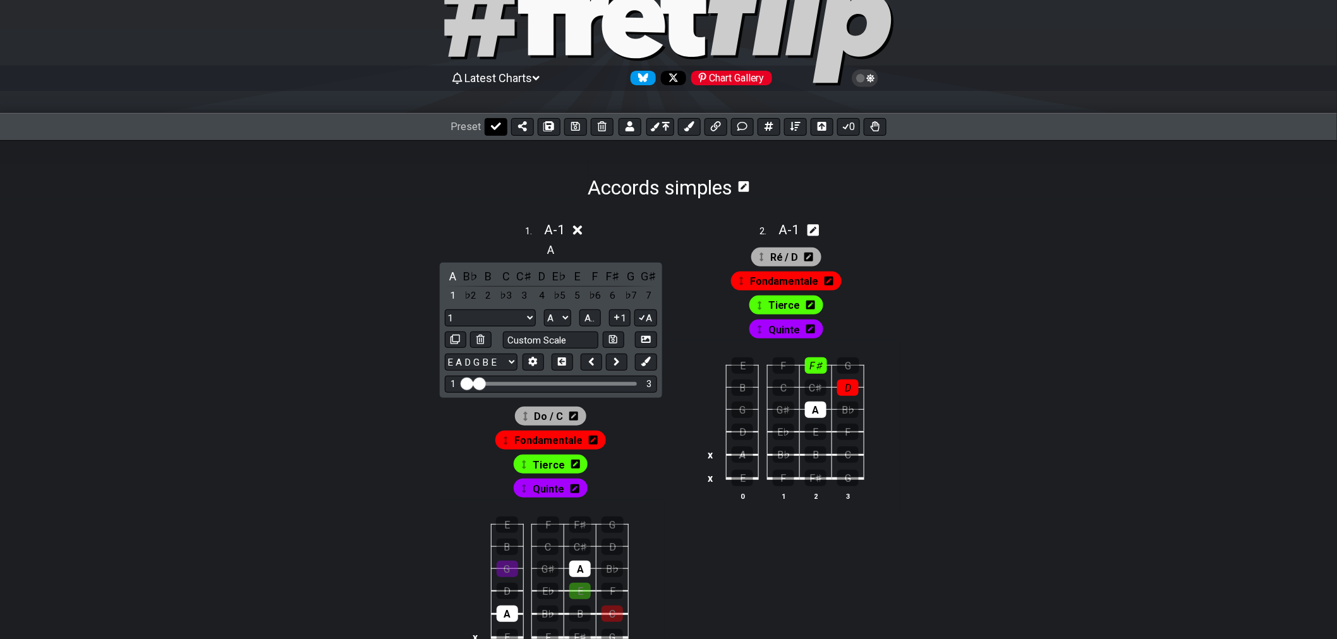
click at [495, 131] on button at bounding box center [496, 127] width 23 height 18
select select "/022YKJVMF"
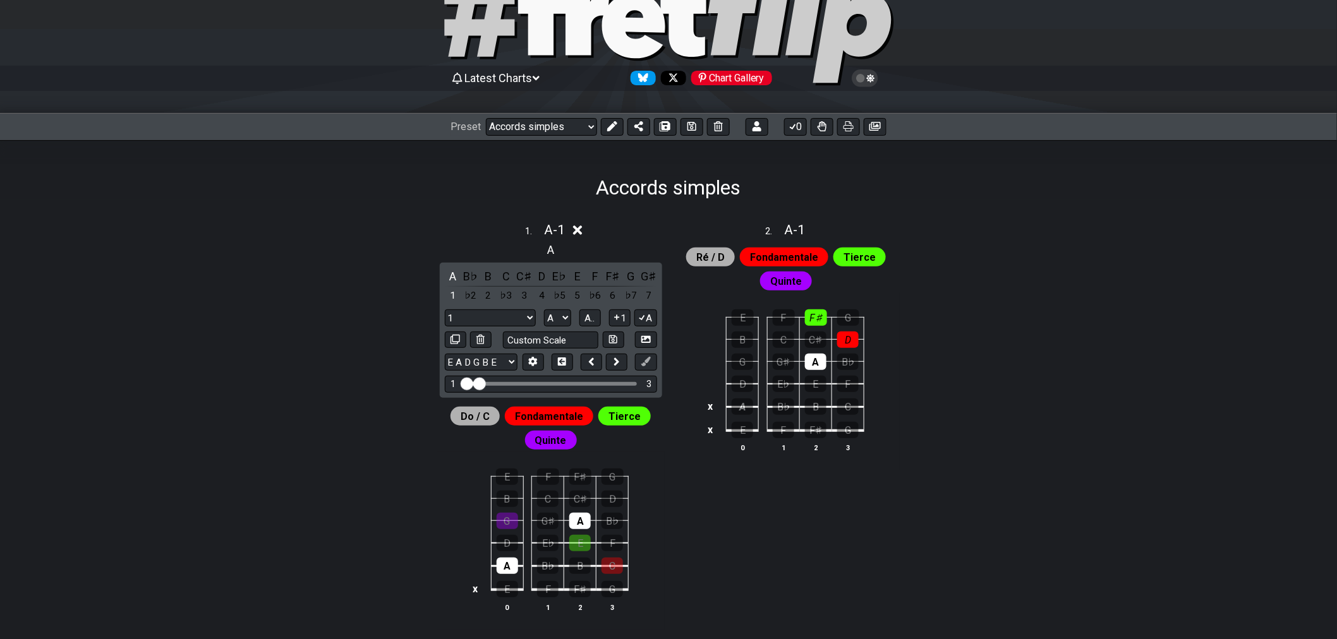
click at [547, 246] on span "A" at bounding box center [550, 249] width 7 height 17
click at [618, 123] on button at bounding box center [612, 127] width 23 height 18
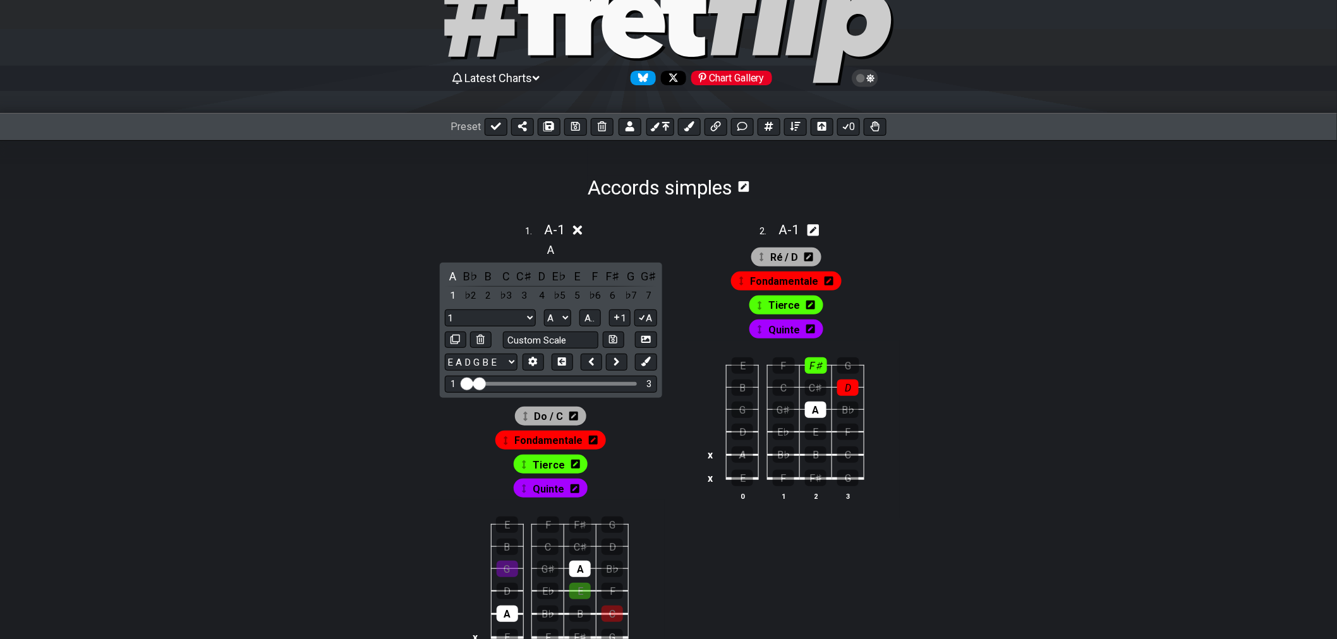
click at [550, 251] on span "A" at bounding box center [550, 249] width 7 height 17
click at [648, 322] on button "A" at bounding box center [645, 318] width 22 height 17
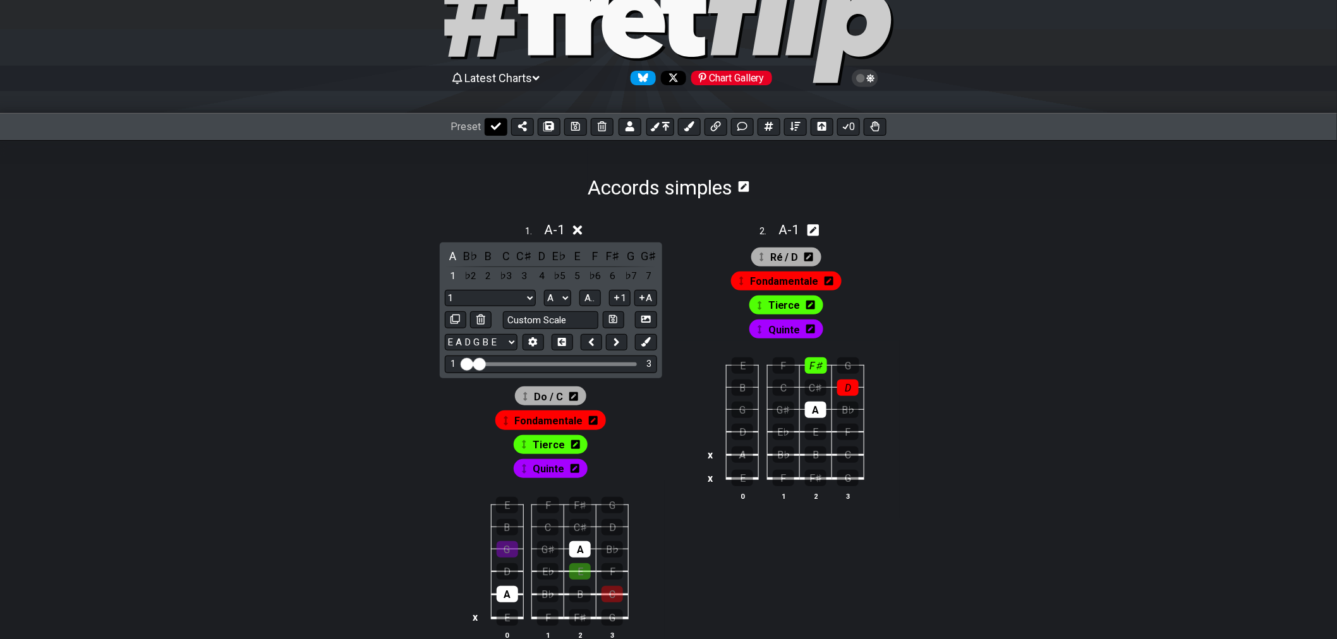
click at [495, 129] on icon at bounding box center [496, 126] width 10 height 10
select select "/022YKJVMF"
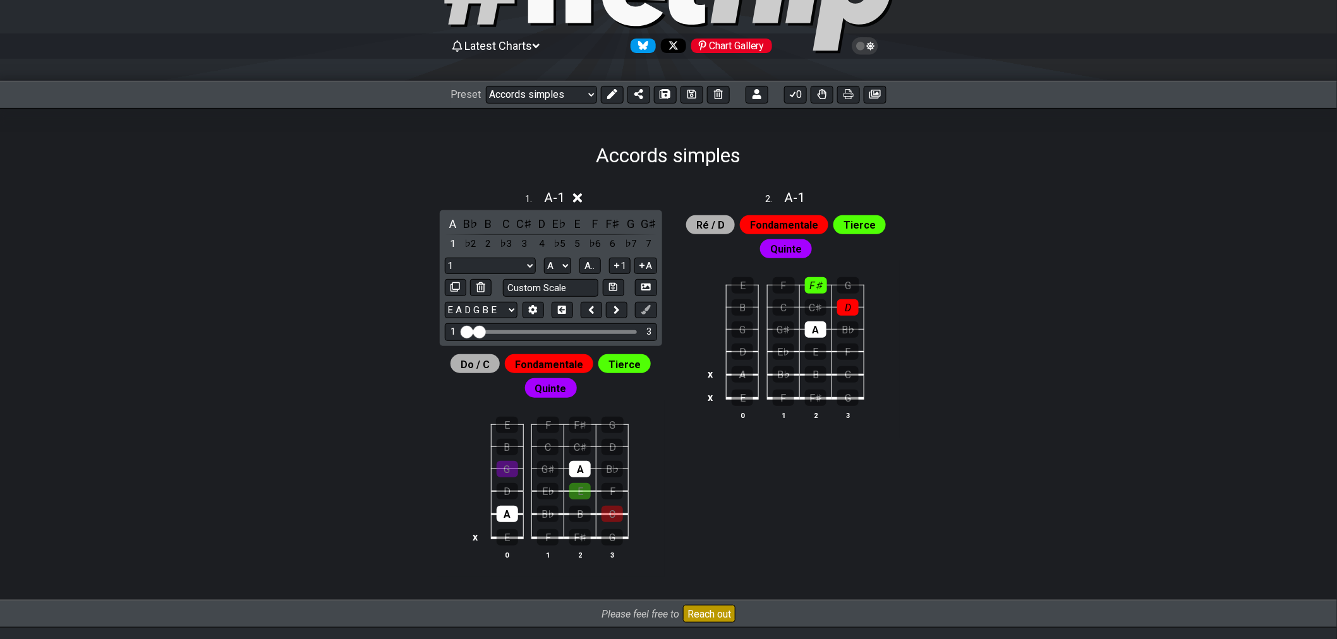
scroll to position [186, 0]
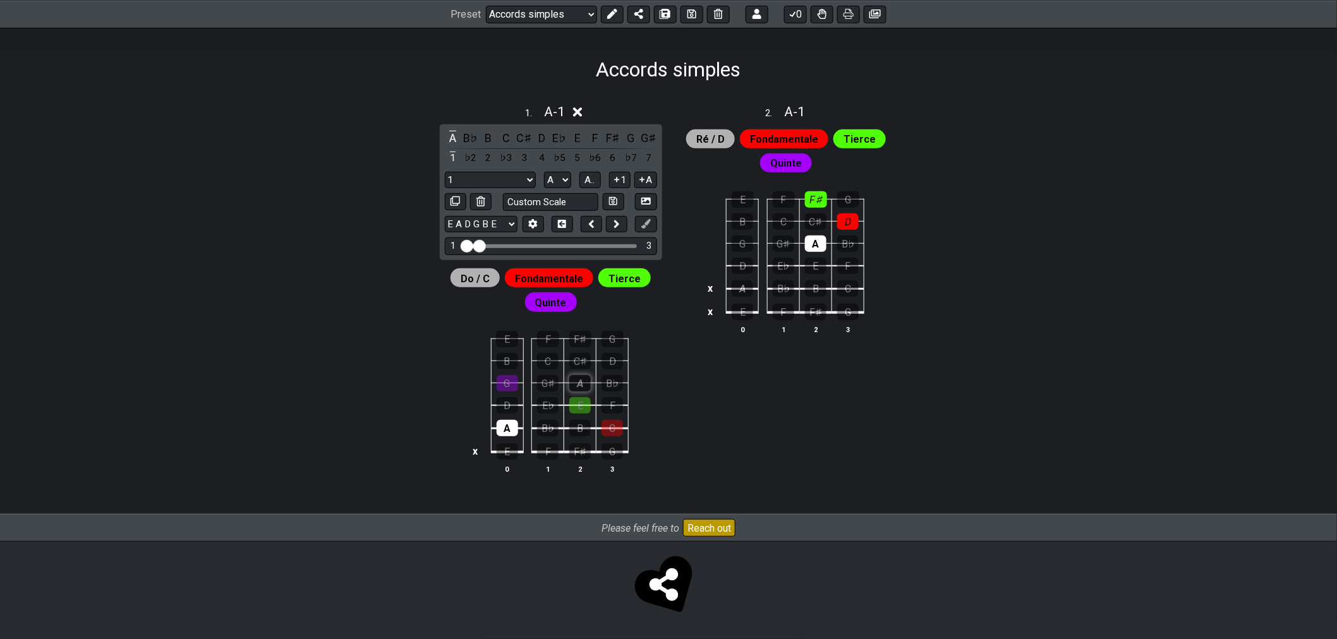
click at [576, 384] on div "A" at bounding box center [579, 383] width 21 height 16
click at [541, 363] on div "C" at bounding box center [547, 361] width 21 height 16
click at [551, 361] on div "C" at bounding box center [547, 361] width 21 height 16
click at [542, 362] on div "C" at bounding box center [547, 361] width 21 height 16
click at [452, 135] on div "A" at bounding box center [453, 138] width 16 height 17
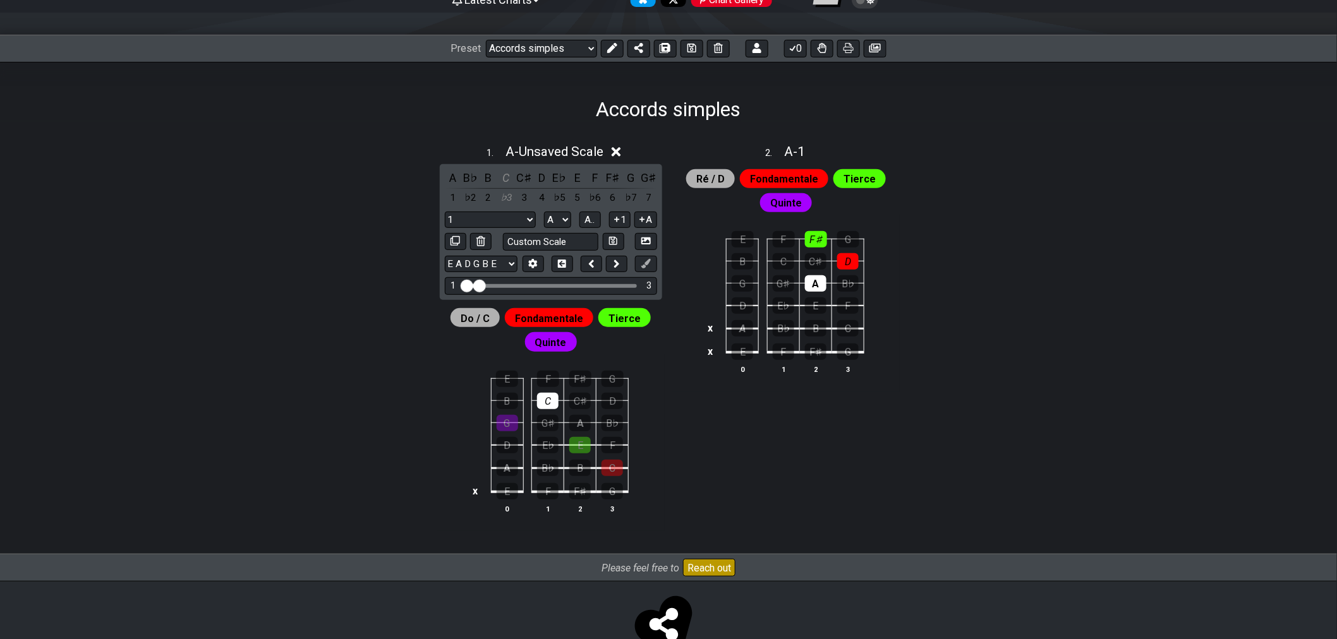
scroll to position [45, 0]
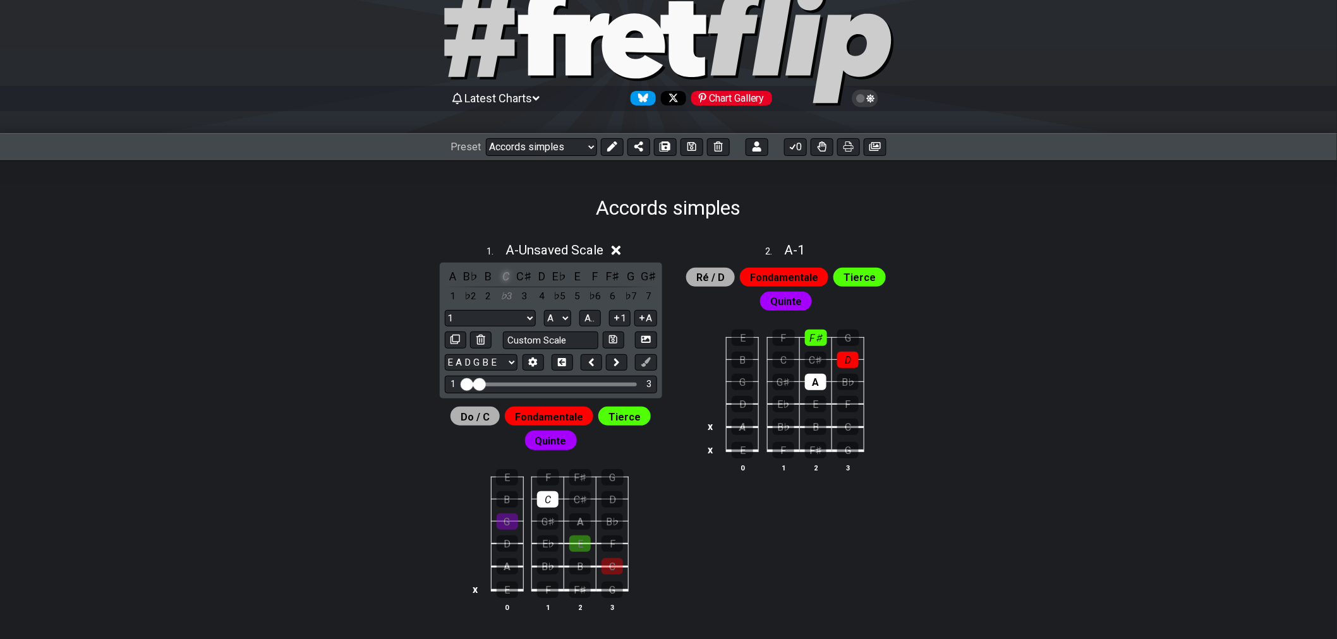
click at [502, 270] on div "C" at bounding box center [506, 276] width 16 height 17
click at [506, 276] on div "C" at bounding box center [506, 276] width 16 height 17
click at [506, 276] on div "B♯" at bounding box center [506, 276] width 16 height 17
click at [450, 272] on div "A" at bounding box center [453, 276] width 16 height 17
click at [452, 276] on div "A" at bounding box center [453, 276] width 16 height 17
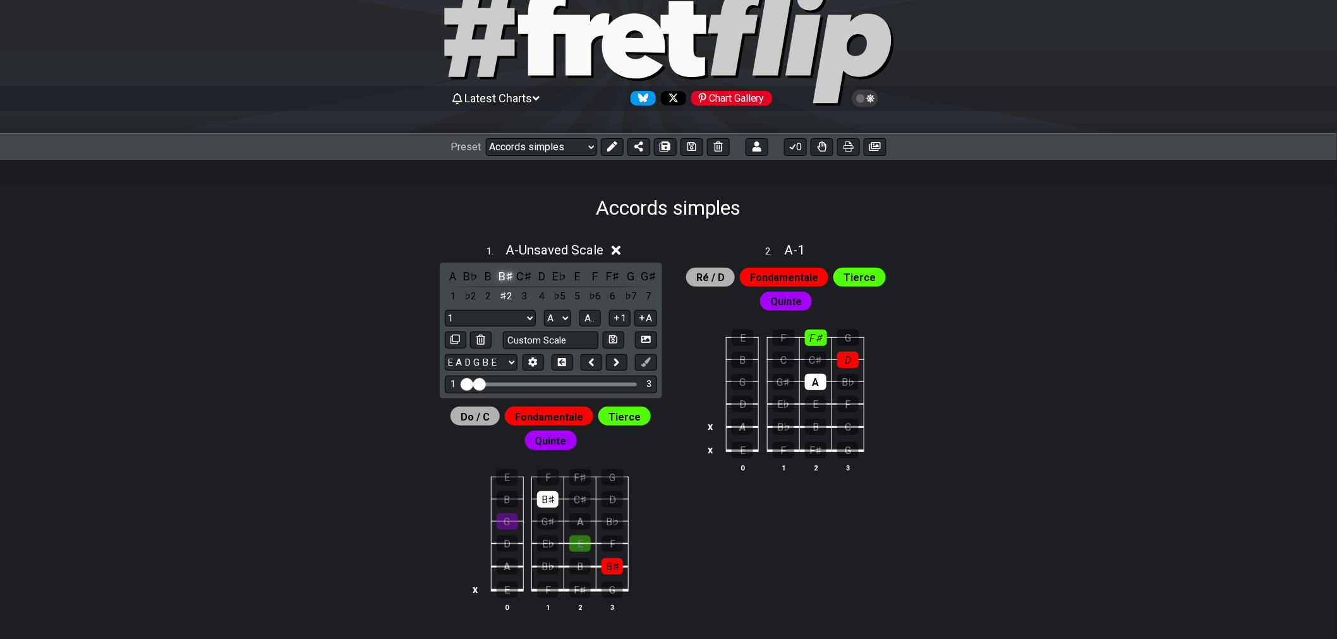
click at [502, 276] on div "B♯" at bounding box center [506, 276] width 16 height 17
click at [504, 280] on div "C" at bounding box center [506, 276] width 16 height 17
click at [613, 339] on icon at bounding box center [613, 339] width 8 height 8
select select "Custom Scale"
click at [521, 322] on select "1 Custom Scale Minor Pentatonic Major Pentatonic Minor Blues Major Blues Major …" at bounding box center [490, 318] width 91 height 17
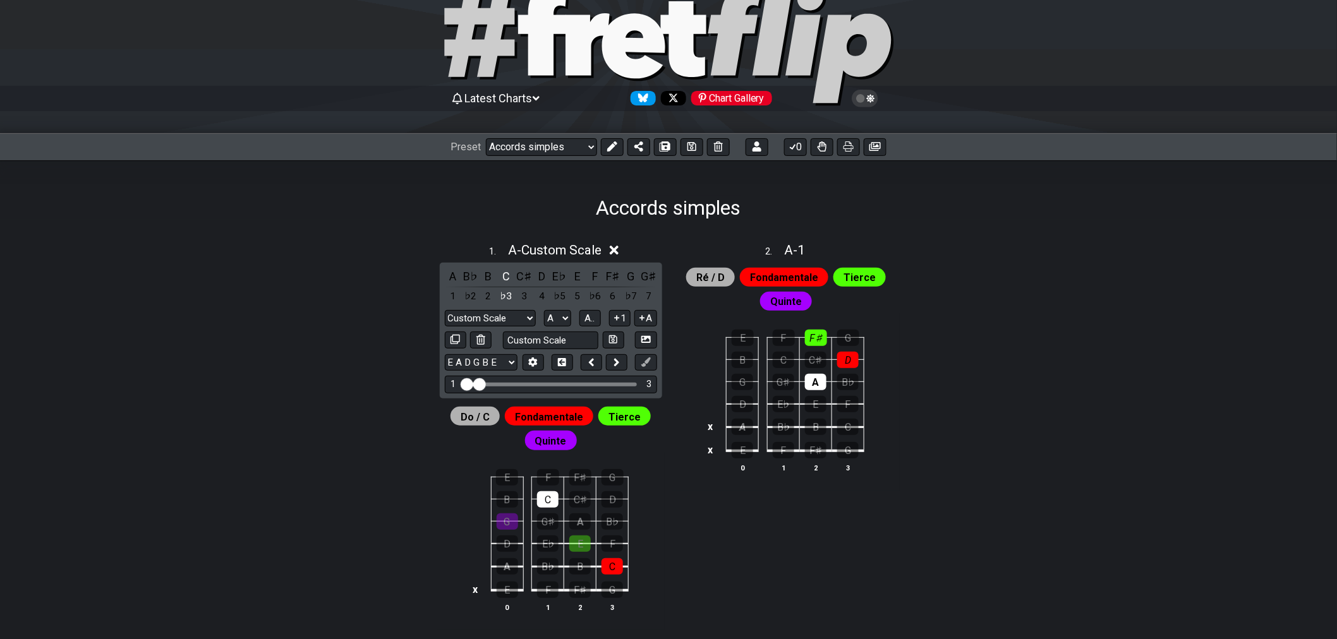
click at [325, 210] on div "Accords simples" at bounding box center [668, 189] width 1337 height 59
click at [504, 275] on div "C" at bounding box center [506, 276] width 16 height 17
click at [504, 275] on div "B♯" at bounding box center [506, 276] width 16 height 17
click at [504, 281] on div "B♯" at bounding box center [506, 276] width 16 height 17
click at [504, 281] on div "C" at bounding box center [506, 276] width 16 height 17
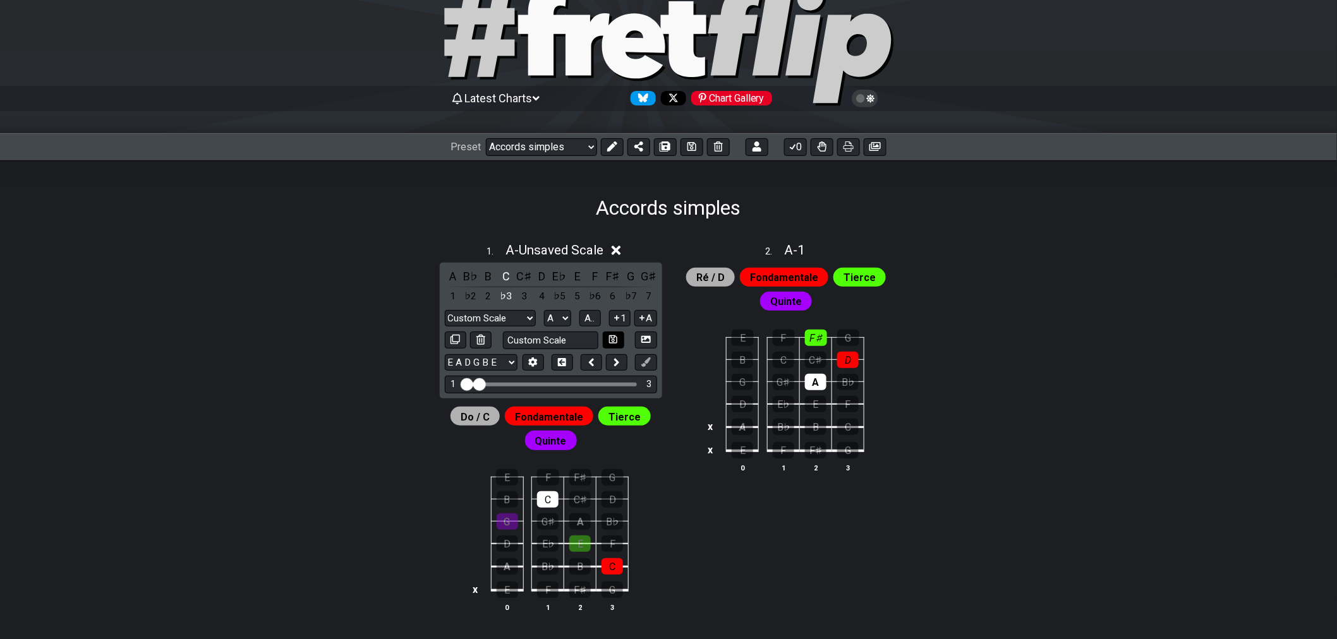
click at [617, 343] on icon at bounding box center [613, 339] width 8 height 8
click at [613, 250] on icon at bounding box center [614, 250] width 9 height 13
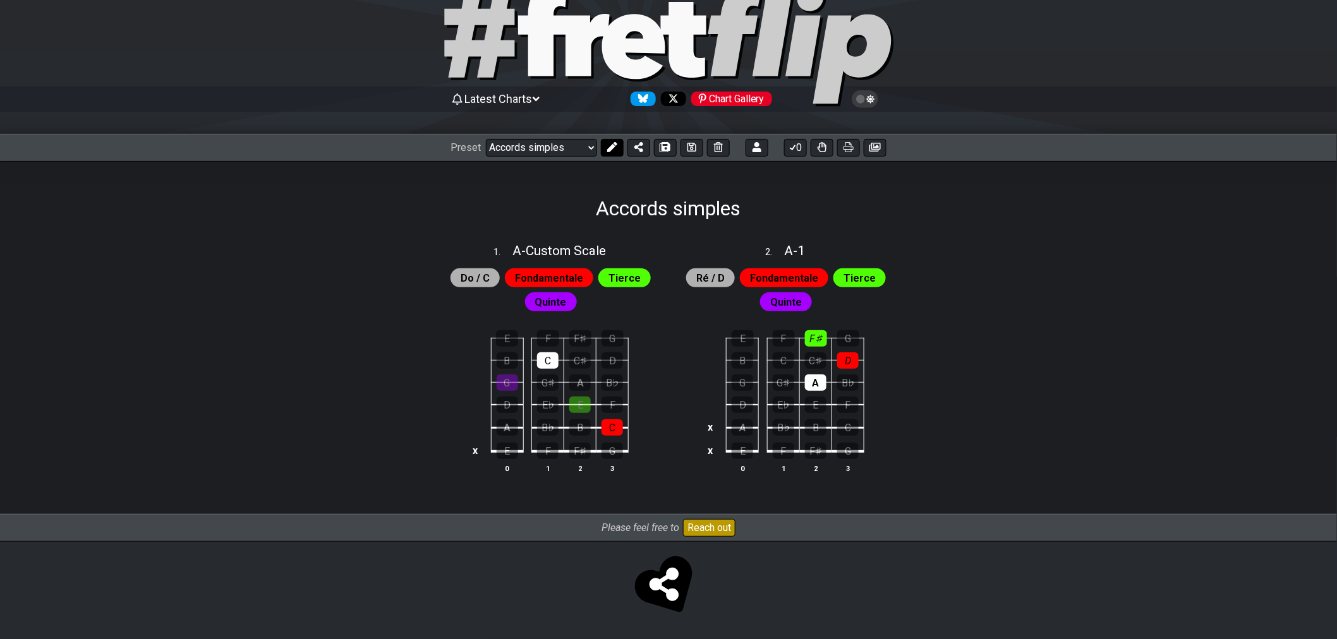
click at [610, 154] on button at bounding box center [612, 148] width 23 height 18
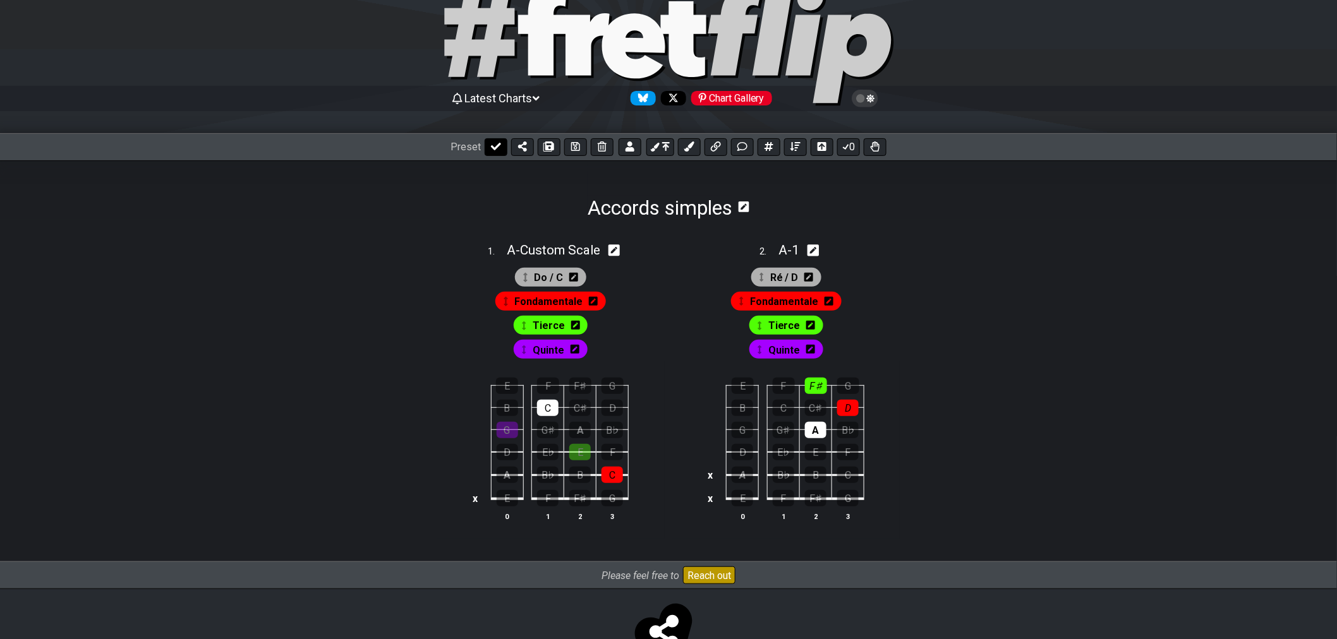
click at [505, 149] on button at bounding box center [496, 147] width 23 height 18
select select "/022YKJVMF"
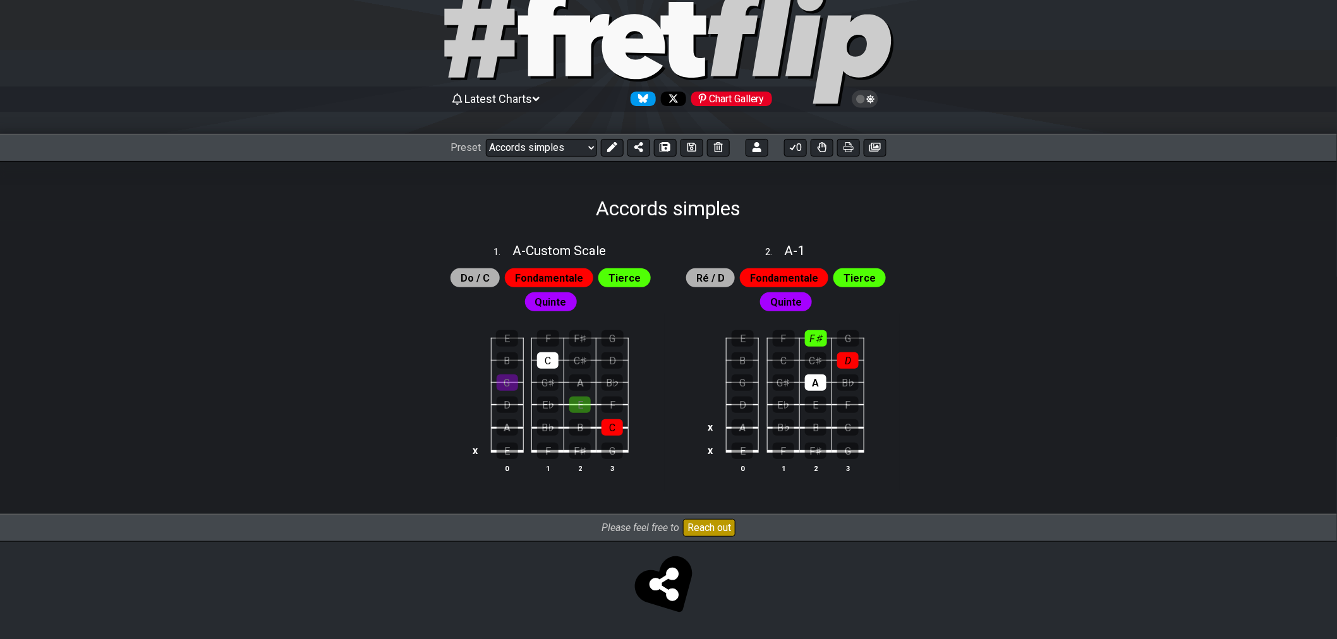
click at [540, 101] on icon at bounding box center [536, 99] width 7 height 11
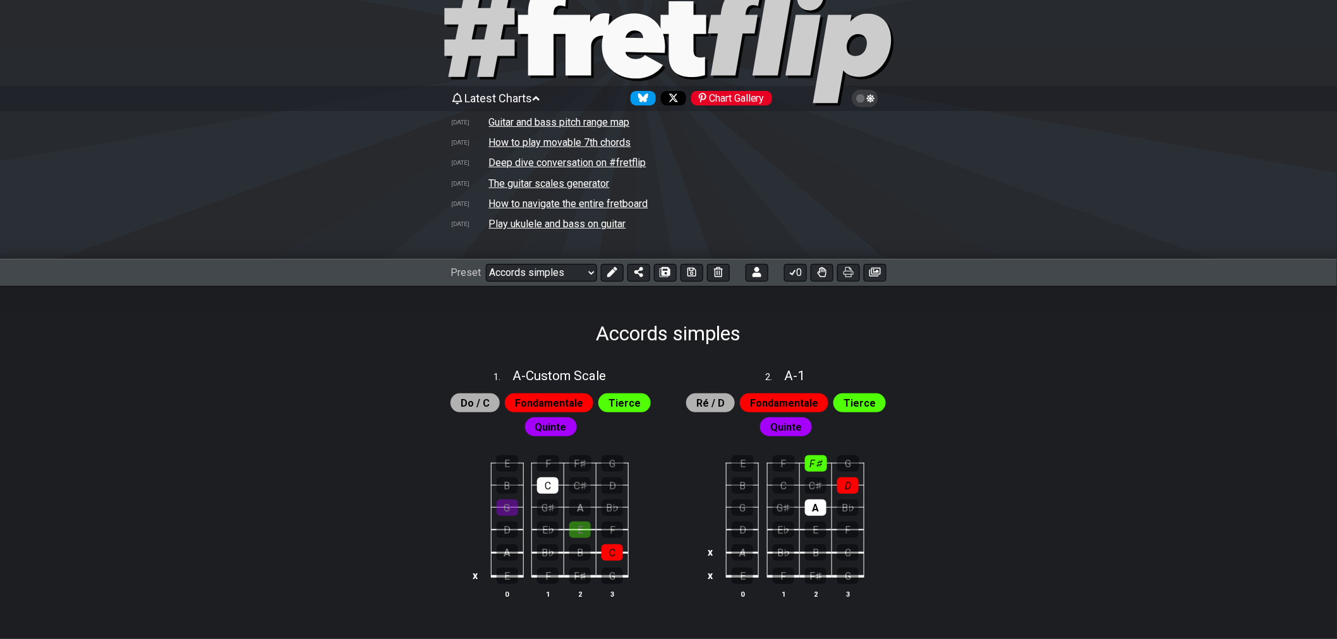
click at [540, 100] on icon at bounding box center [536, 98] width 7 height 11
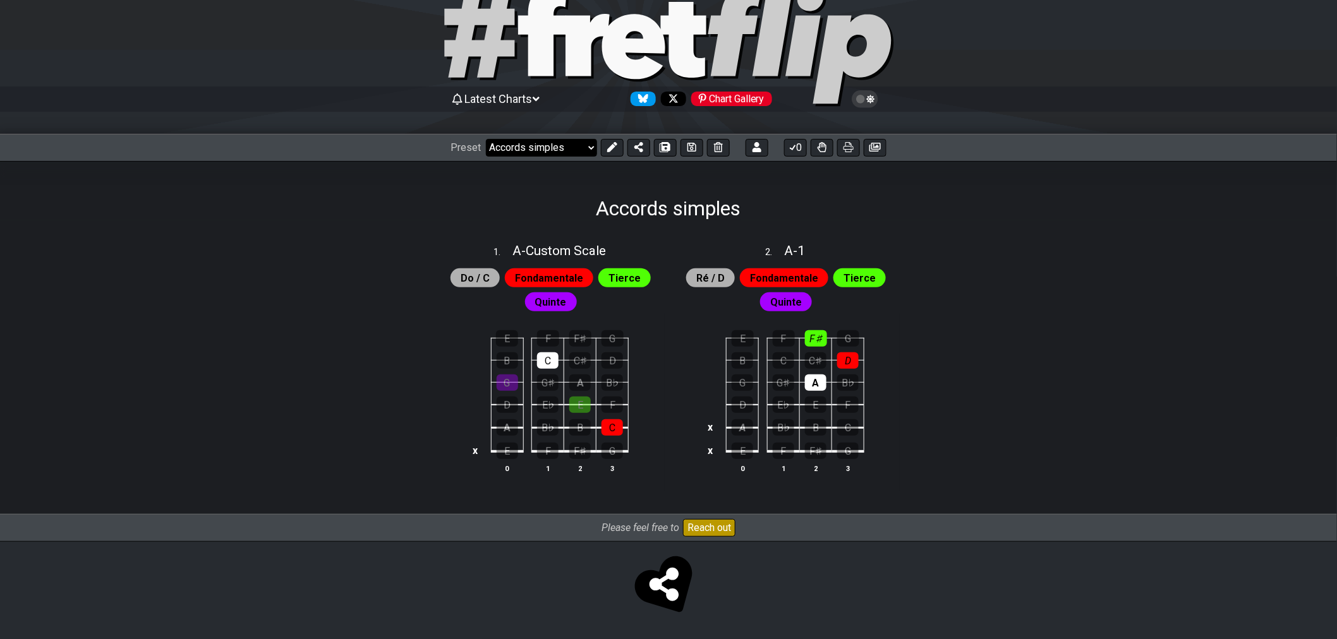
click at [577, 154] on select "Welcome to #fretflip! Initial Preset Custom Preset Accords simples Find notes M…" at bounding box center [541, 148] width 111 height 18
click at [799, 150] on button "0" at bounding box center [795, 148] width 23 height 18
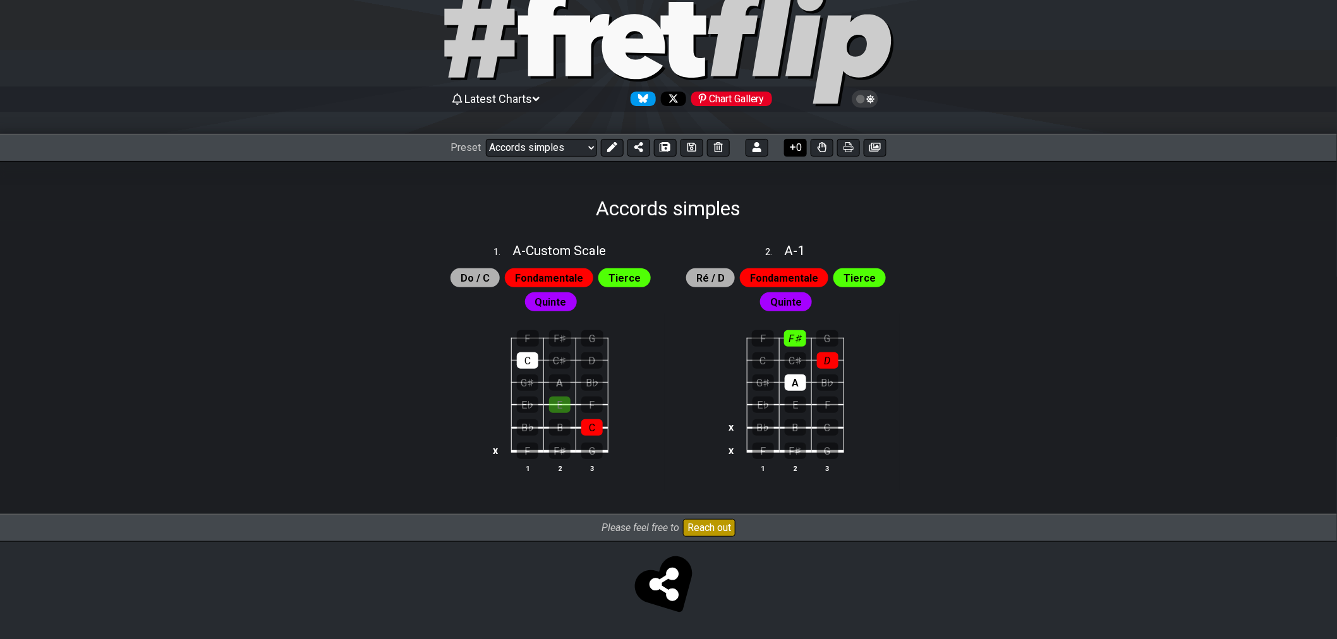
click at [799, 150] on button "0" at bounding box center [795, 148] width 23 height 18
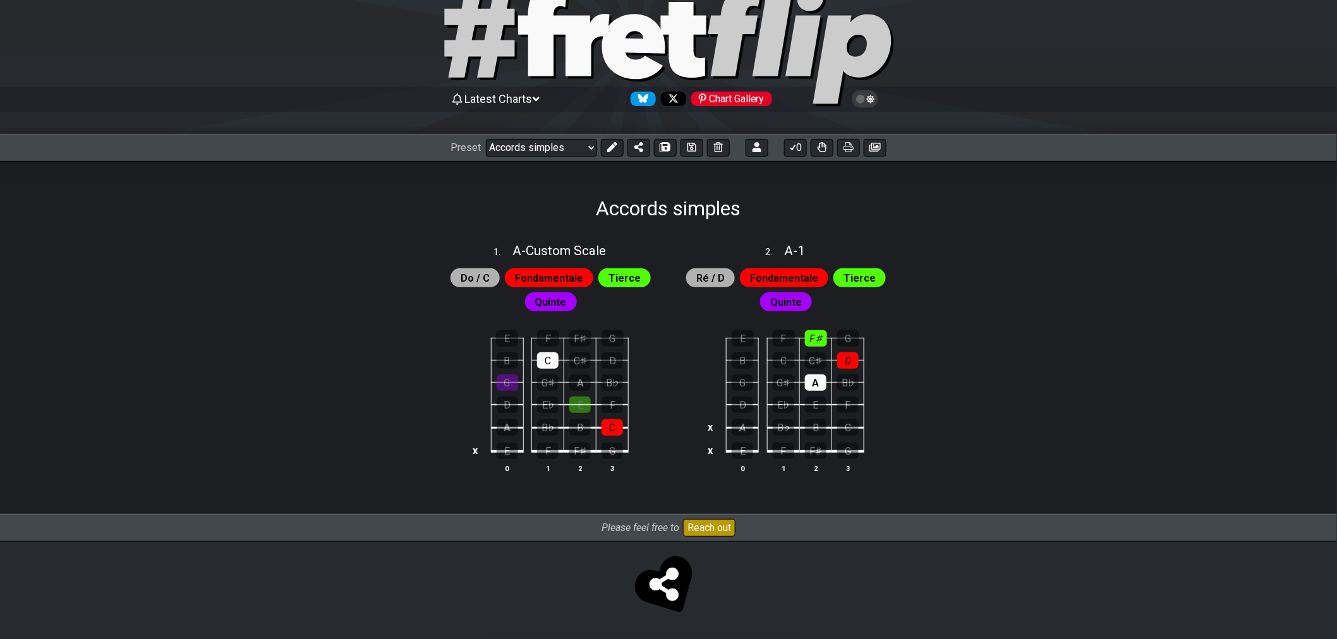
click at [704, 399] on td at bounding box center [710, 405] width 15 height 23
click at [708, 404] on td "D" at bounding box center [710, 405] width 15 height 23
